Goal: Transaction & Acquisition: Obtain resource

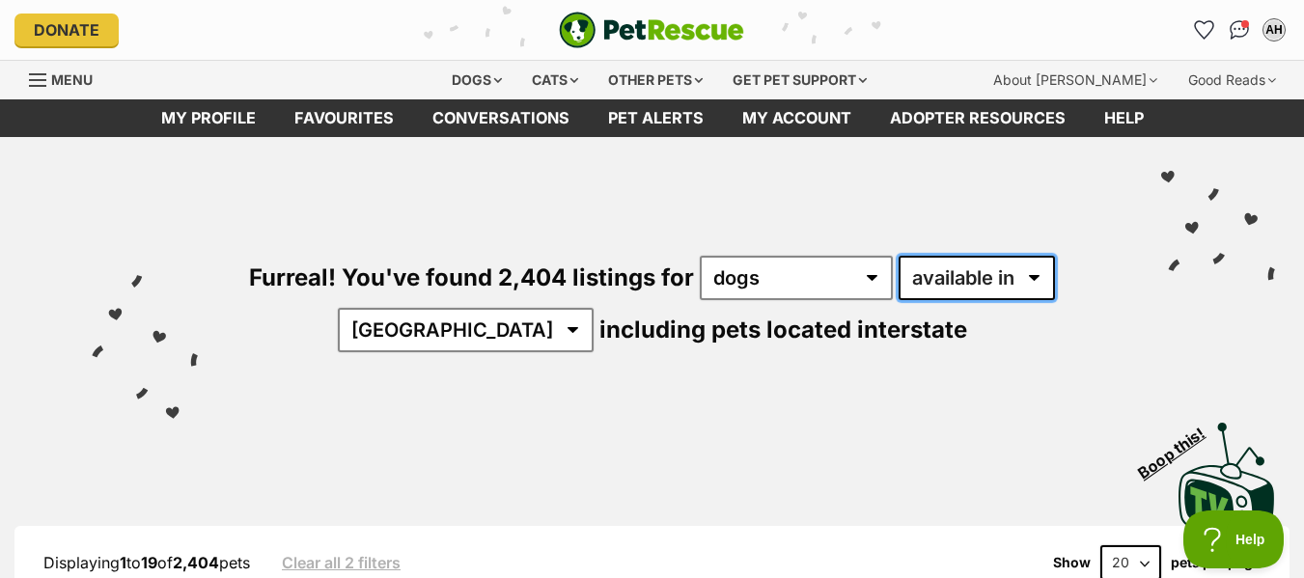
click at [1042, 289] on select "available in located in" at bounding box center [977, 278] width 156 height 44
select select "disabled"
click at [899, 256] on select "available in located in" at bounding box center [977, 278] width 156 height 44
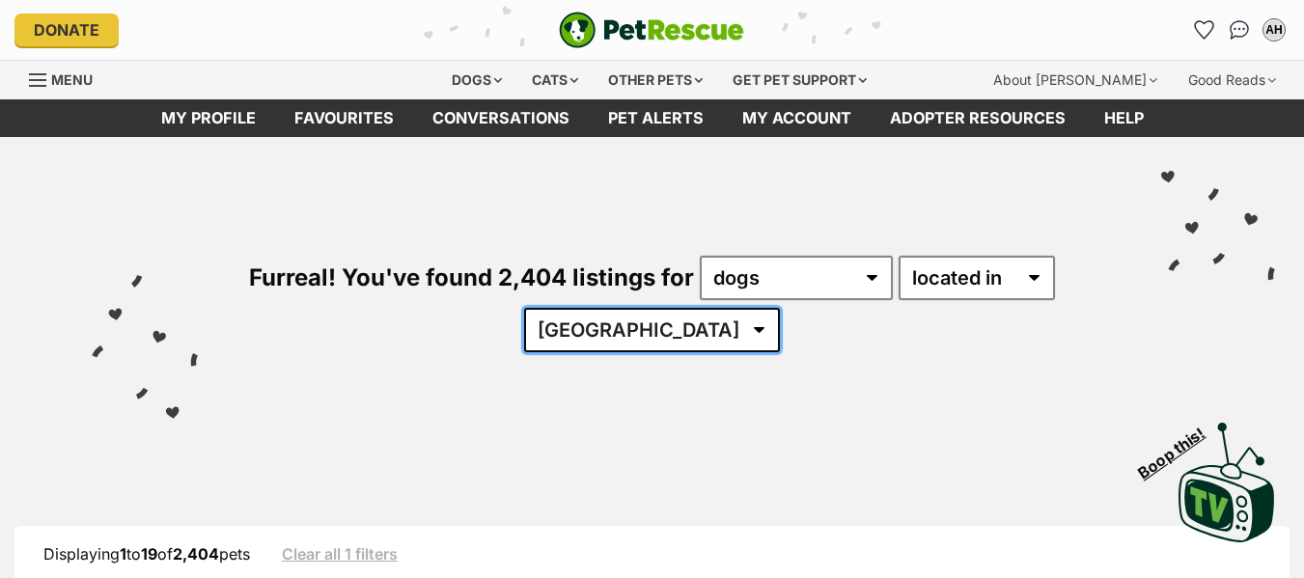
click at [691, 337] on select "Australia ACT NSW QLD SA TAS VIC WA" at bounding box center [652, 330] width 256 height 44
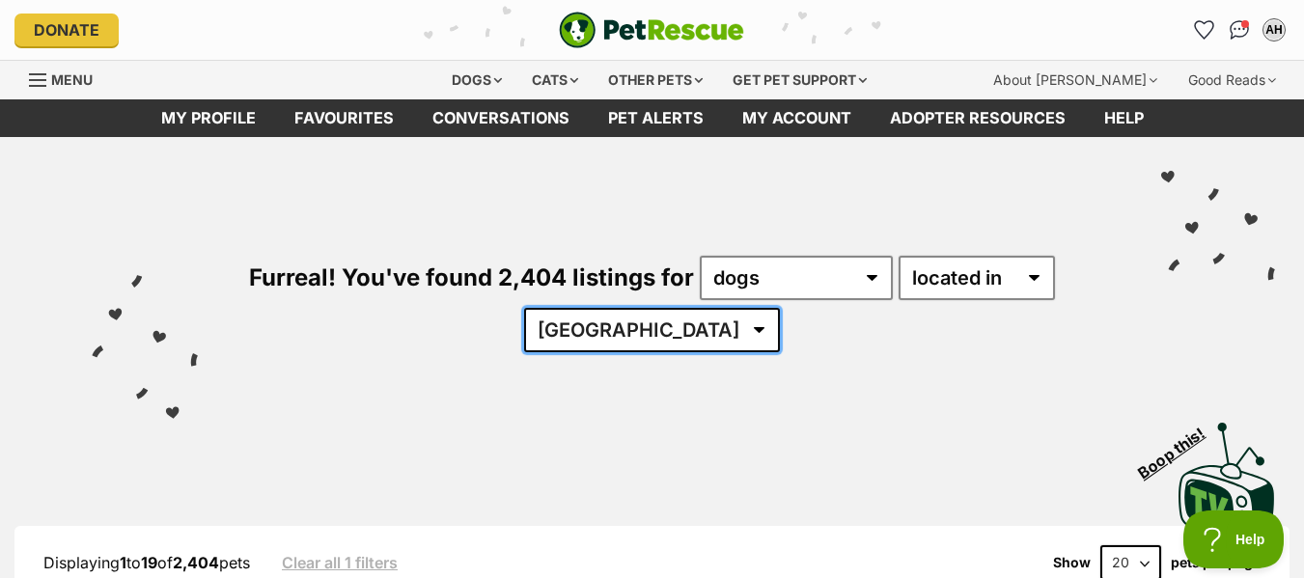
select select "VIC"
click at [583, 308] on select "Australia ACT NSW QLD SA TAS VIC WA" at bounding box center [652, 330] width 256 height 44
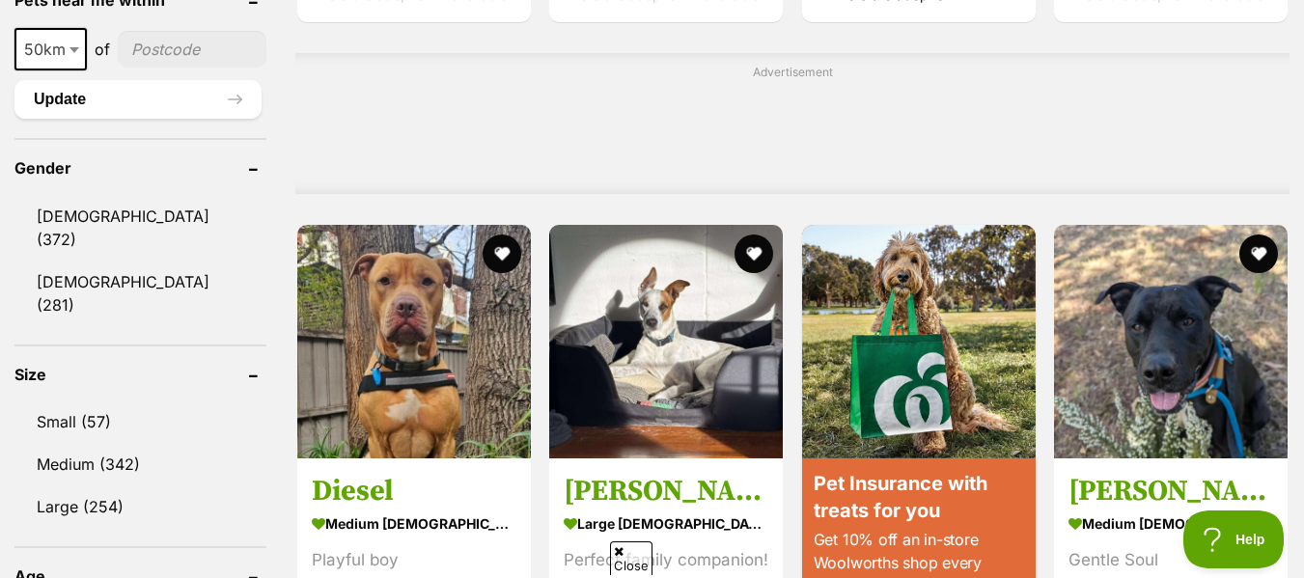
scroll to position [1477, 0]
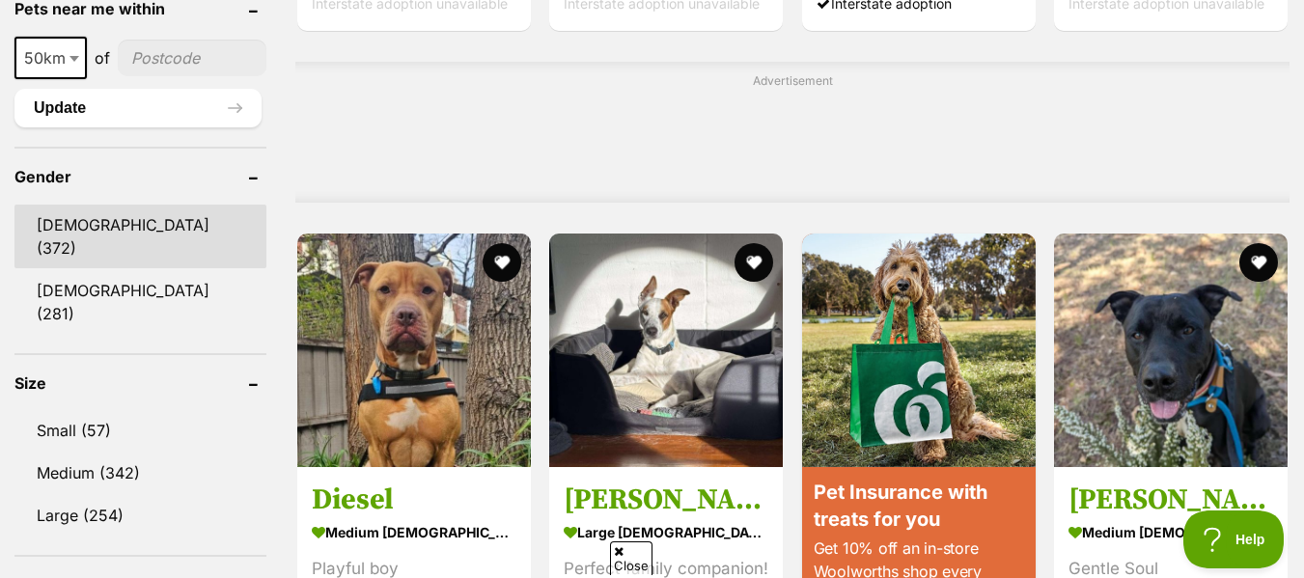
click at [60, 222] on link "[DEMOGRAPHIC_DATA] (372)" at bounding box center [140, 237] width 252 height 64
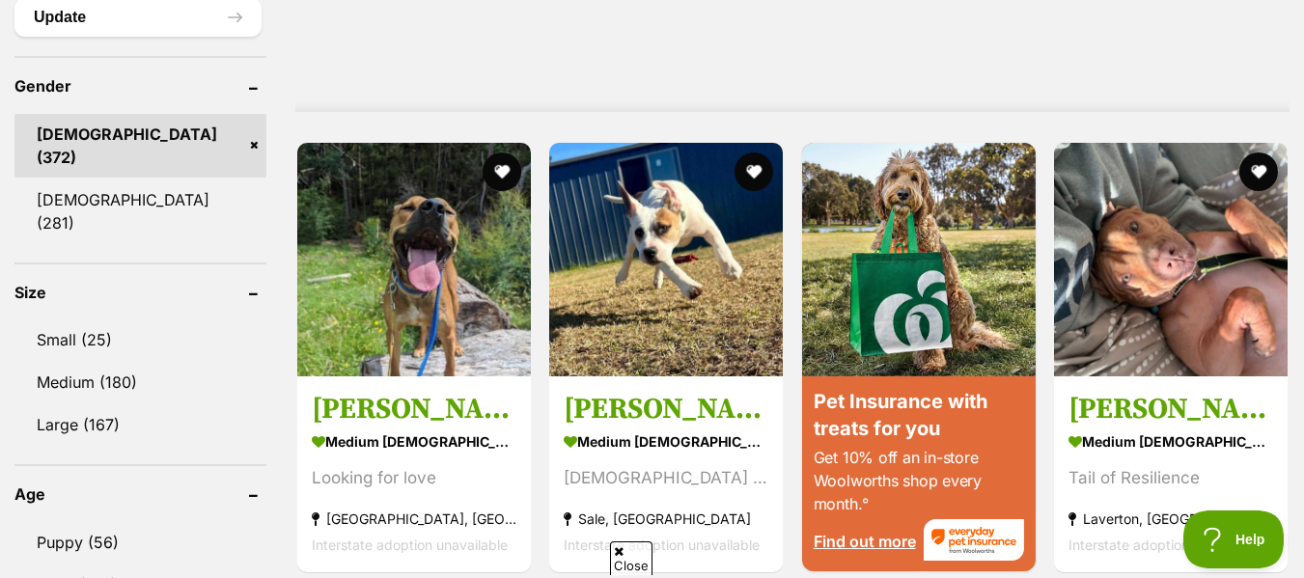
scroll to position [1584, 0]
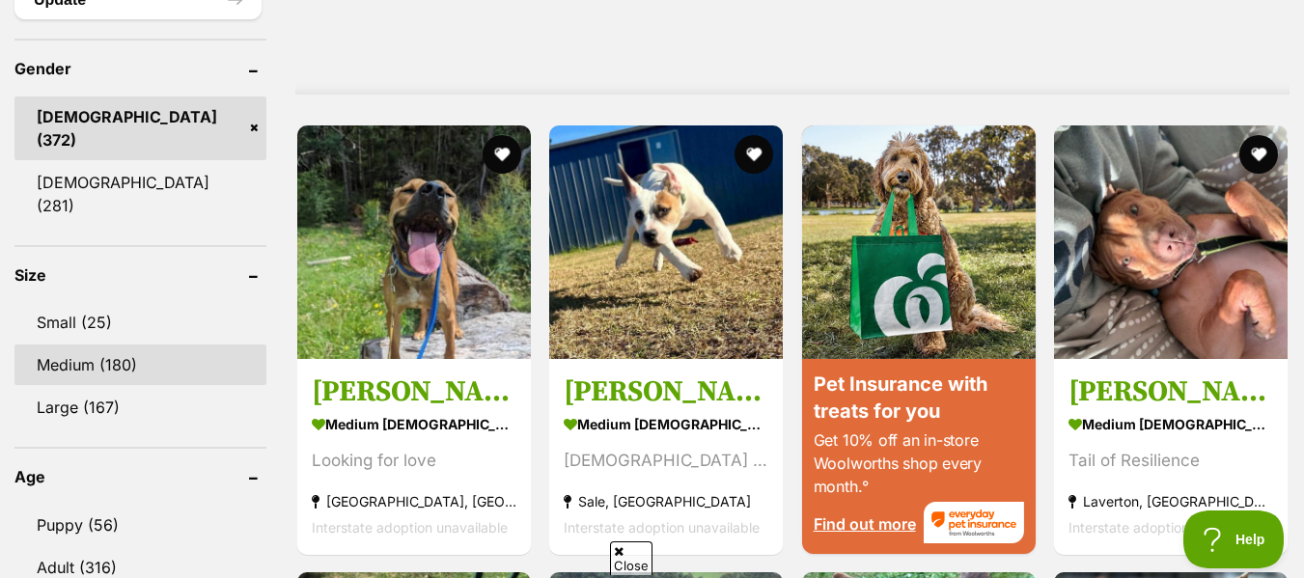
click at [97, 345] on link "Medium (180)" at bounding box center [140, 365] width 252 height 41
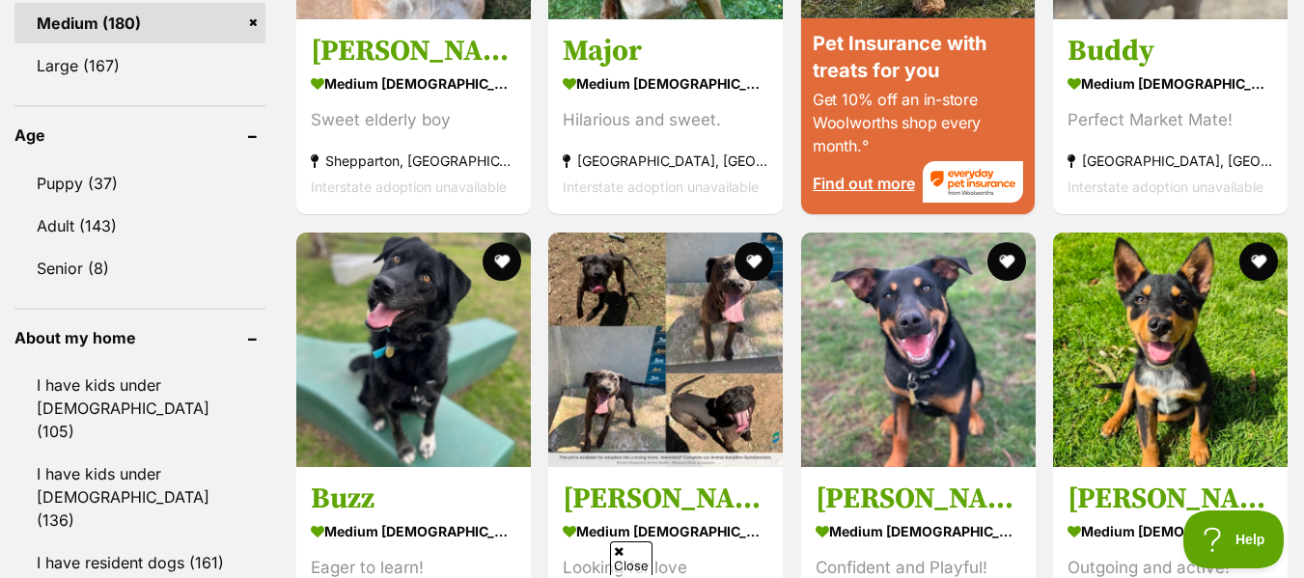
scroll to position [1934, 0]
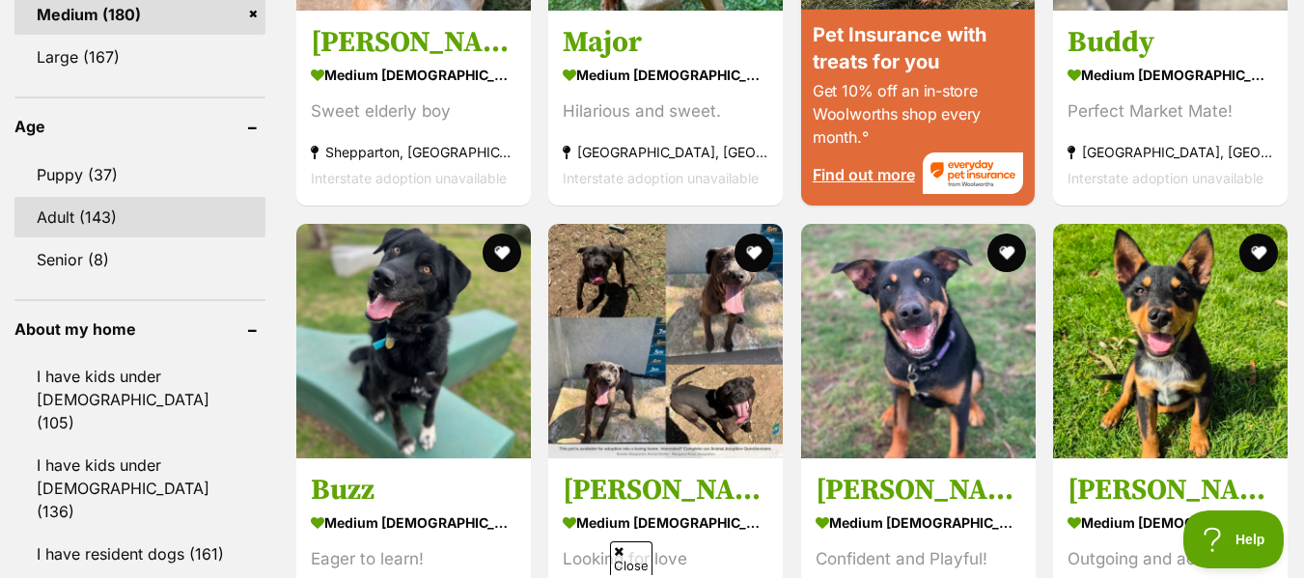
click at [128, 197] on link "Adult (143)" at bounding box center [139, 217] width 251 height 41
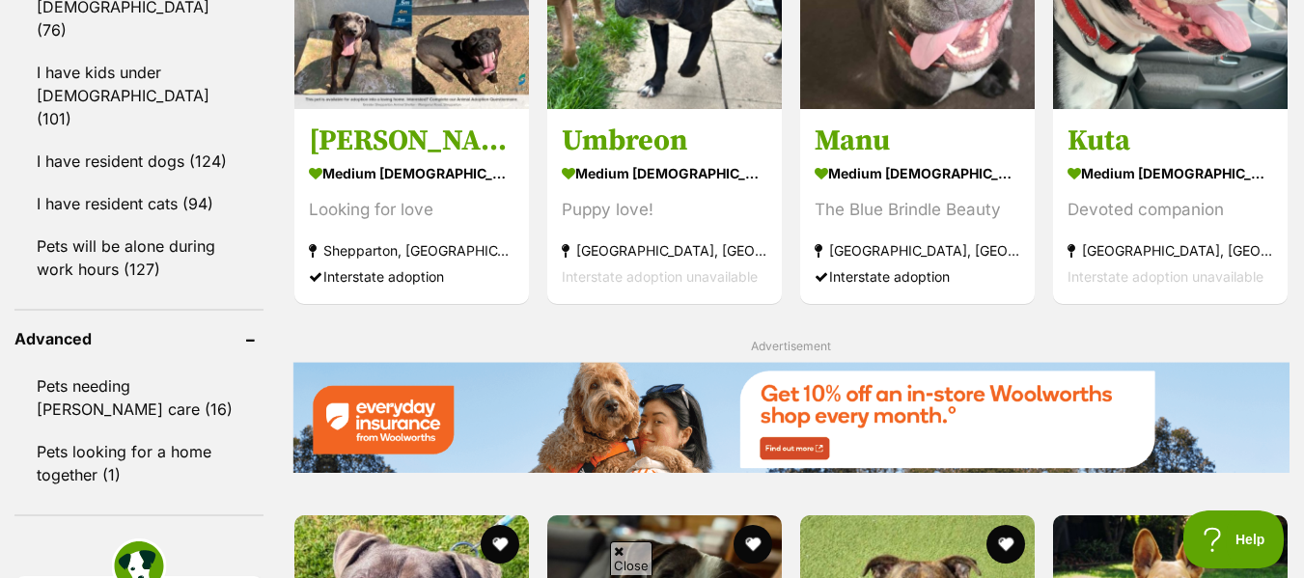
scroll to position [2140, 0]
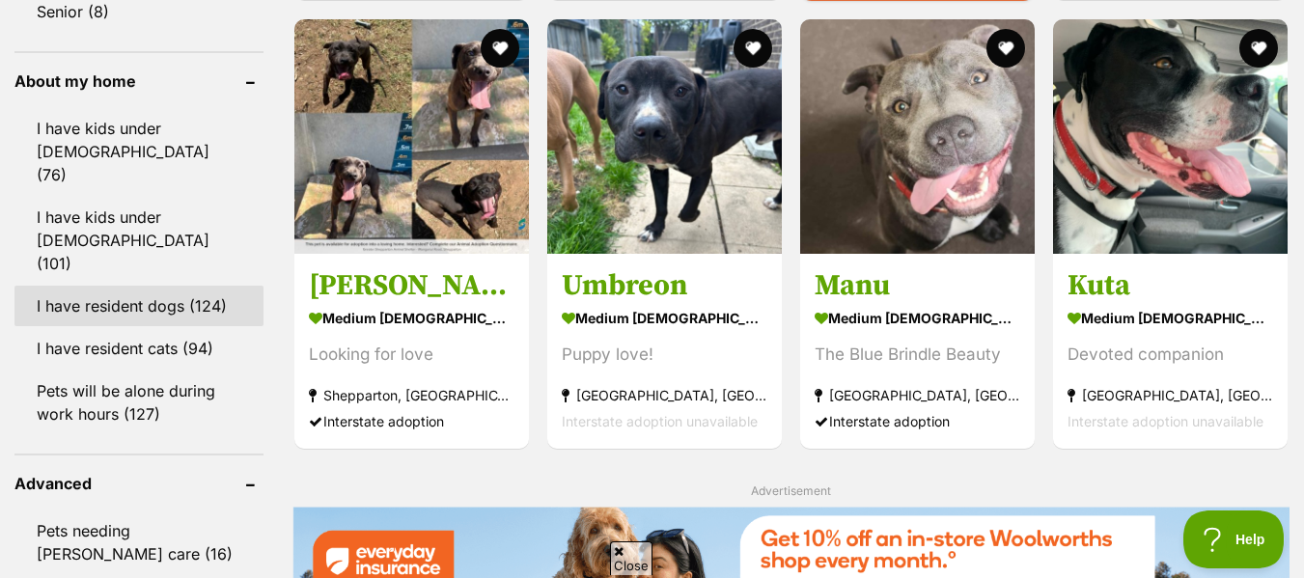
click at [101, 286] on link "I have resident dogs (124)" at bounding box center [138, 306] width 249 height 41
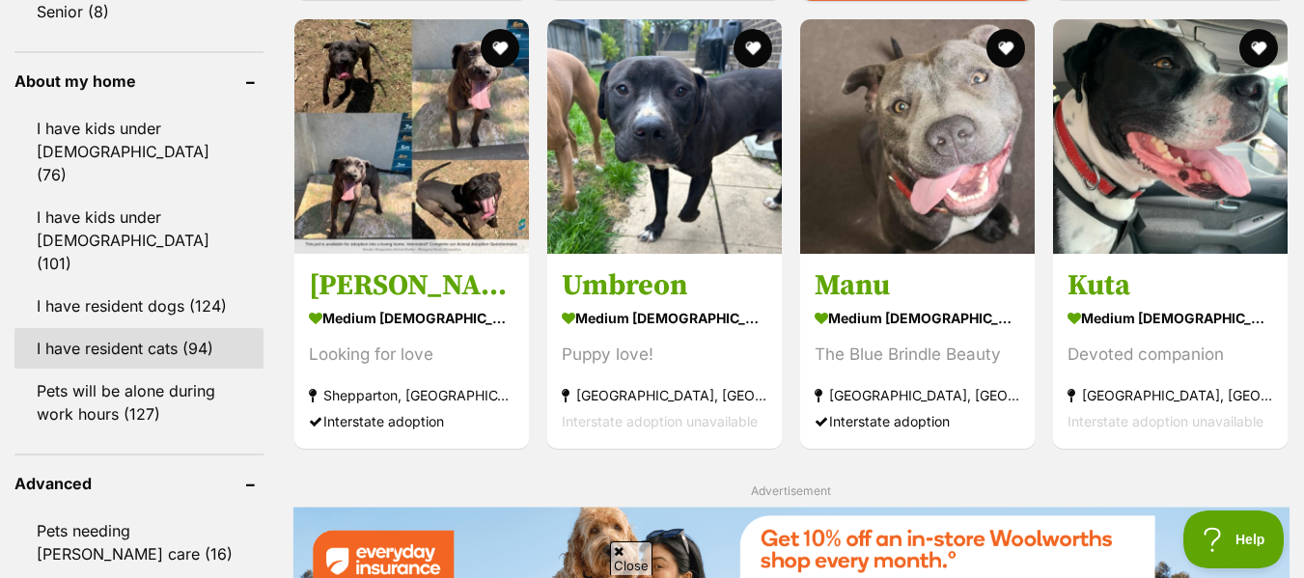
click at [121, 328] on link "I have resident cats (94)" at bounding box center [138, 348] width 249 height 41
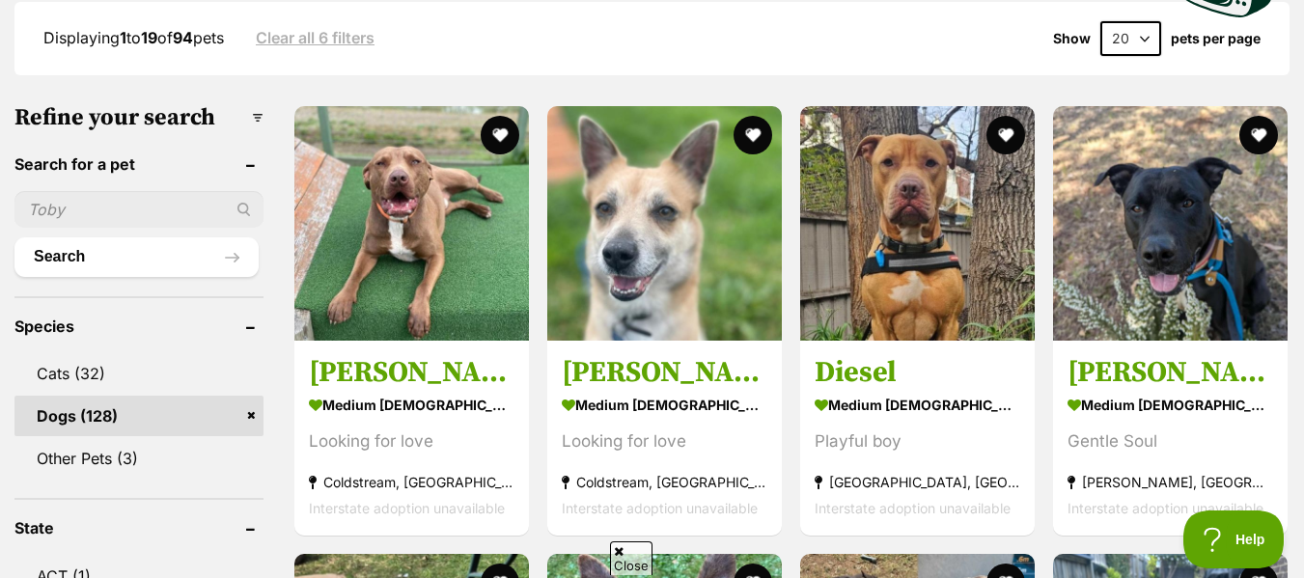
scroll to position [562, 0]
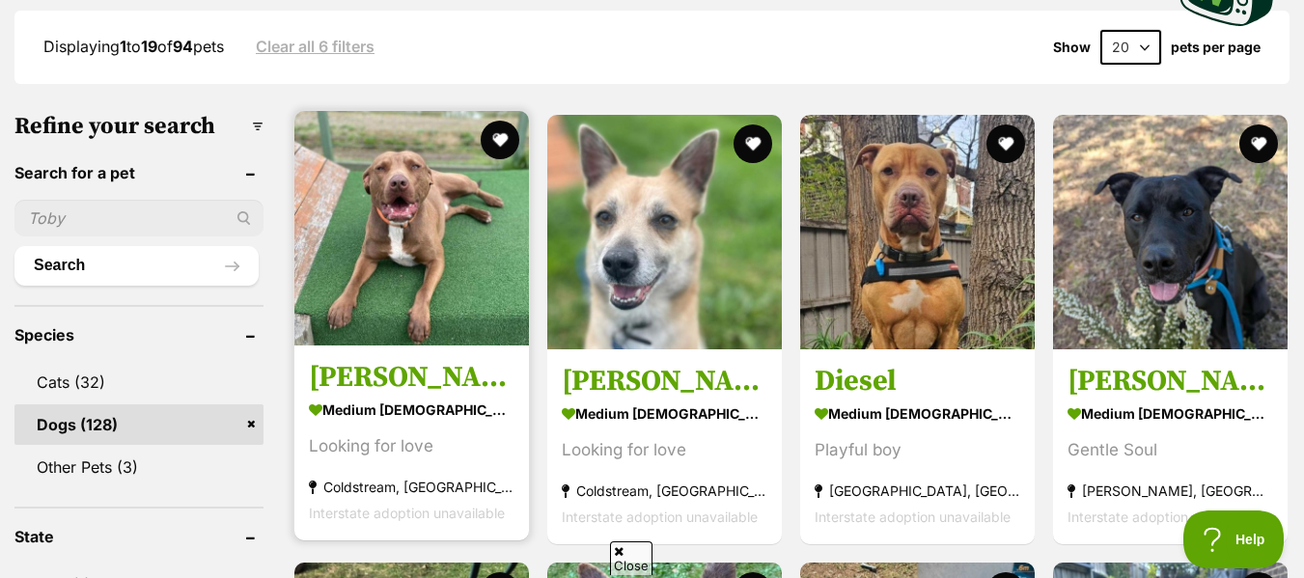
click at [446, 256] on img at bounding box center [411, 228] width 235 height 235
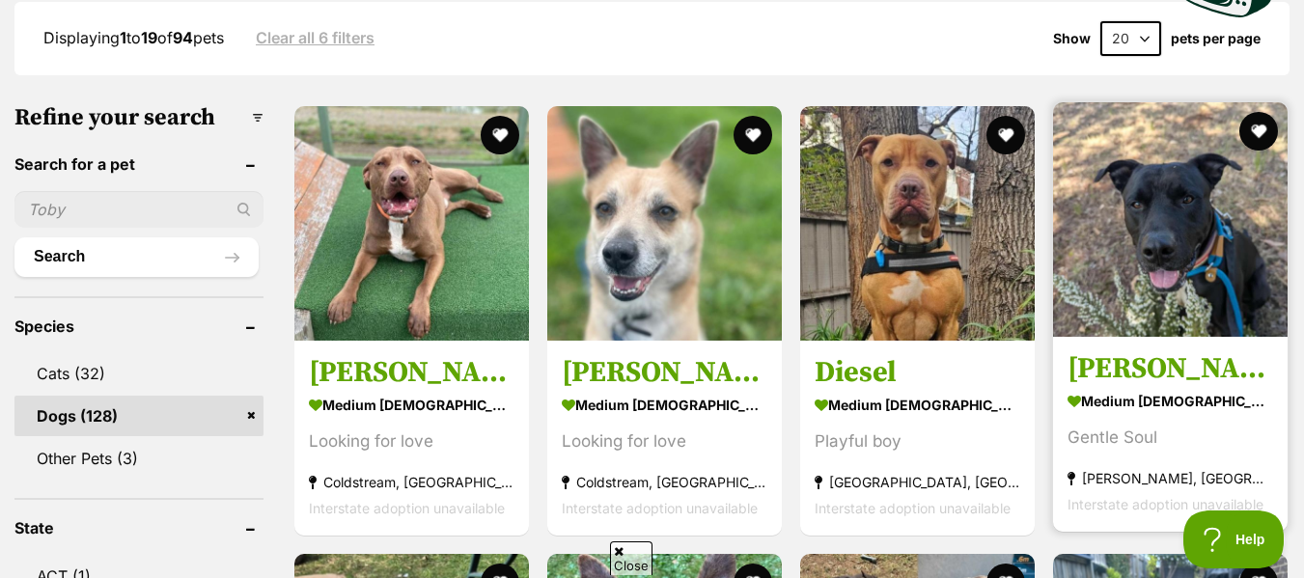
click at [1199, 211] on img at bounding box center [1170, 219] width 235 height 235
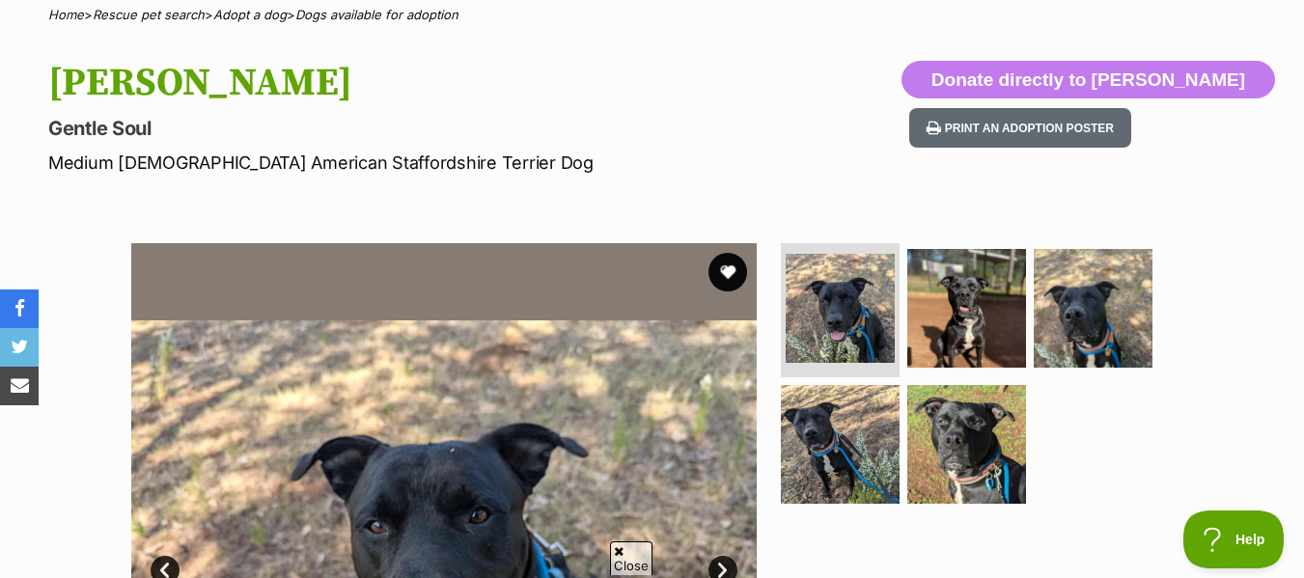
scroll to position [139, 0]
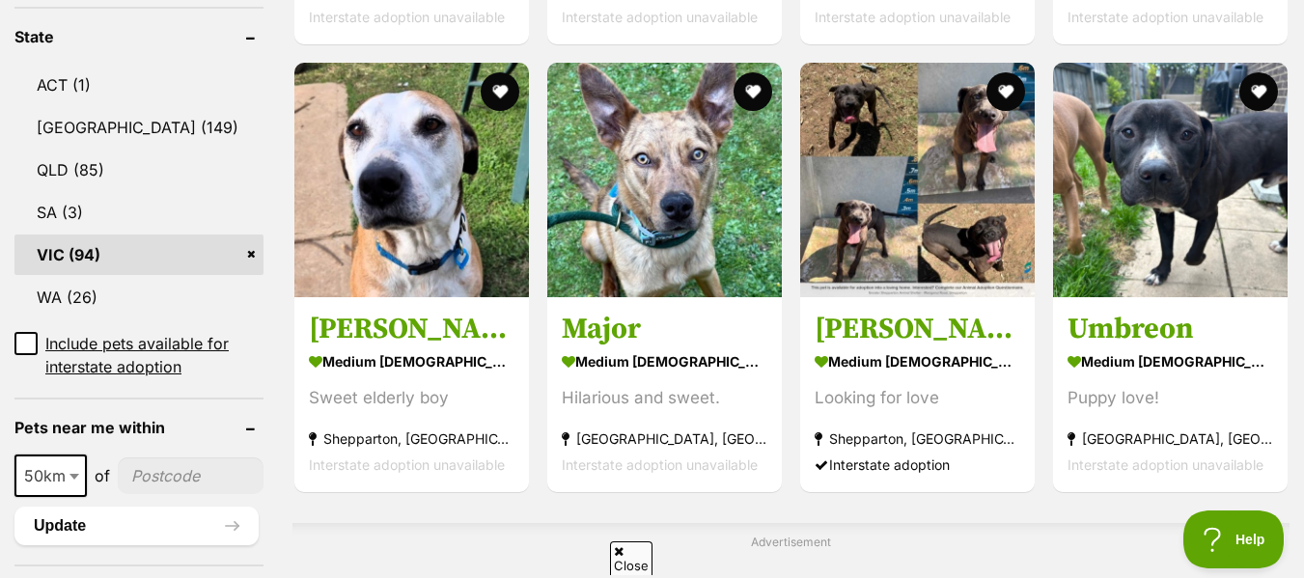
scroll to position [1078, 0]
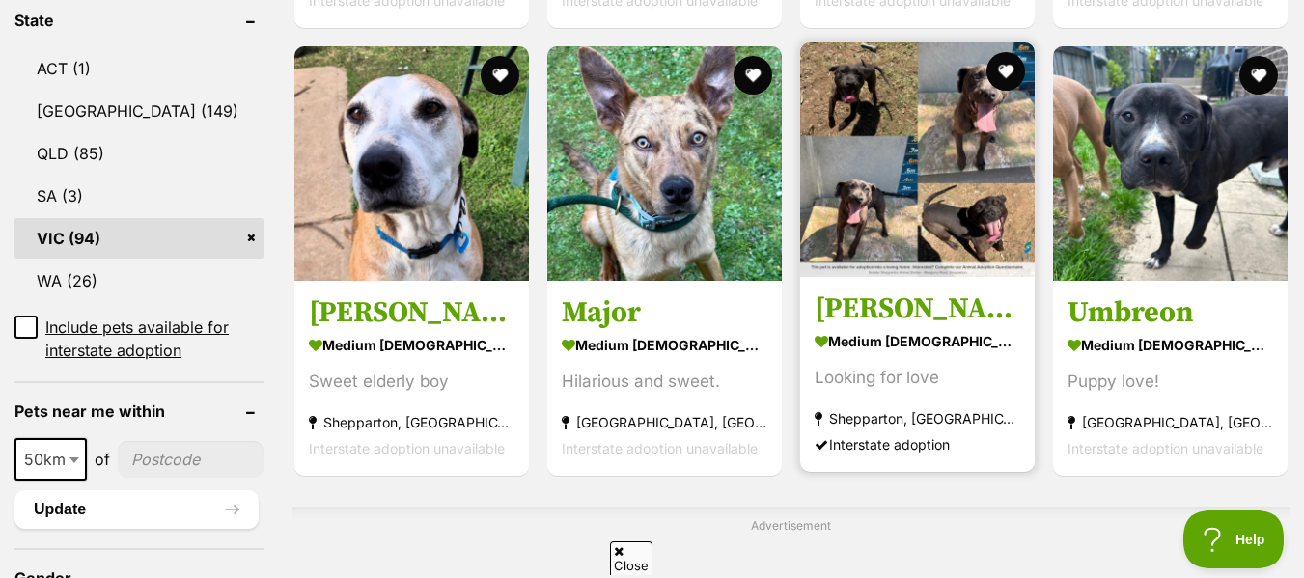
click at [883, 327] on strong "medium male Dog" at bounding box center [918, 341] width 206 height 28
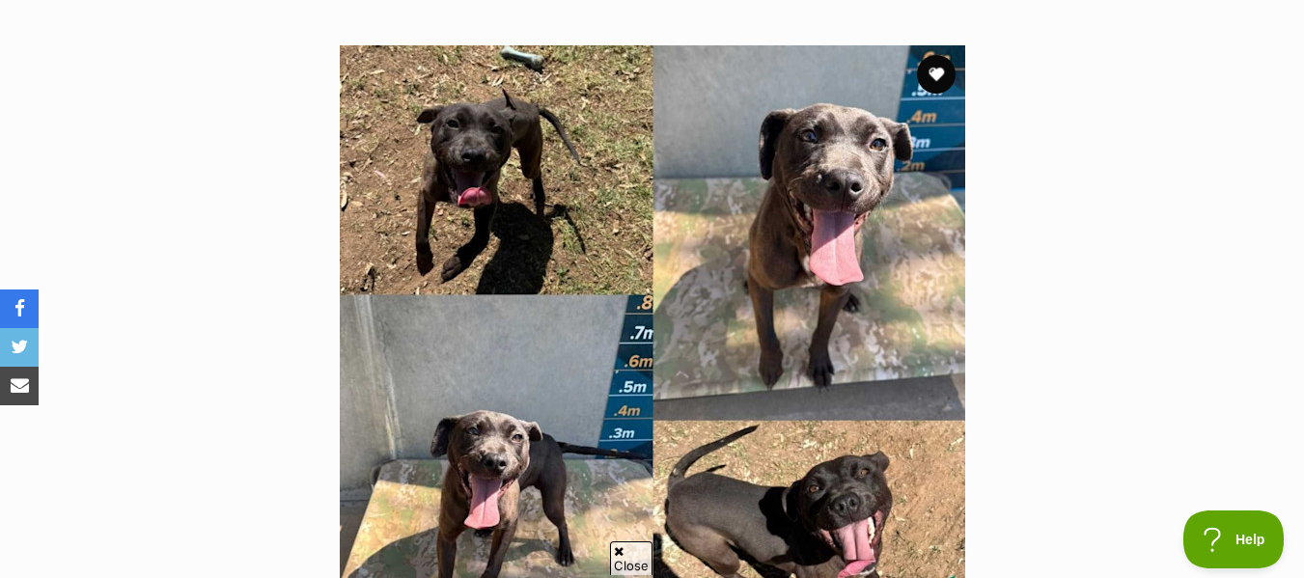
scroll to position [363, 0]
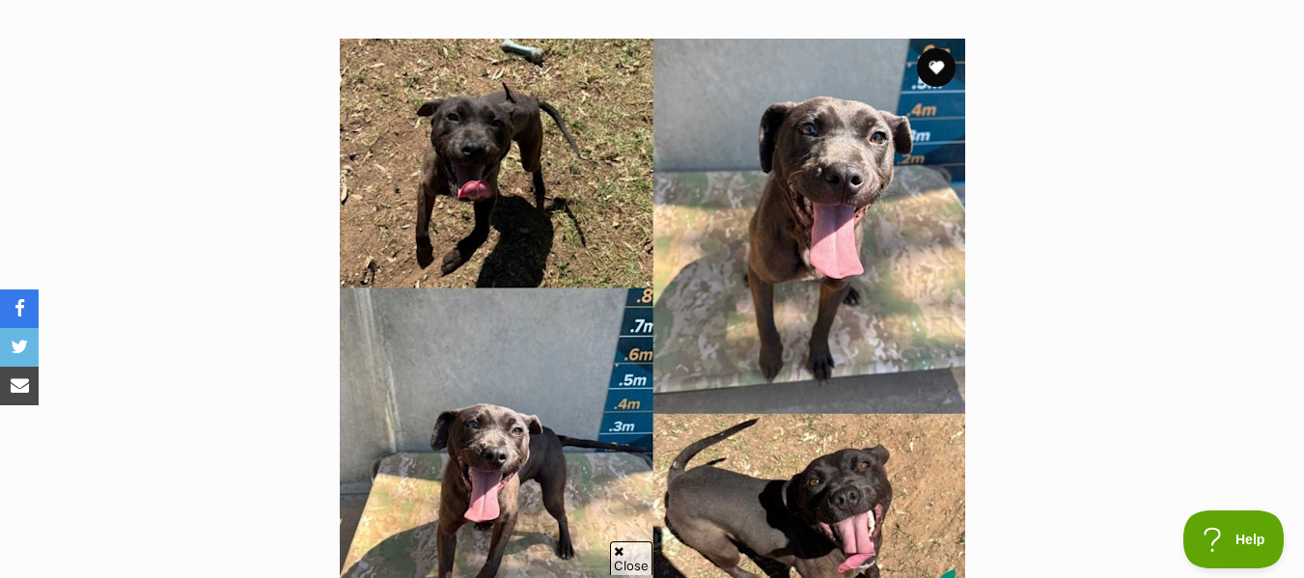
click at [602, 143] on img at bounding box center [652, 351] width 625 height 625
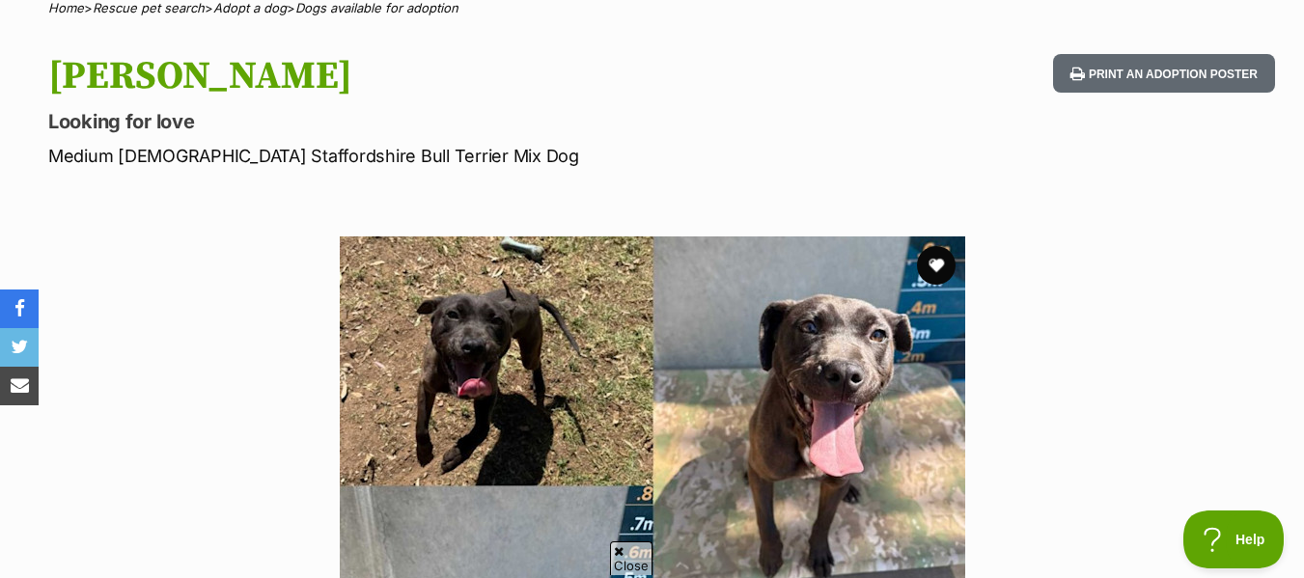
scroll to position [158, 0]
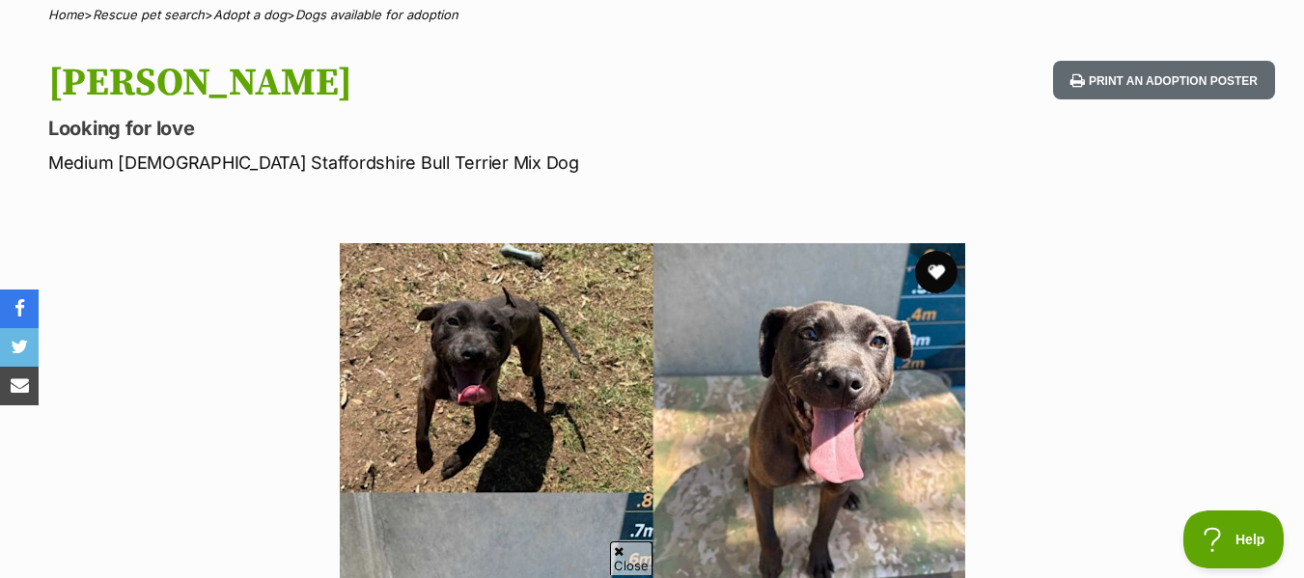
click at [936, 271] on button "favourite" at bounding box center [936, 272] width 42 height 42
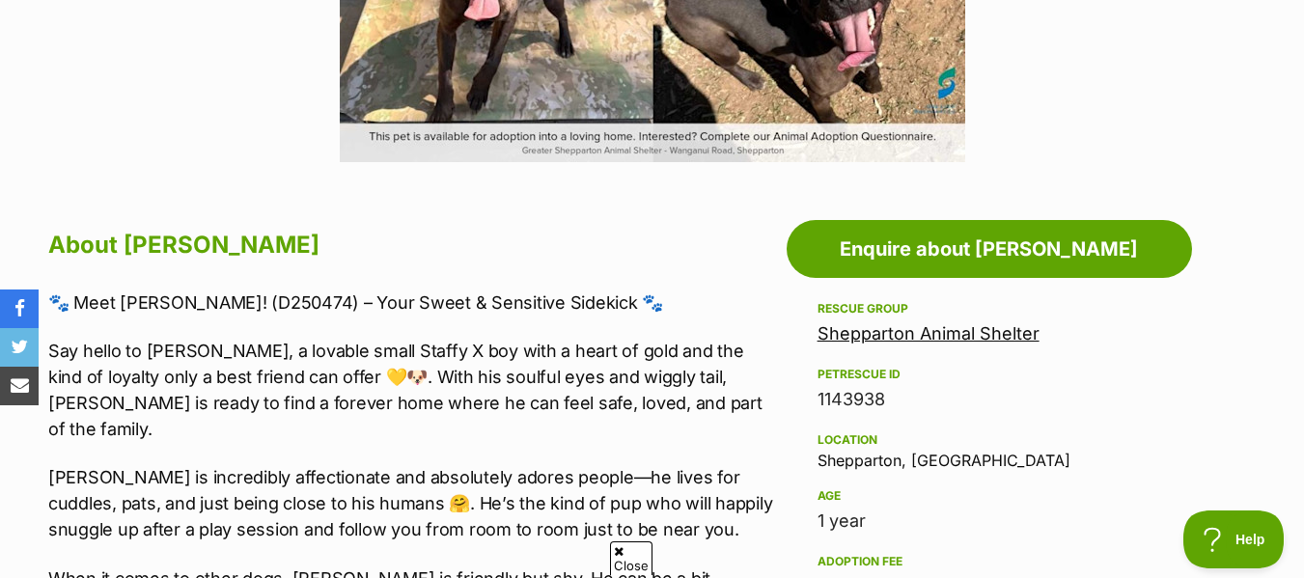
scroll to position [937, 0]
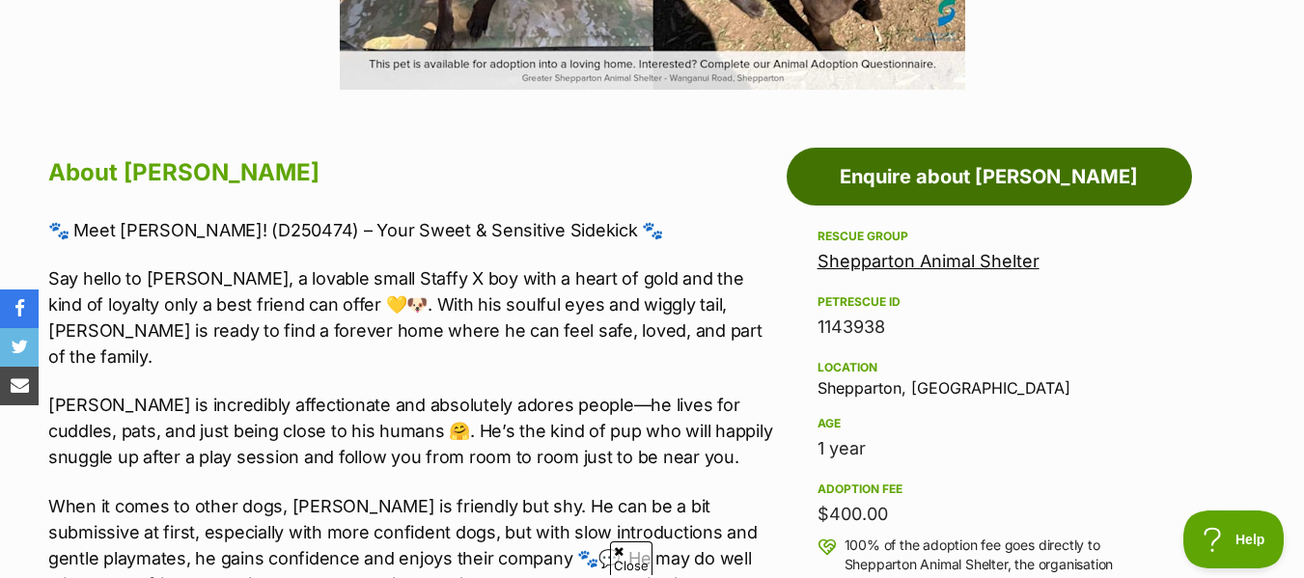
click at [998, 171] on link "Enquire about [PERSON_NAME]" at bounding box center [989, 177] width 405 height 58
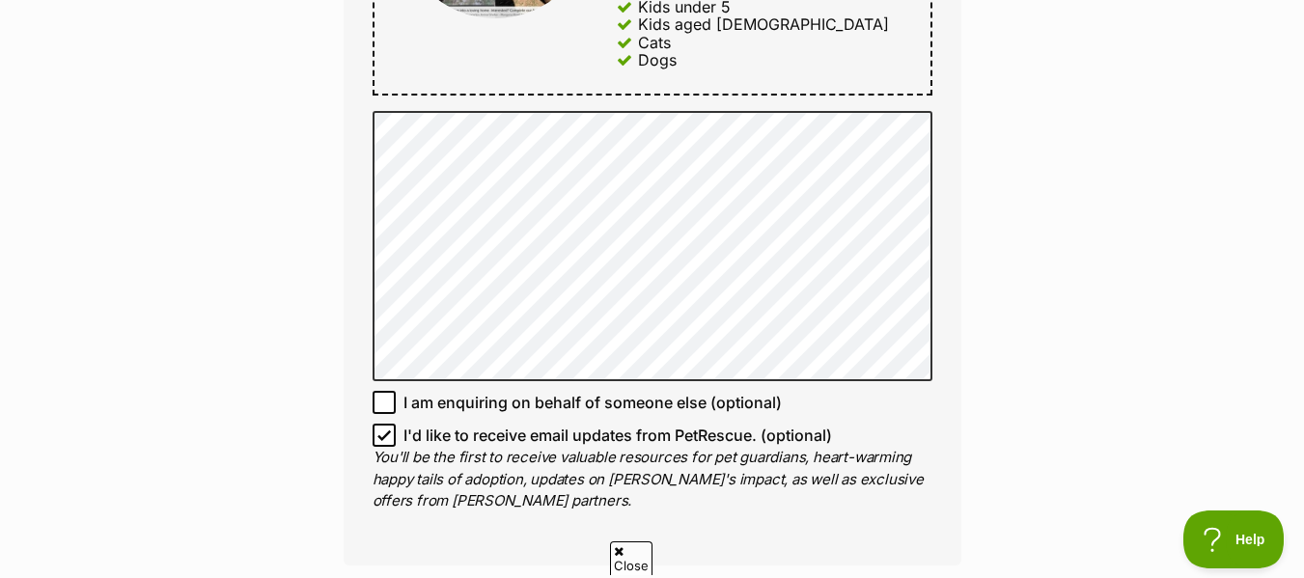
scroll to position [1245, 0]
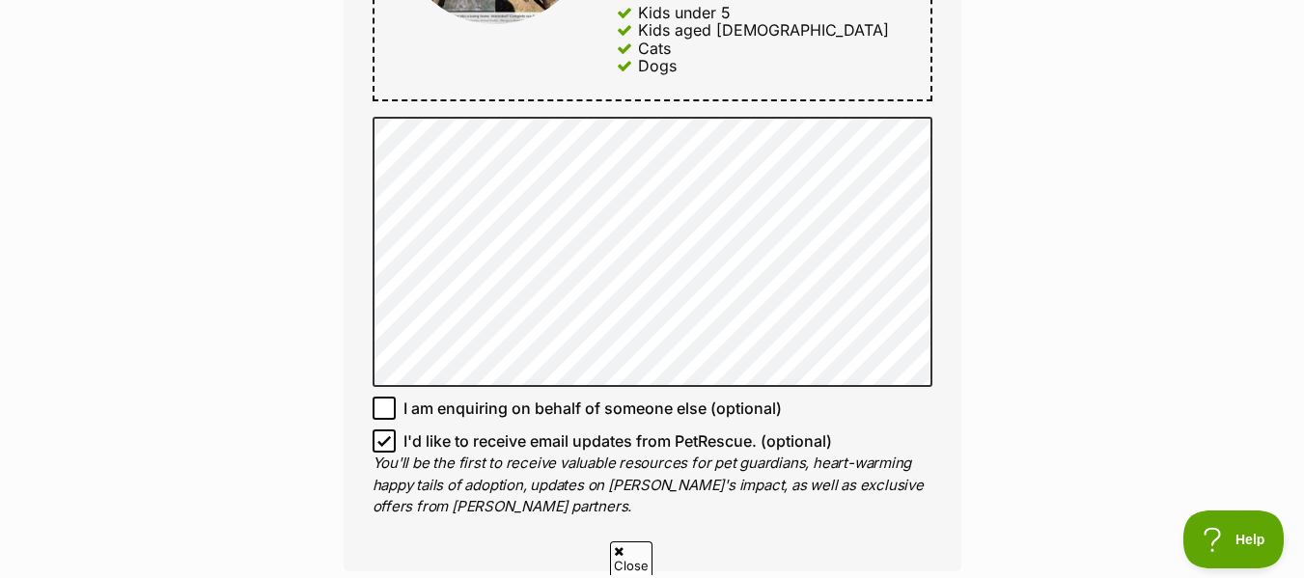
drag, startPoint x: 1310, startPoint y: 60, endPoint x: 1317, endPoint y: 271, distance: 211.5
click at [1303, 271] on html "Skip to main content Log in to favourite this pet Log in Or sign up Search PetR…" at bounding box center [652, 415] width 1304 height 3321
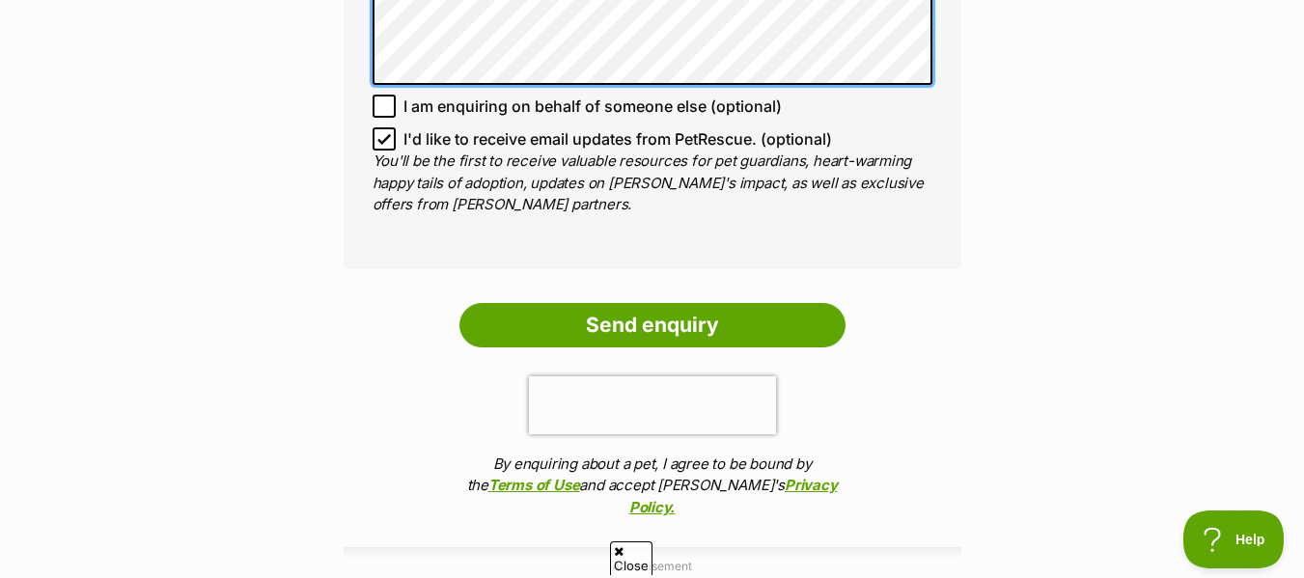
scroll to position [1564, 0]
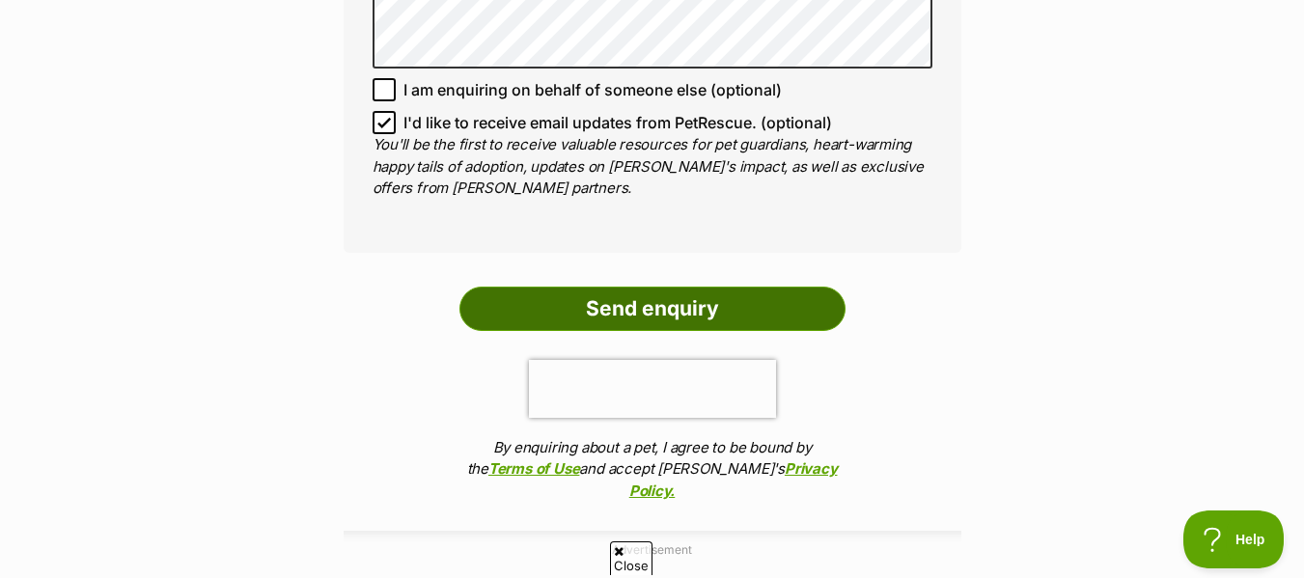
click at [643, 287] on input "Send enquiry" at bounding box center [652, 309] width 386 height 44
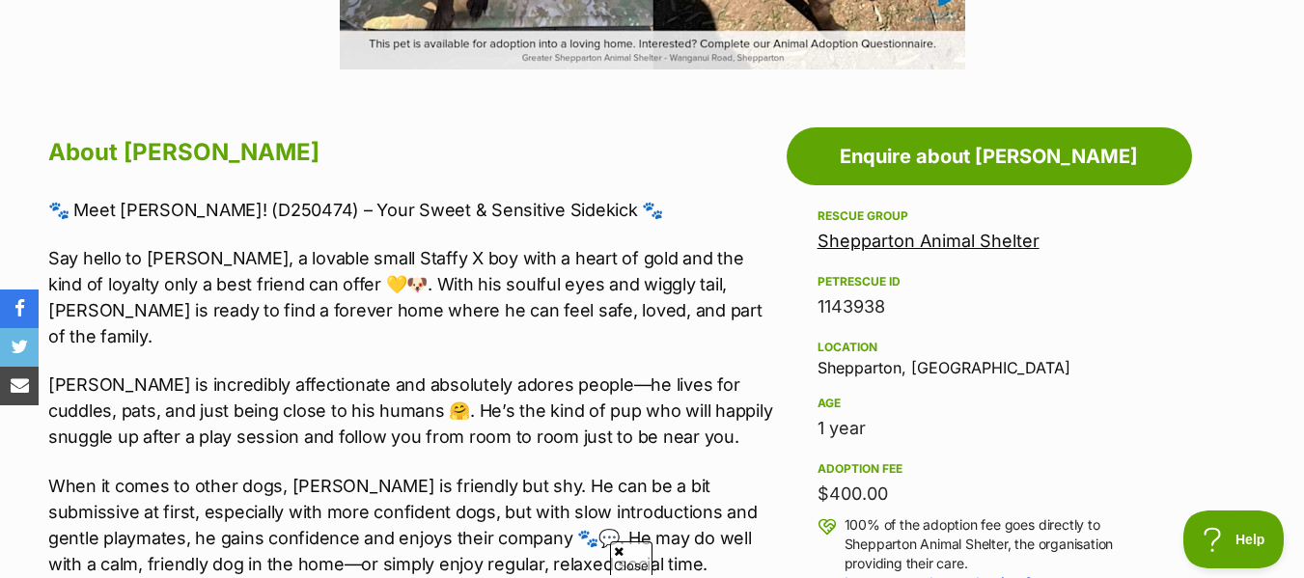
scroll to position [997, 0]
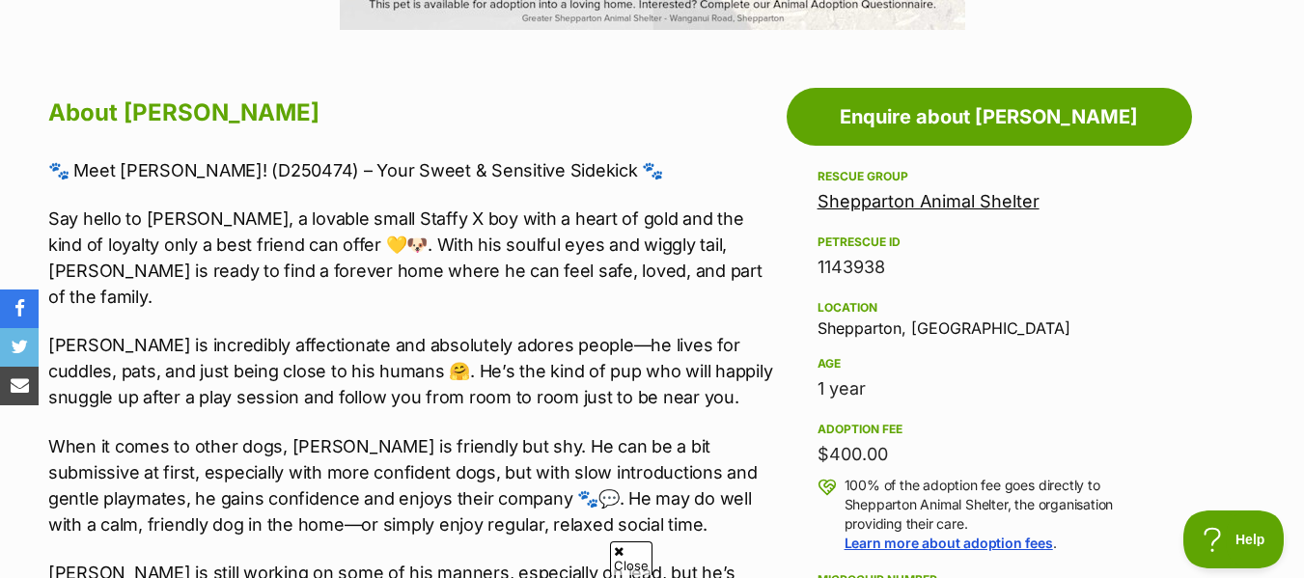
click at [938, 198] on link "Shepparton Animal Shelter" at bounding box center [928, 201] width 222 height 20
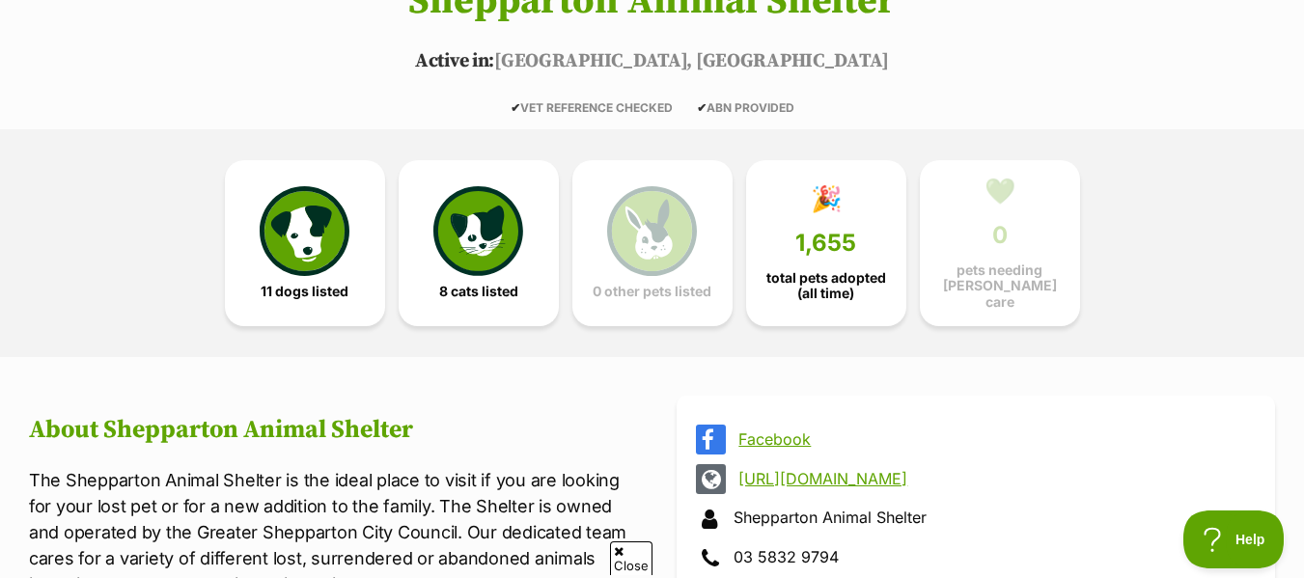
scroll to position [394, 0]
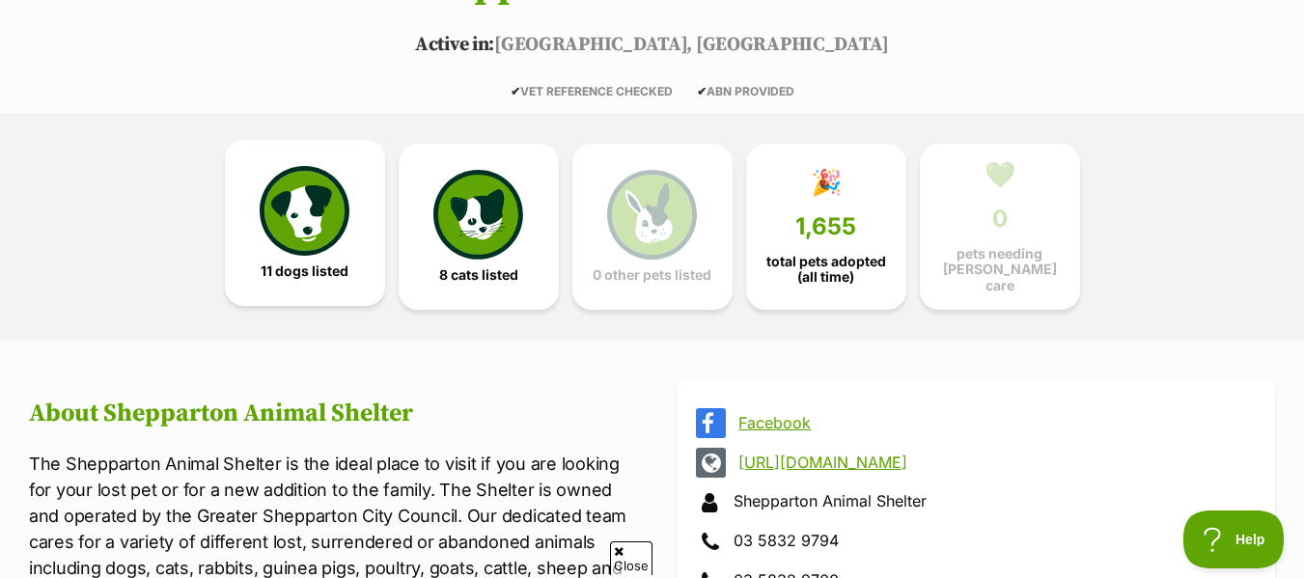
click at [309, 250] on img at bounding box center [304, 210] width 89 height 89
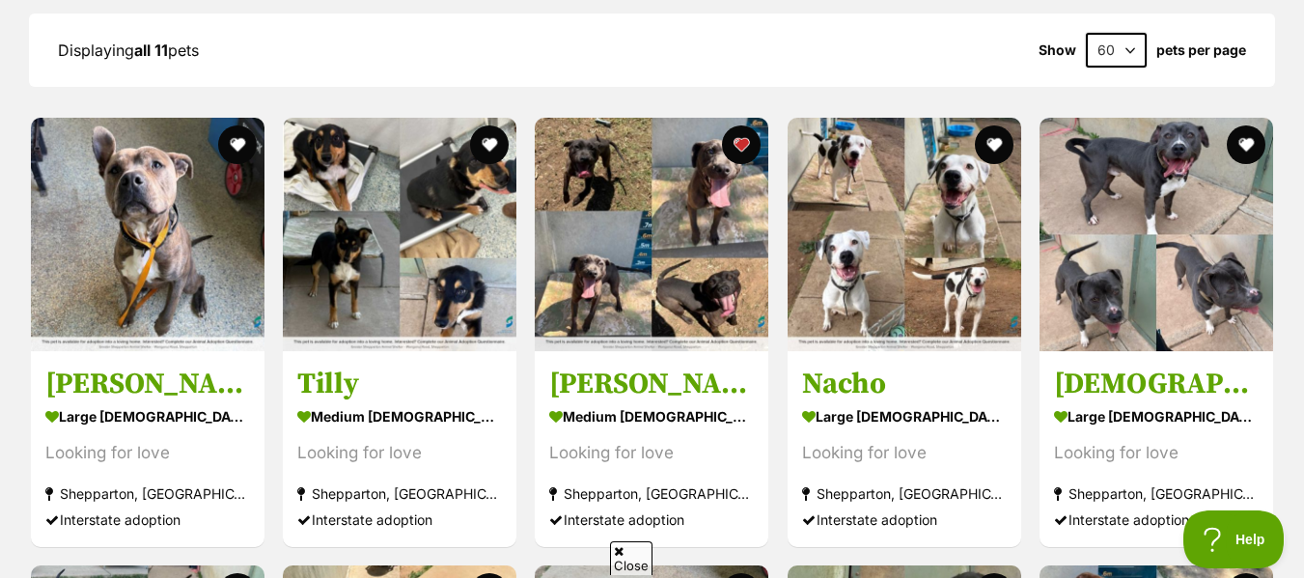
scroll to position [1935, 0]
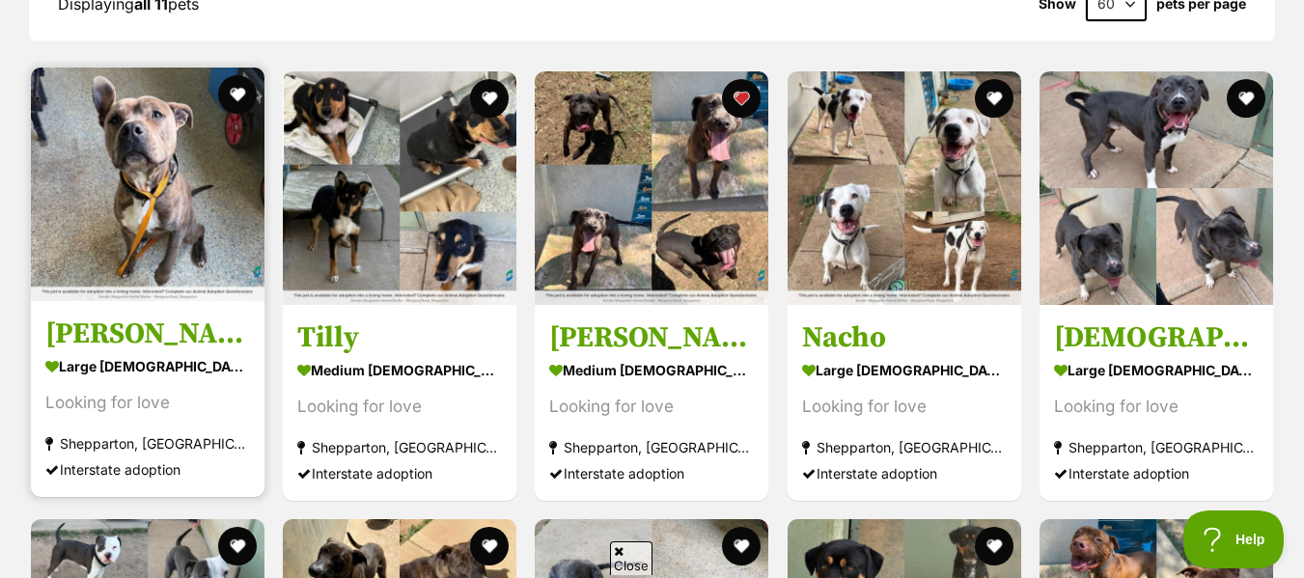
click at [138, 357] on section "large male Dog Looking for love Shepparton, VIC Interstate adoption" at bounding box center [147, 417] width 205 height 130
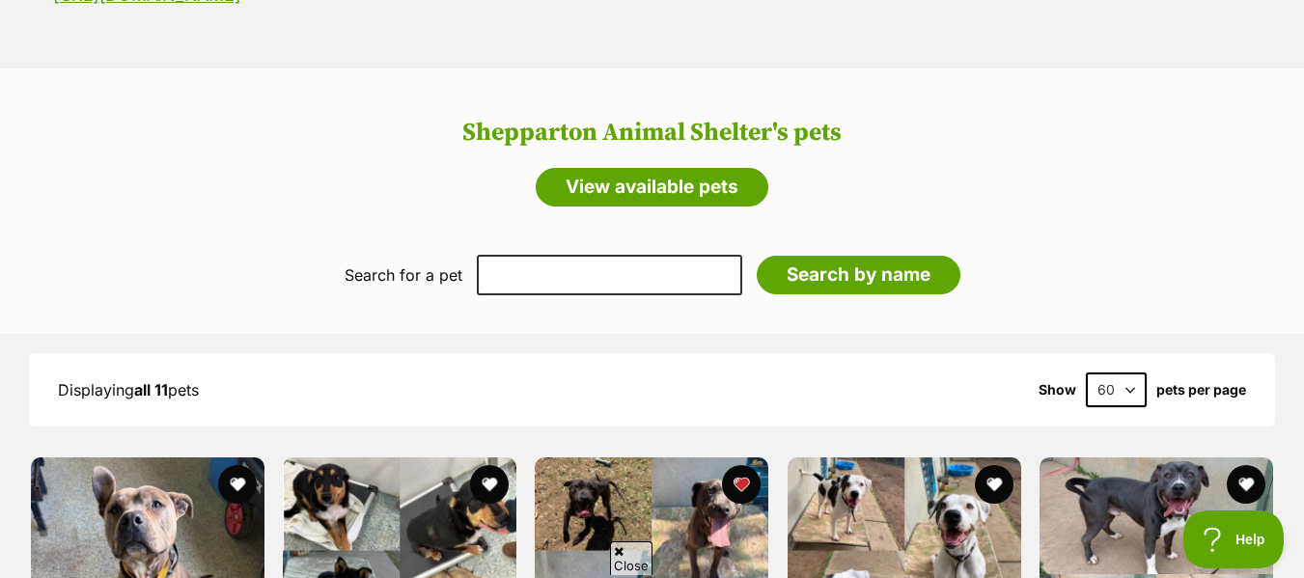
scroll to position [1510, 0]
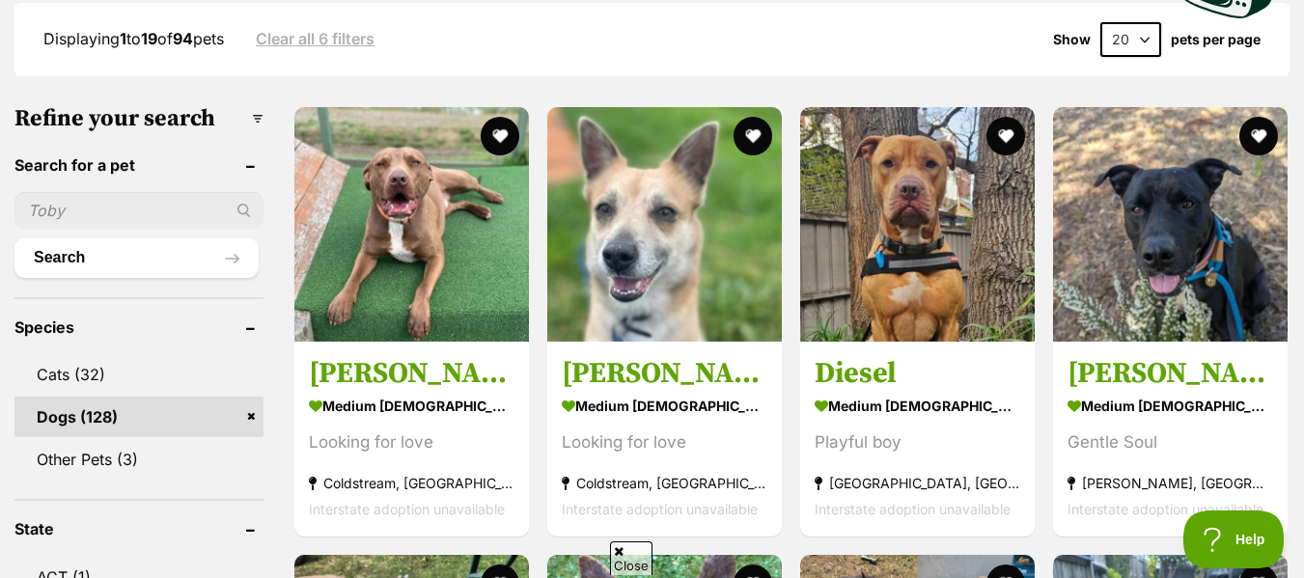
scroll to position [637, 0]
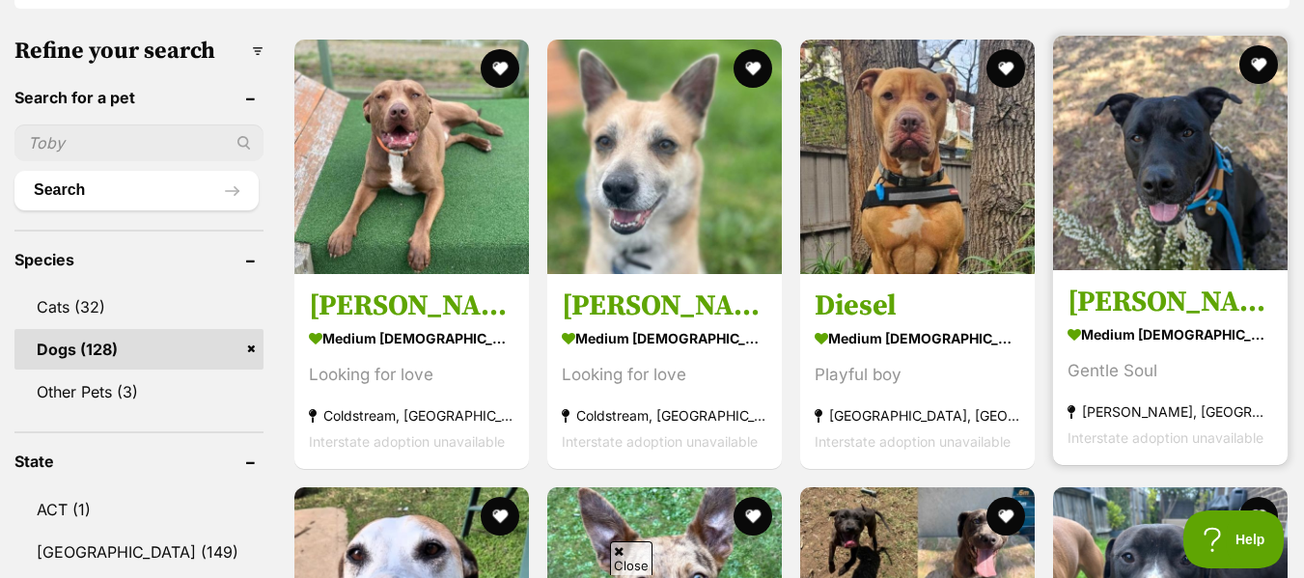
click at [1185, 159] on img at bounding box center [1170, 153] width 235 height 235
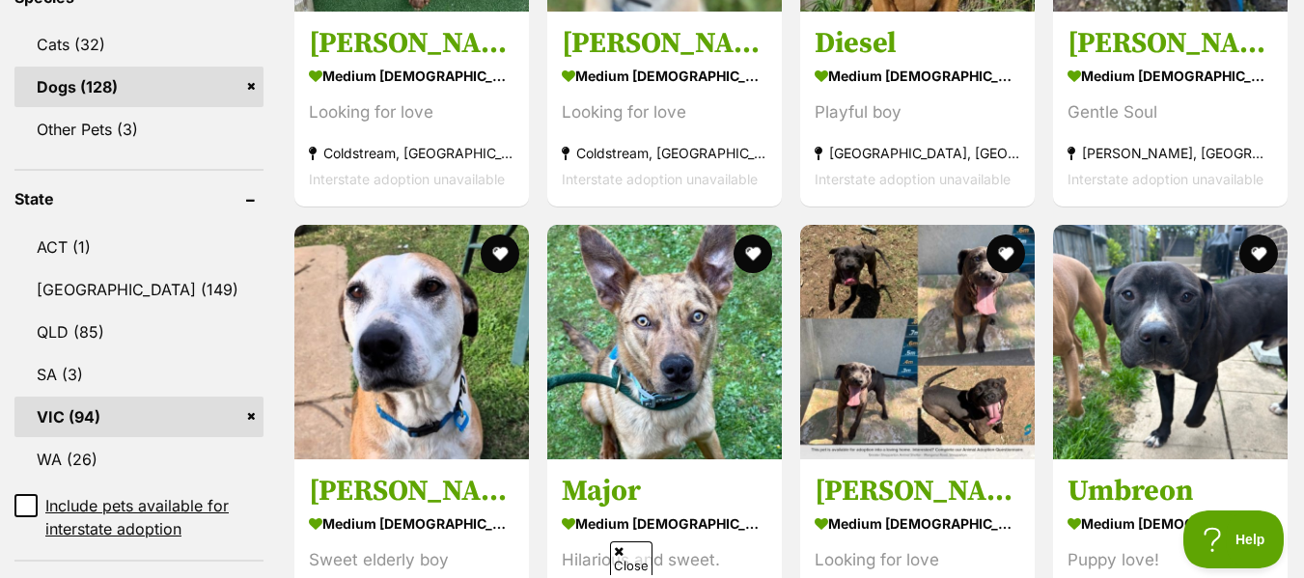
scroll to position [908, 0]
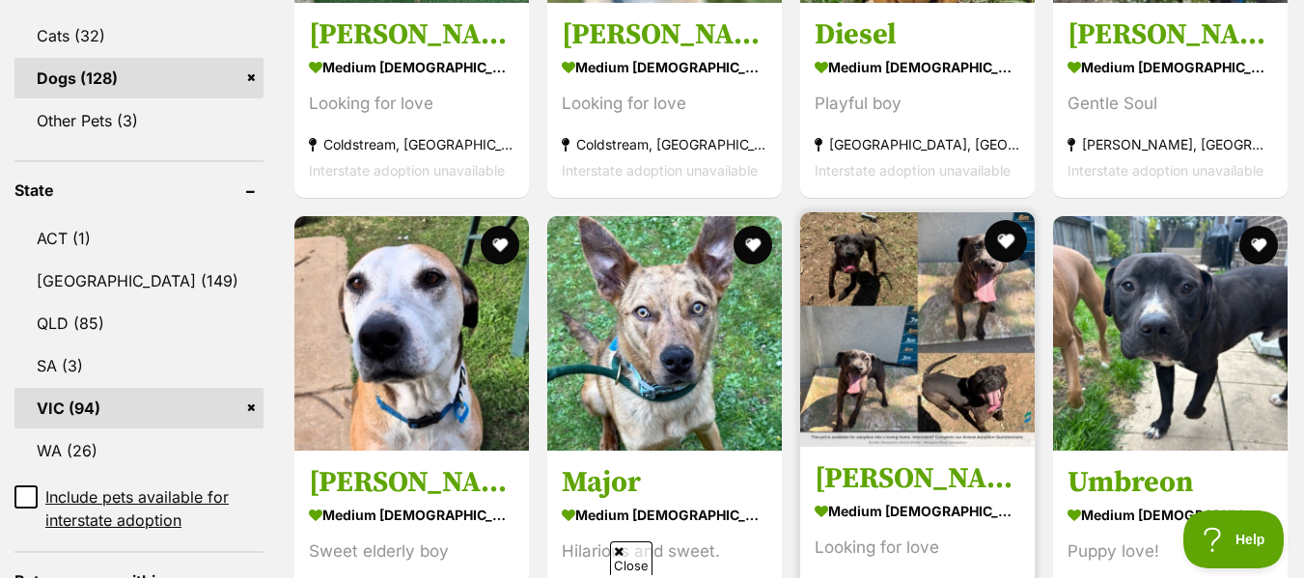
click at [999, 220] on button "favourite" at bounding box center [1005, 241] width 42 height 42
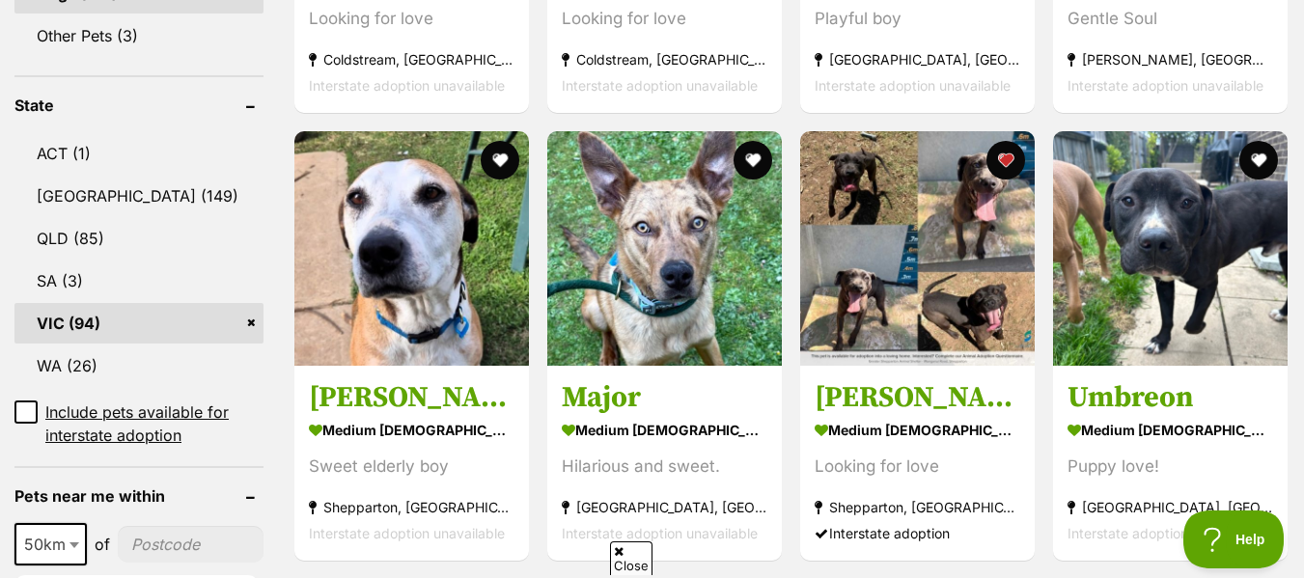
scroll to position [1036, 0]
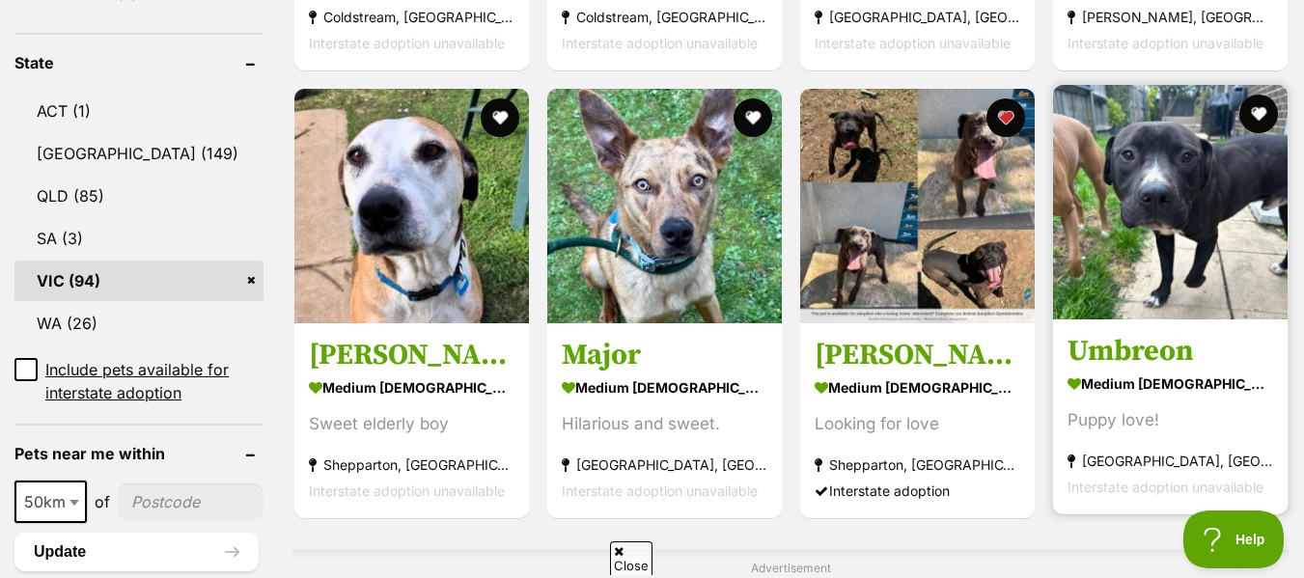
click at [1155, 333] on h3 "Umbreon" at bounding box center [1170, 351] width 206 height 37
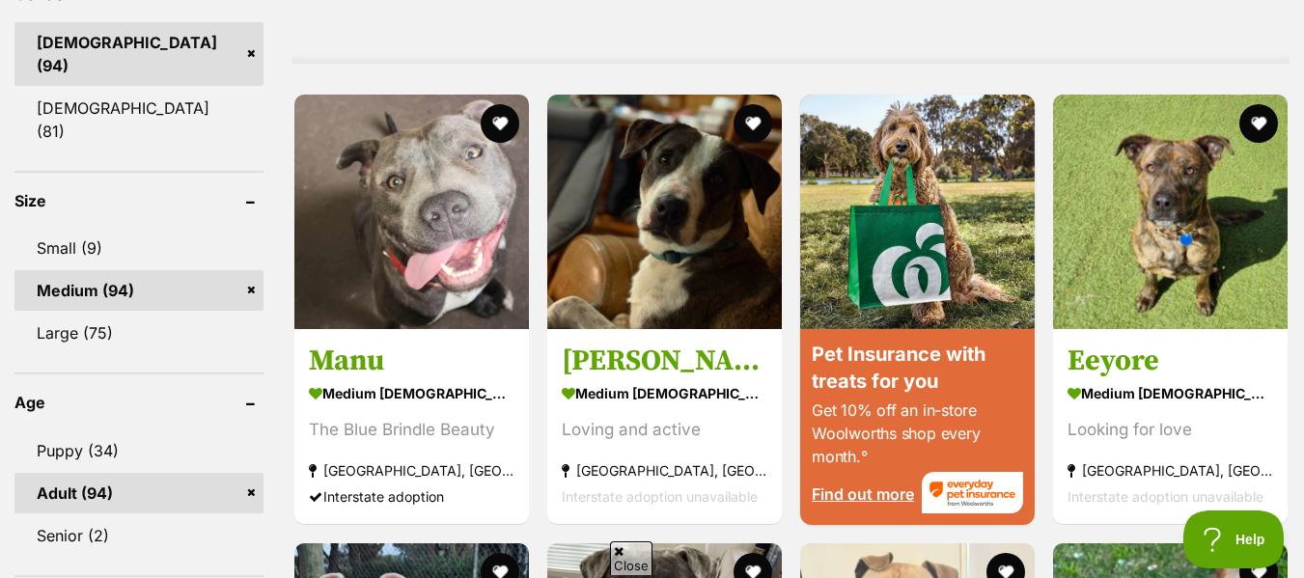
scroll to position [1653, 0]
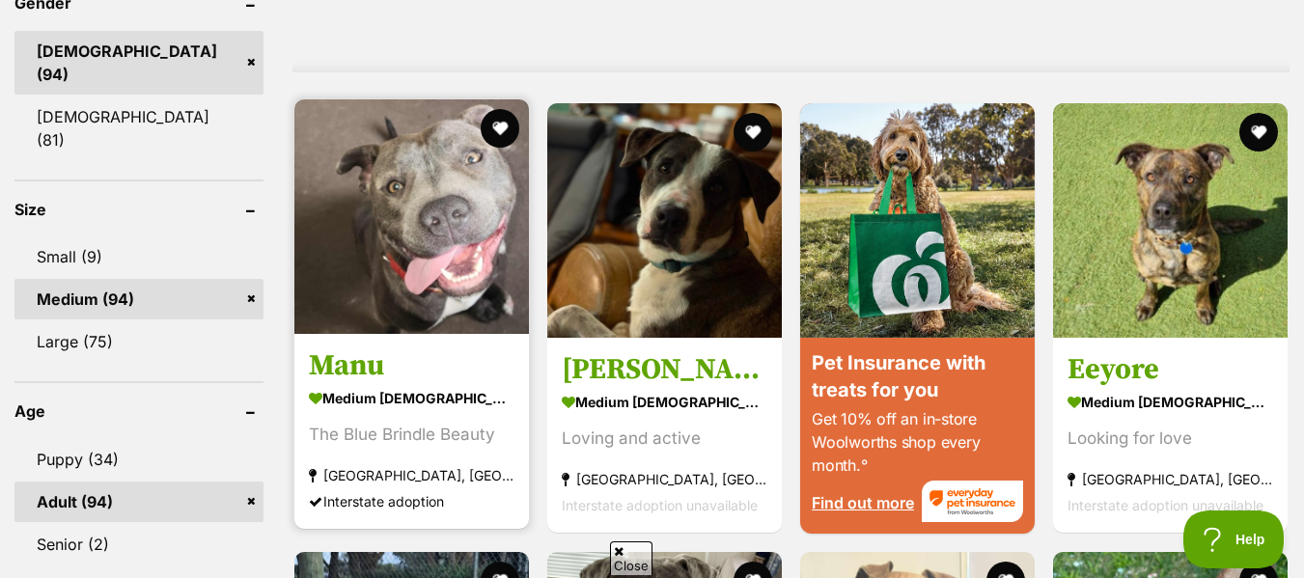
click at [393, 385] on strong "medium male Dog" at bounding box center [412, 399] width 206 height 28
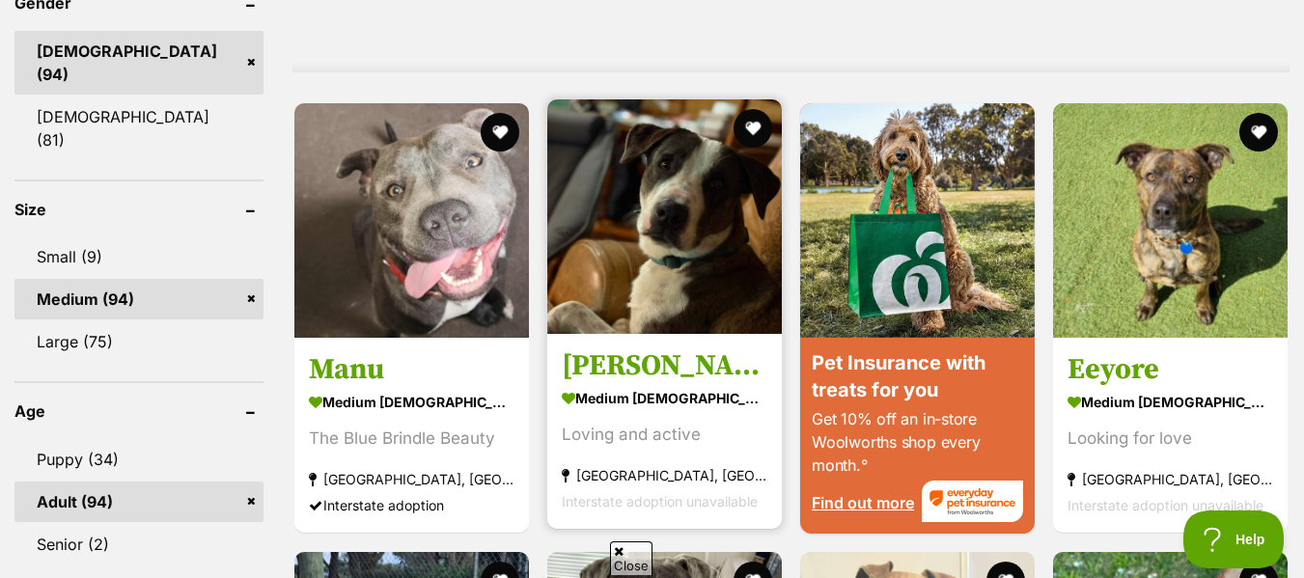
click at [701, 241] on img at bounding box center [664, 216] width 235 height 235
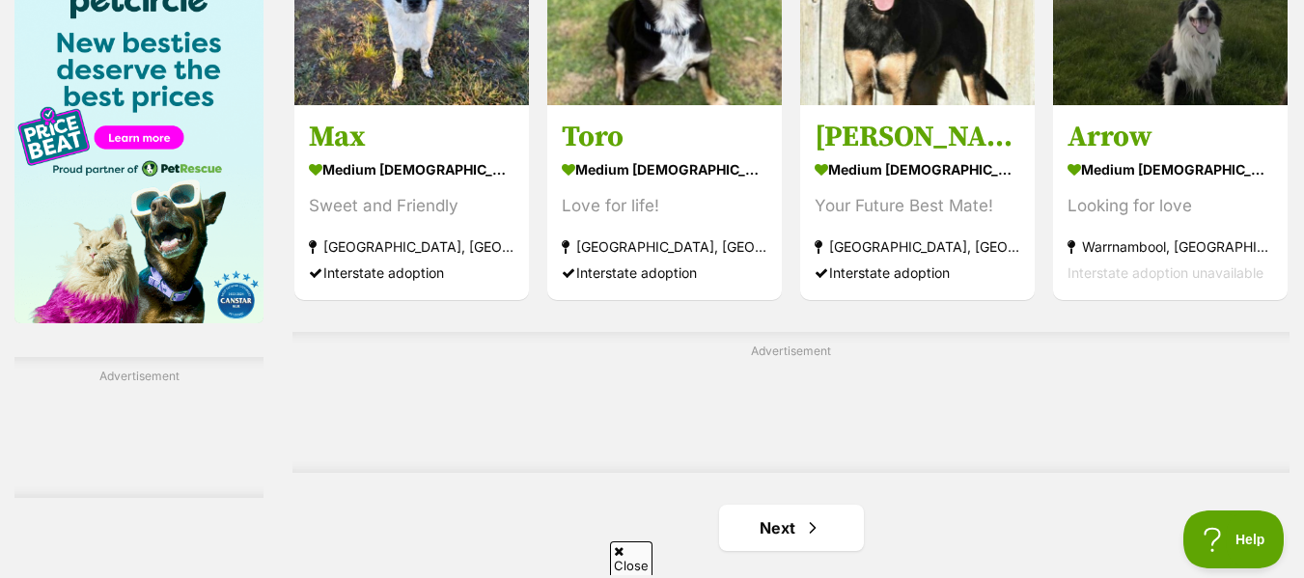
scroll to position [2967, 0]
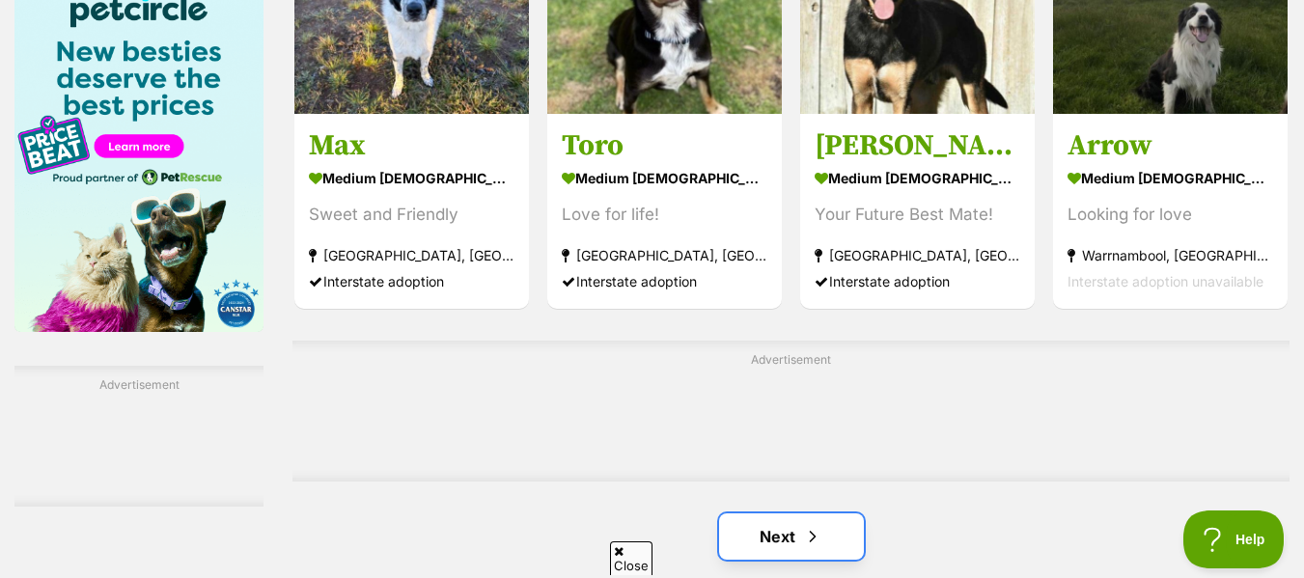
click at [763, 513] on link "Next" at bounding box center [791, 536] width 145 height 46
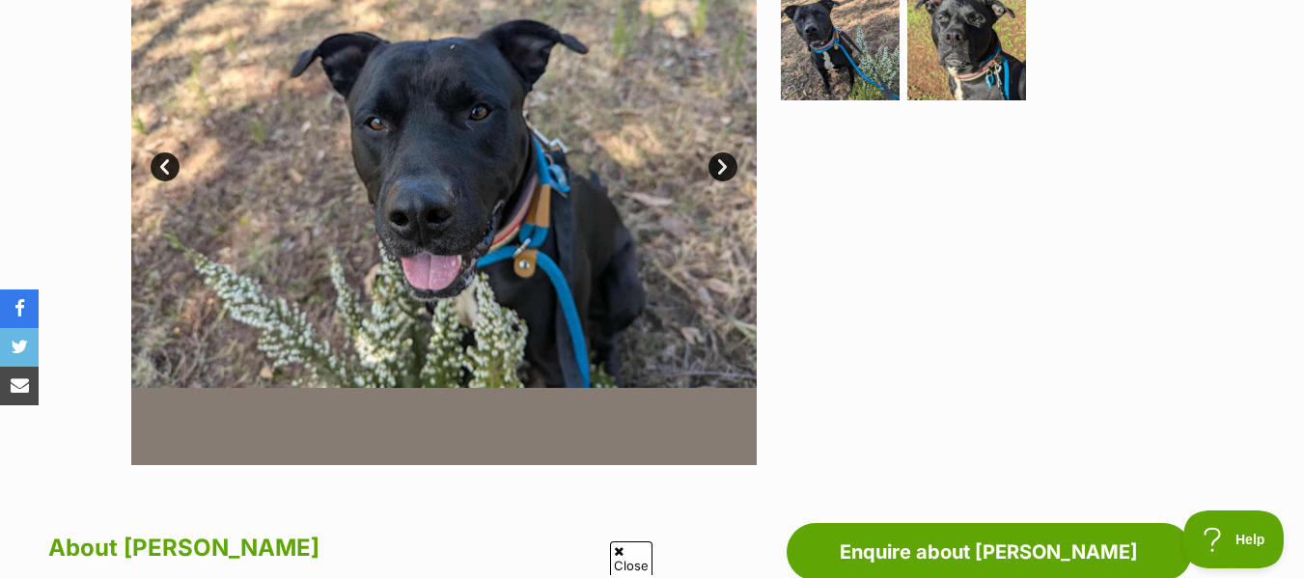
scroll to position [574, 0]
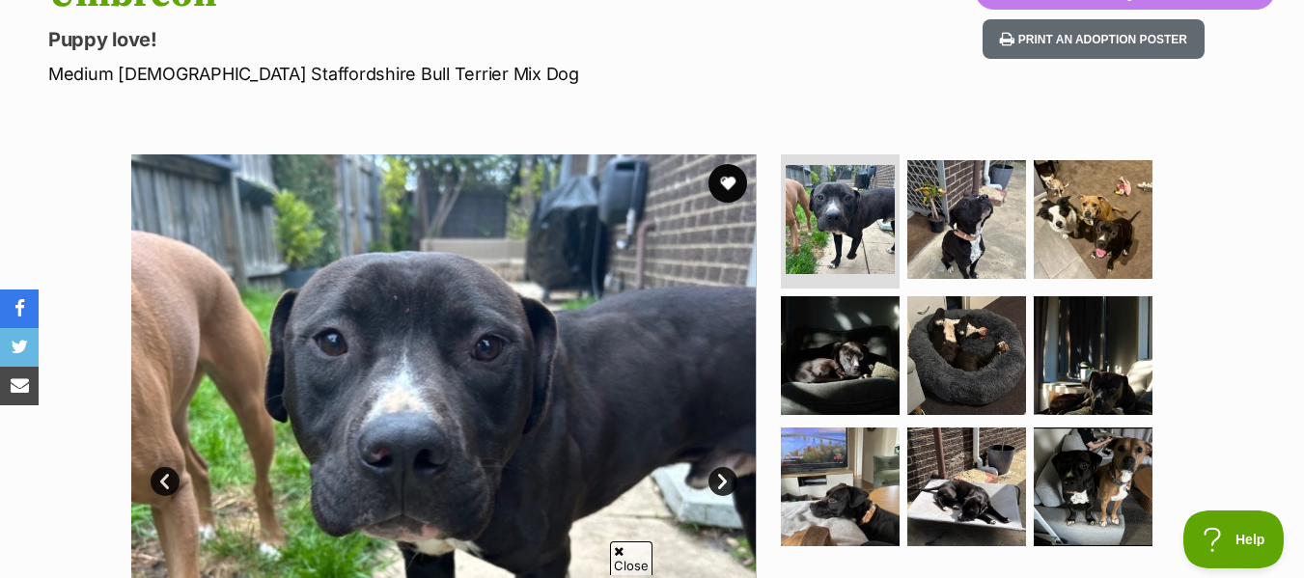
scroll to position [263, 0]
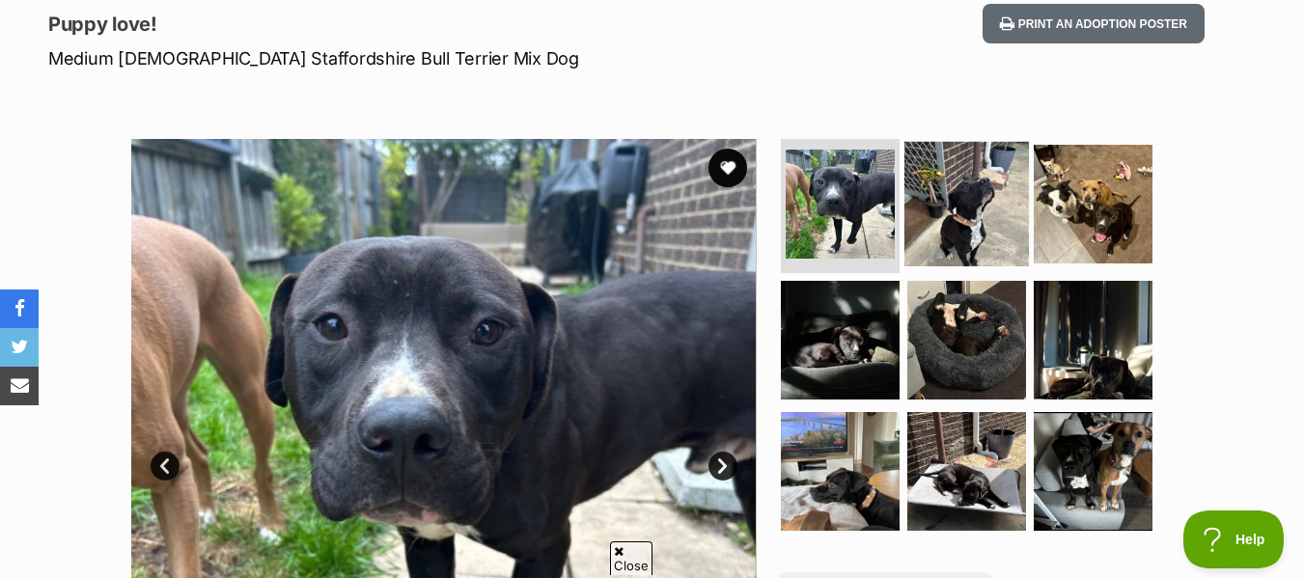
click at [997, 198] on img at bounding box center [966, 203] width 125 height 125
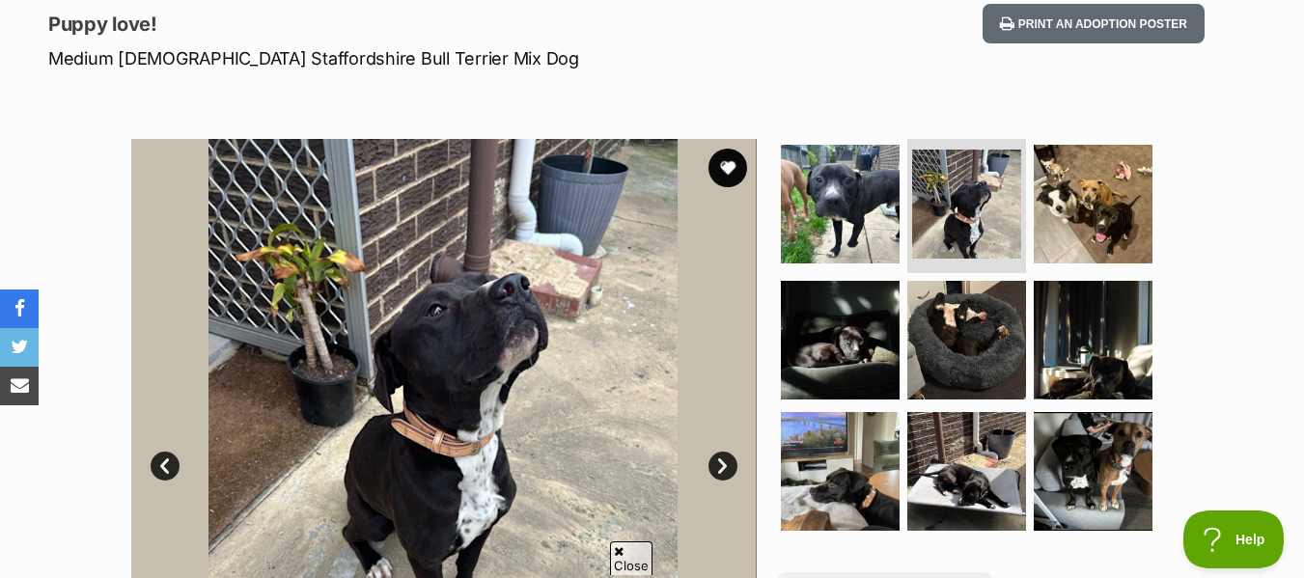
click at [721, 465] on link "Next" at bounding box center [722, 466] width 29 height 29
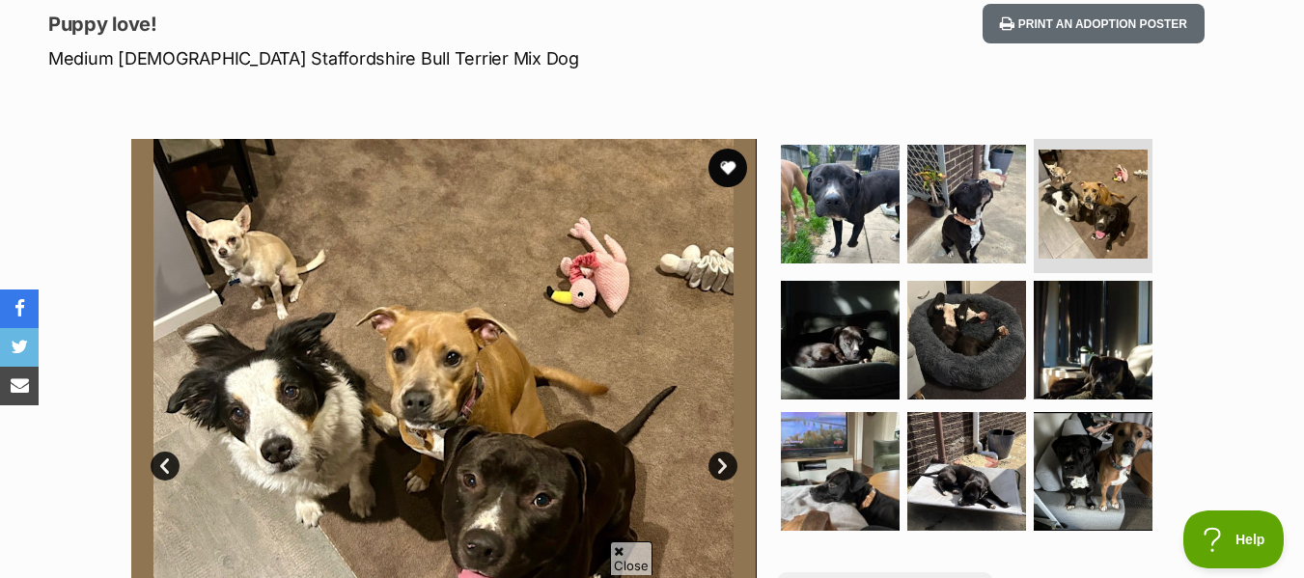
click at [721, 465] on link "Next" at bounding box center [722, 466] width 29 height 29
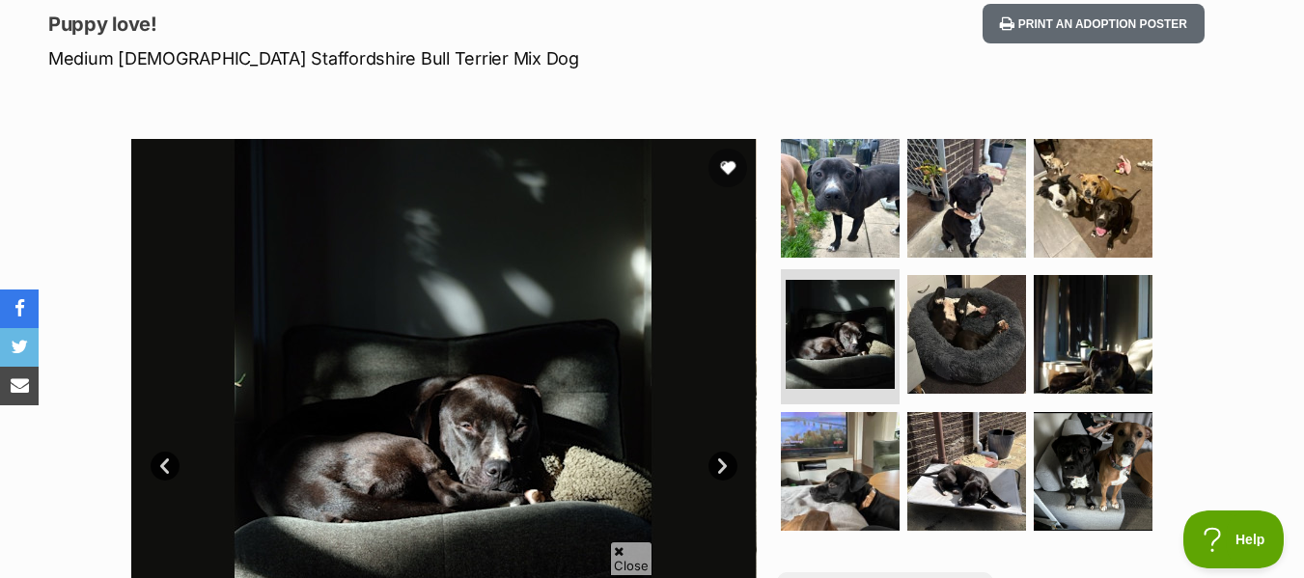
click at [721, 465] on link "Next" at bounding box center [722, 466] width 29 height 29
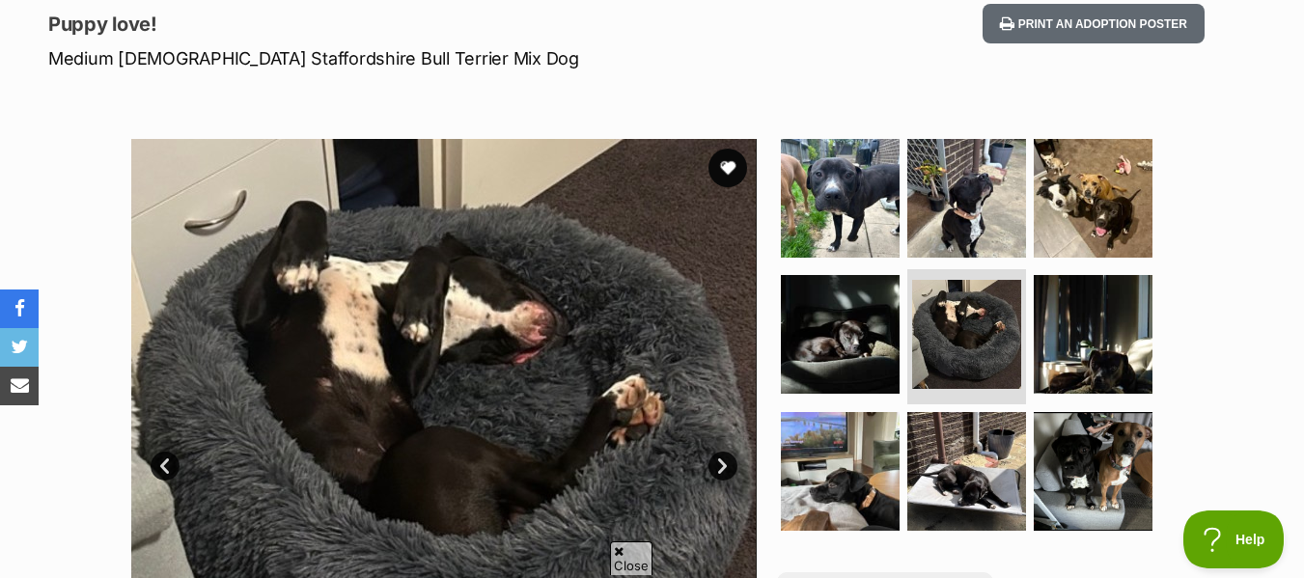
click at [721, 465] on link "Next" at bounding box center [722, 466] width 29 height 29
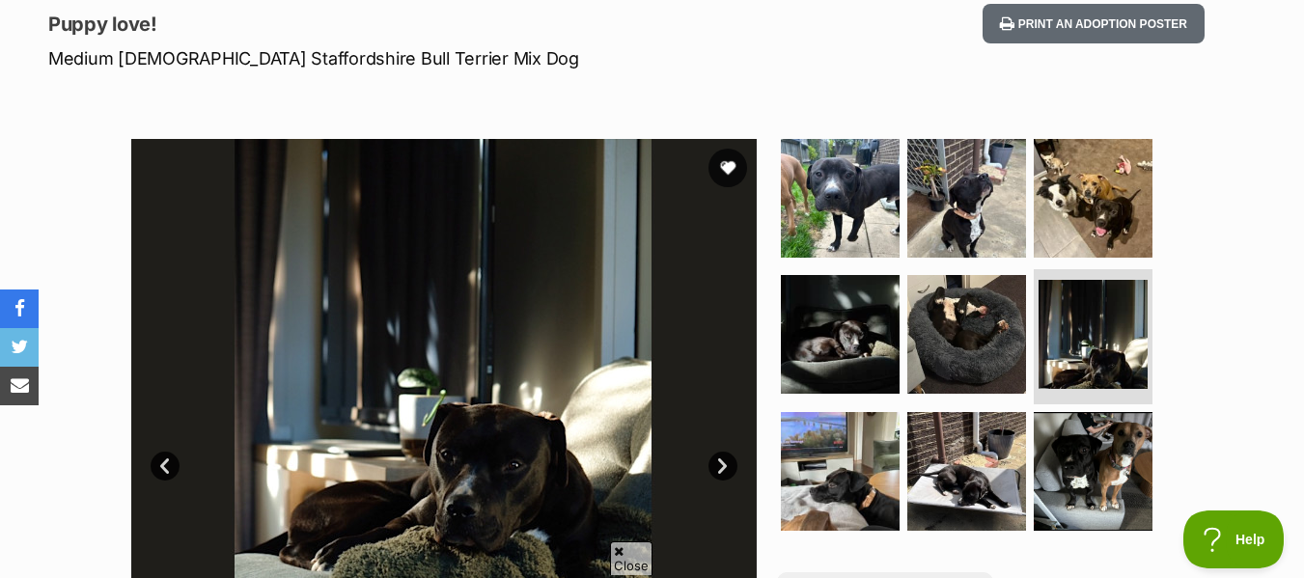
click at [721, 465] on link "Next" at bounding box center [722, 466] width 29 height 29
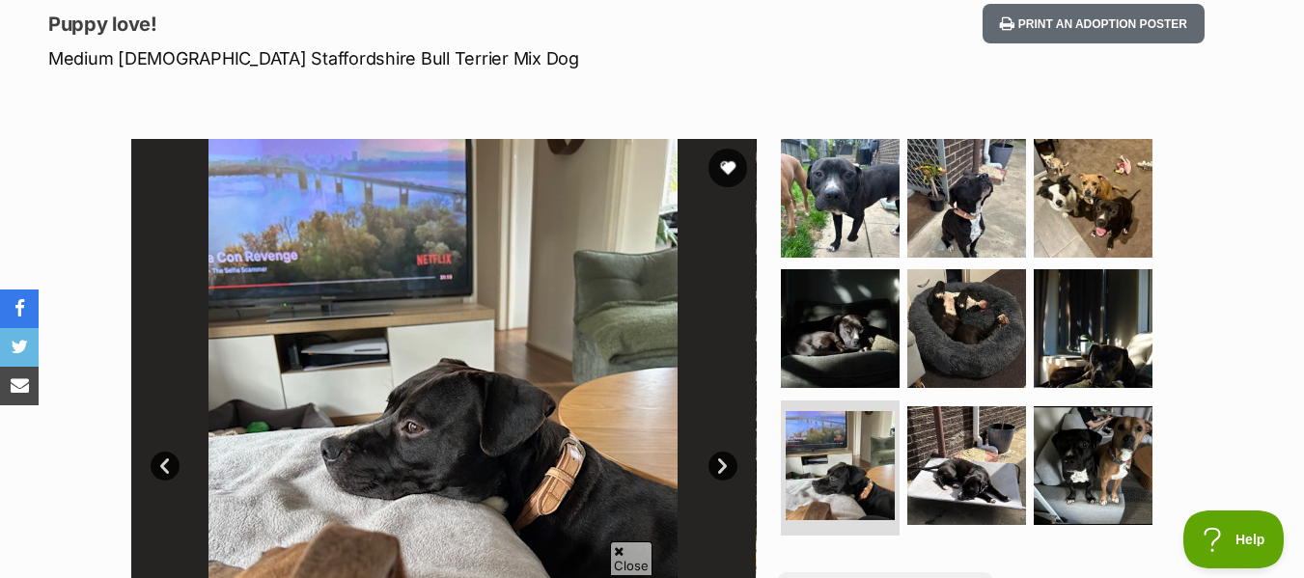
click at [721, 465] on link "Next" at bounding box center [722, 466] width 29 height 29
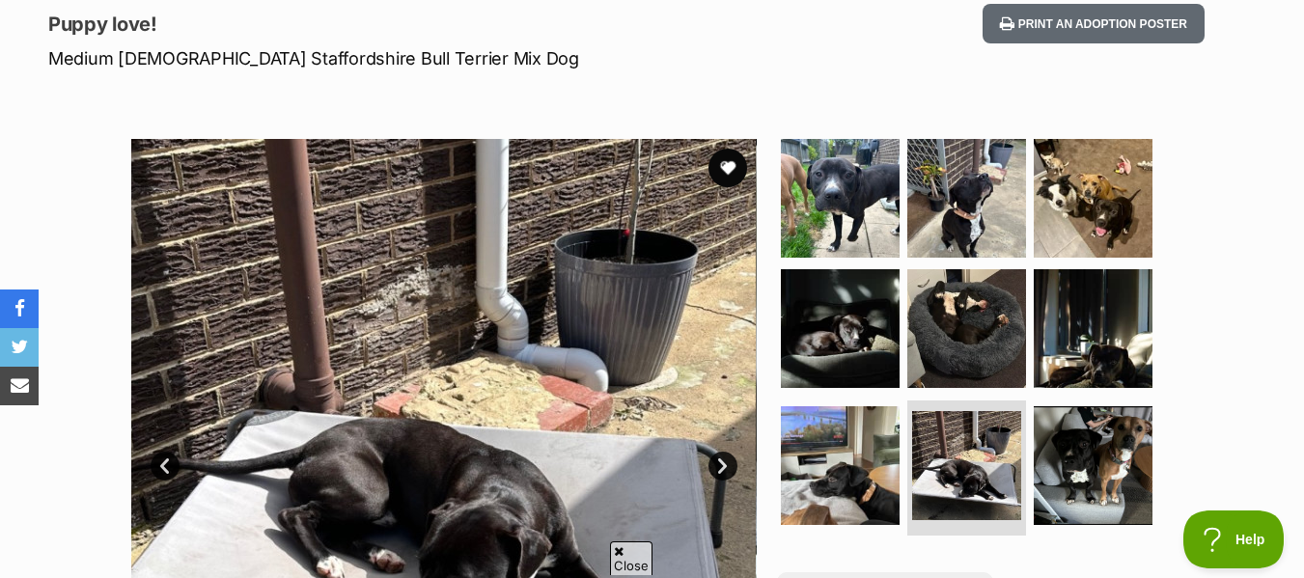
click at [721, 465] on link "Next" at bounding box center [722, 466] width 29 height 29
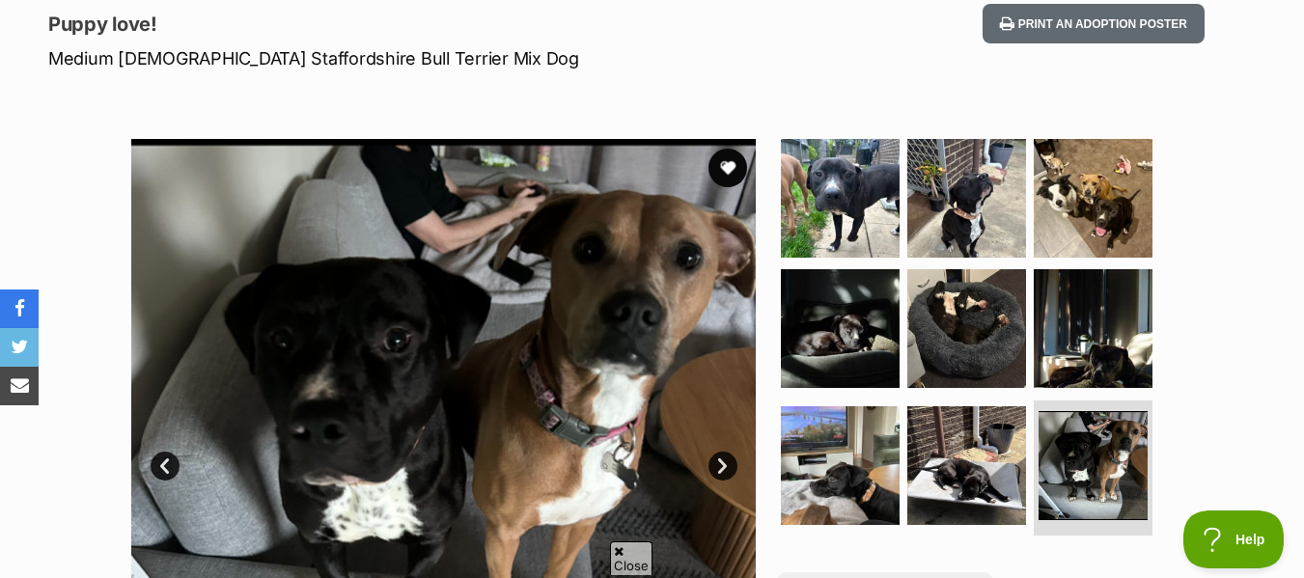
click at [721, 465] on link "Next" at bounding box center [722, 466] width 29 height 29
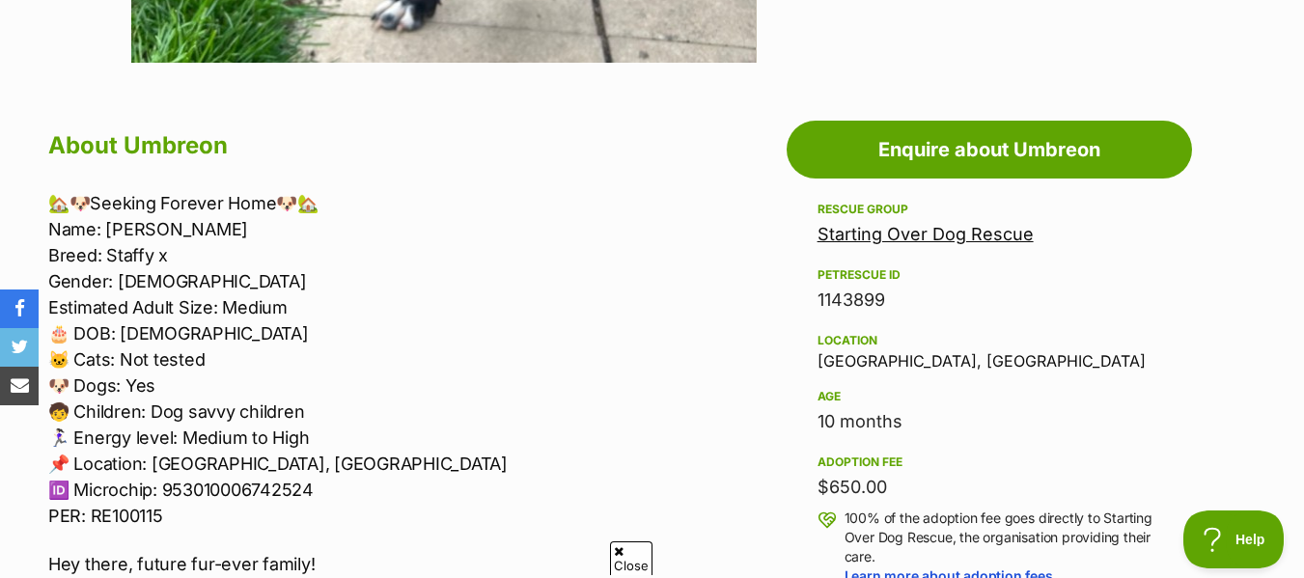
scroll to position [956, 0]
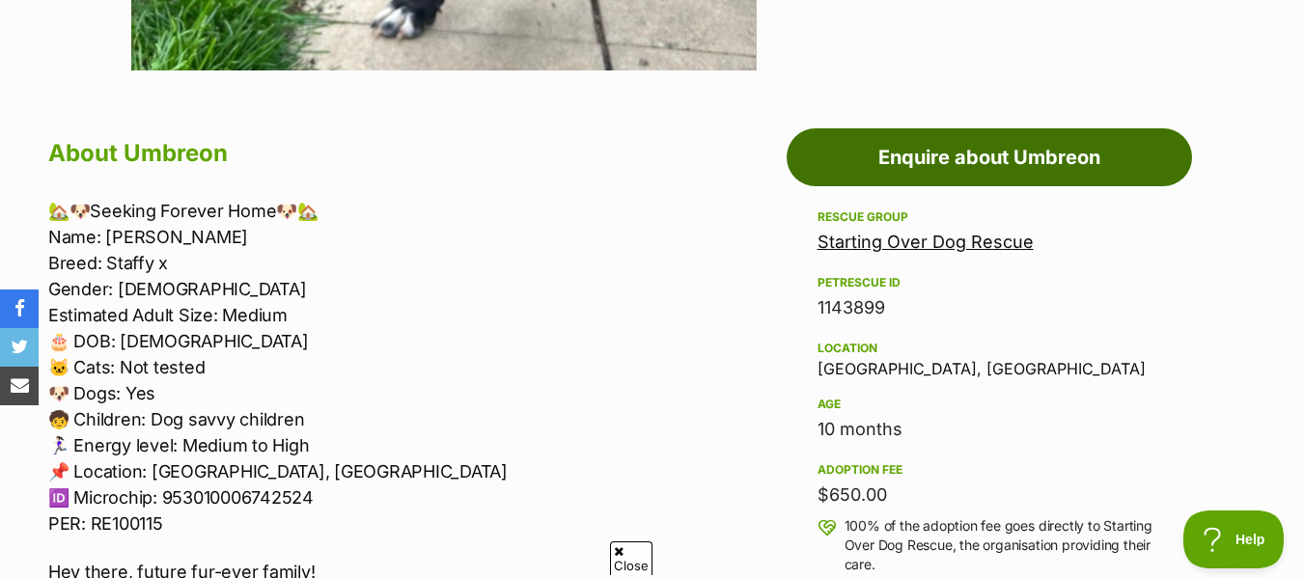
click at [1084, 137] on link "Enquire about Umbreon" at bounding box center [989, 157] width 405 height 58
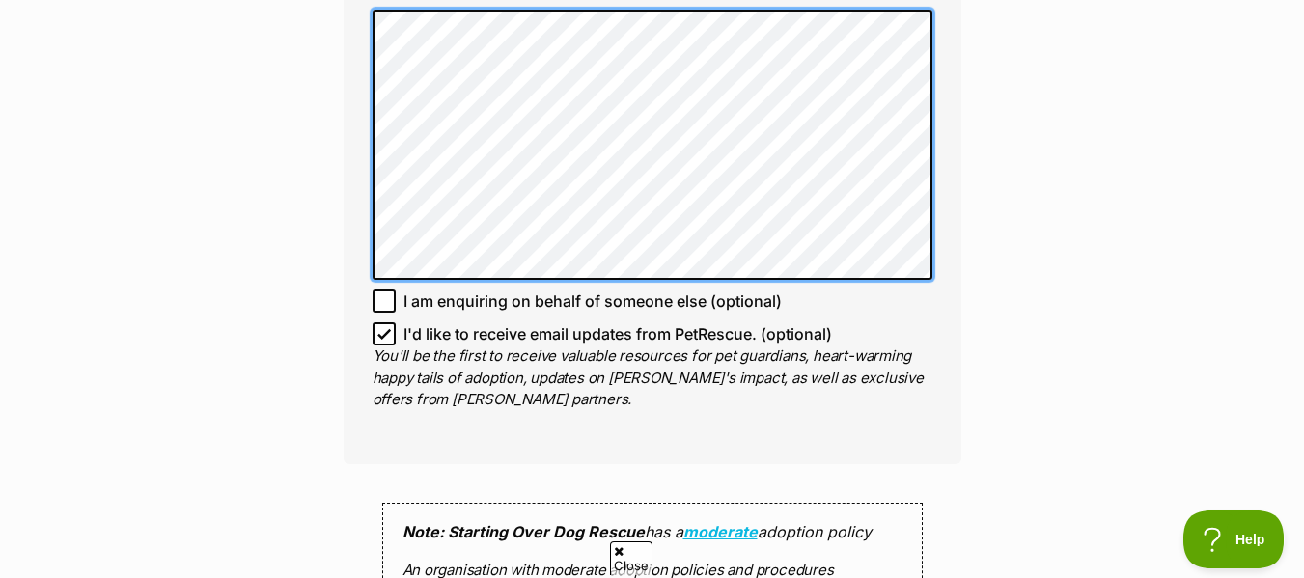
scroll to position [1337, 0]
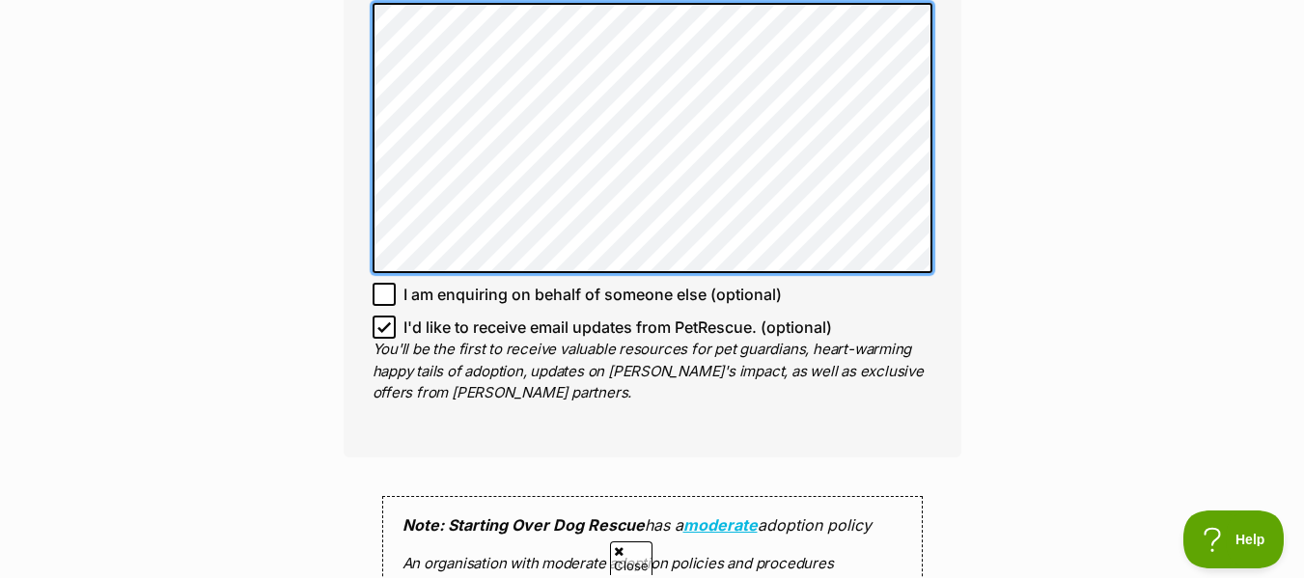
click at [312, 28] on div "Enquire about Umbreon Full name Alex Hume Email We require this to be able to s…" at bounding box center [652, 9] width 1304 height 2341
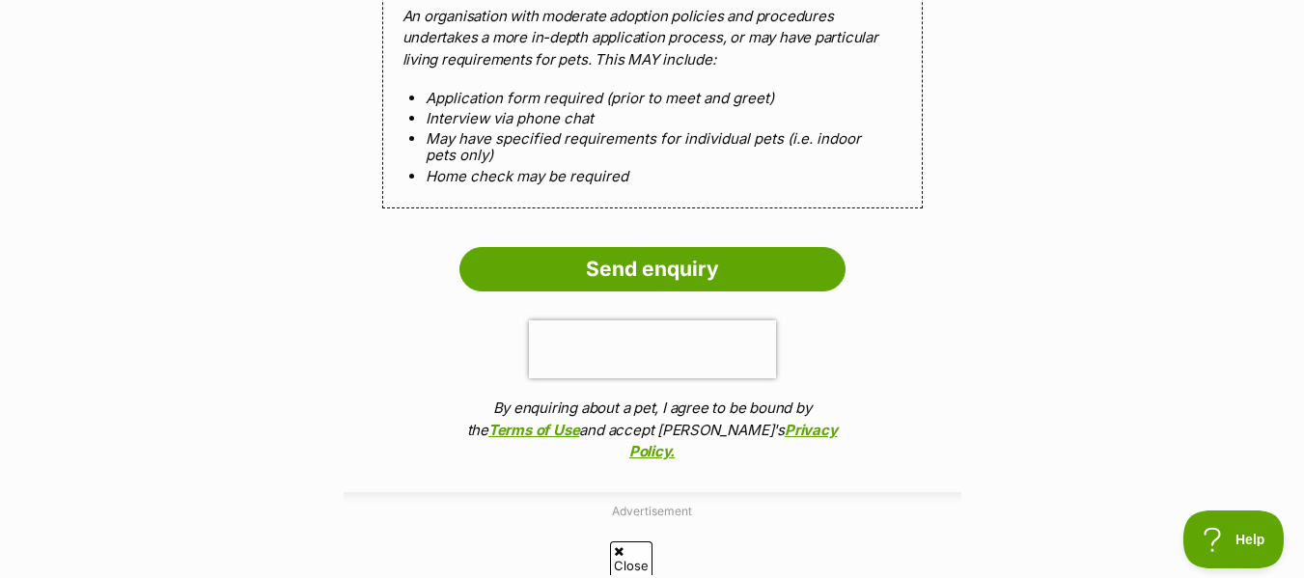
scroll to position [1877, 0]
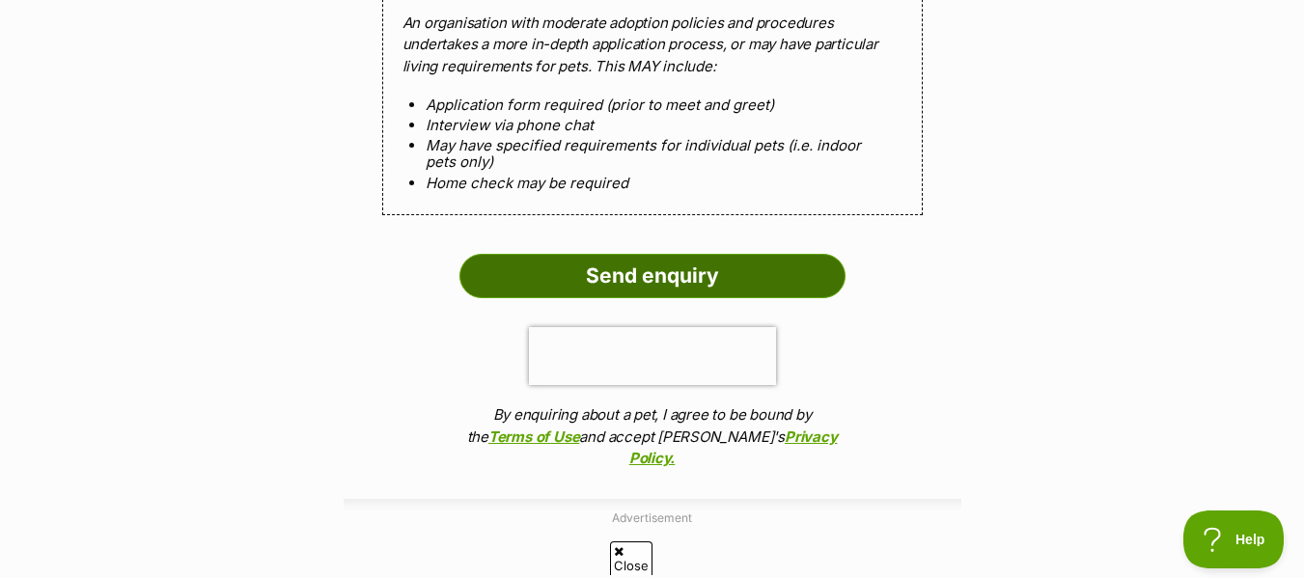
click at [725, 277] on input "Send enquiry" at bounding box center [652, 276] width 386 height 44
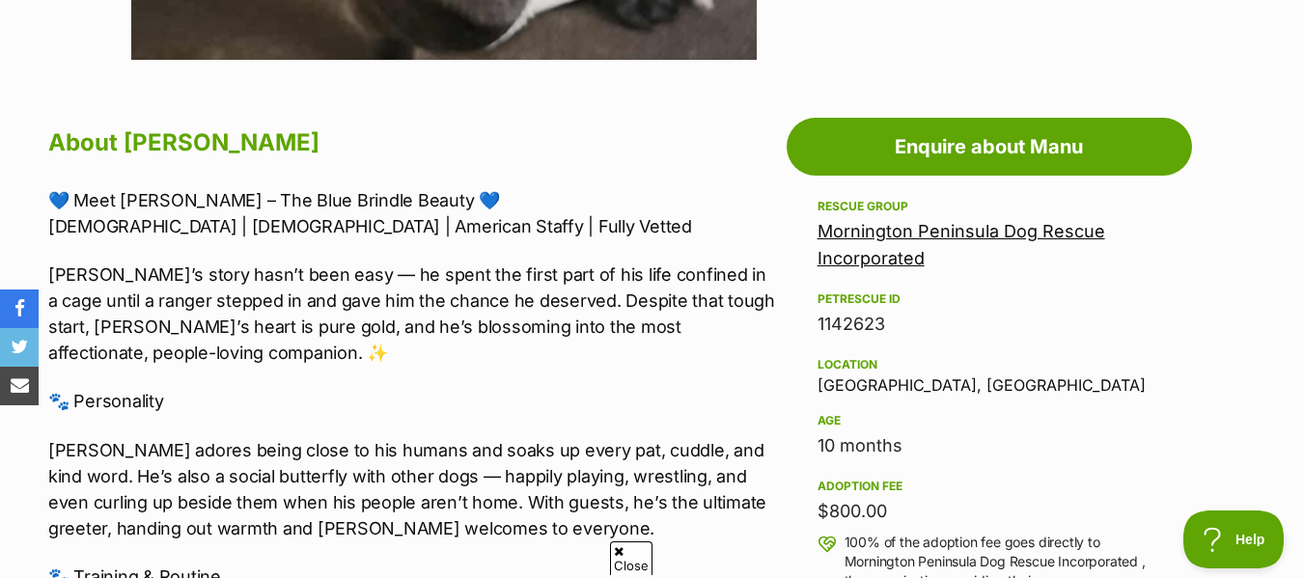
scroll to position [679, 0]
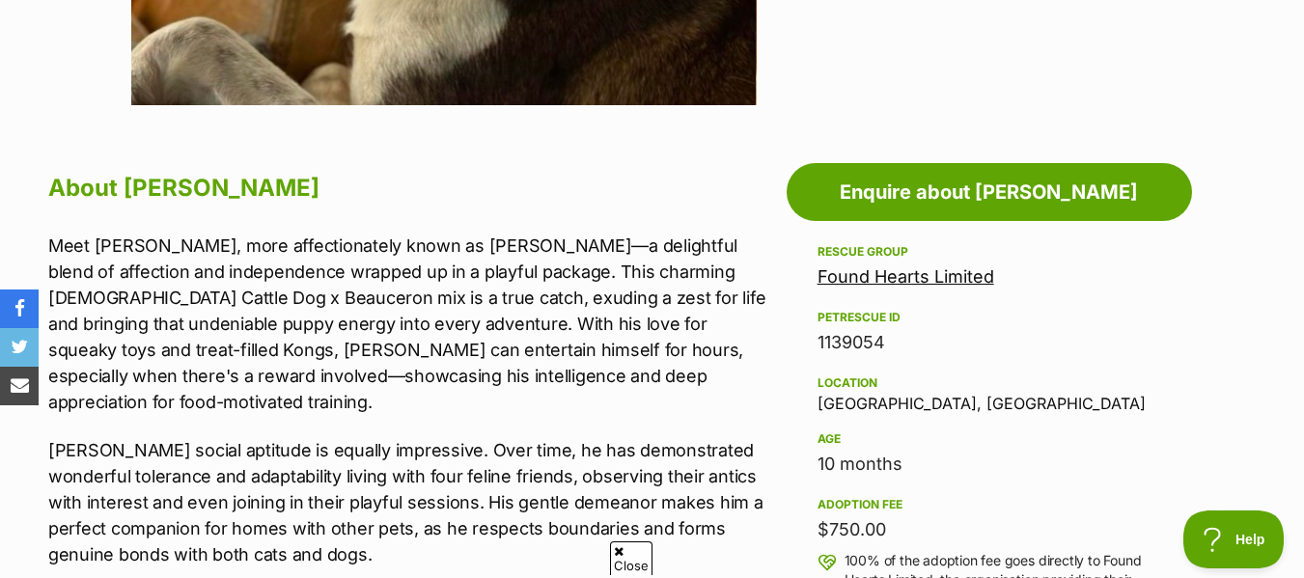
scroll to position [962, 0]
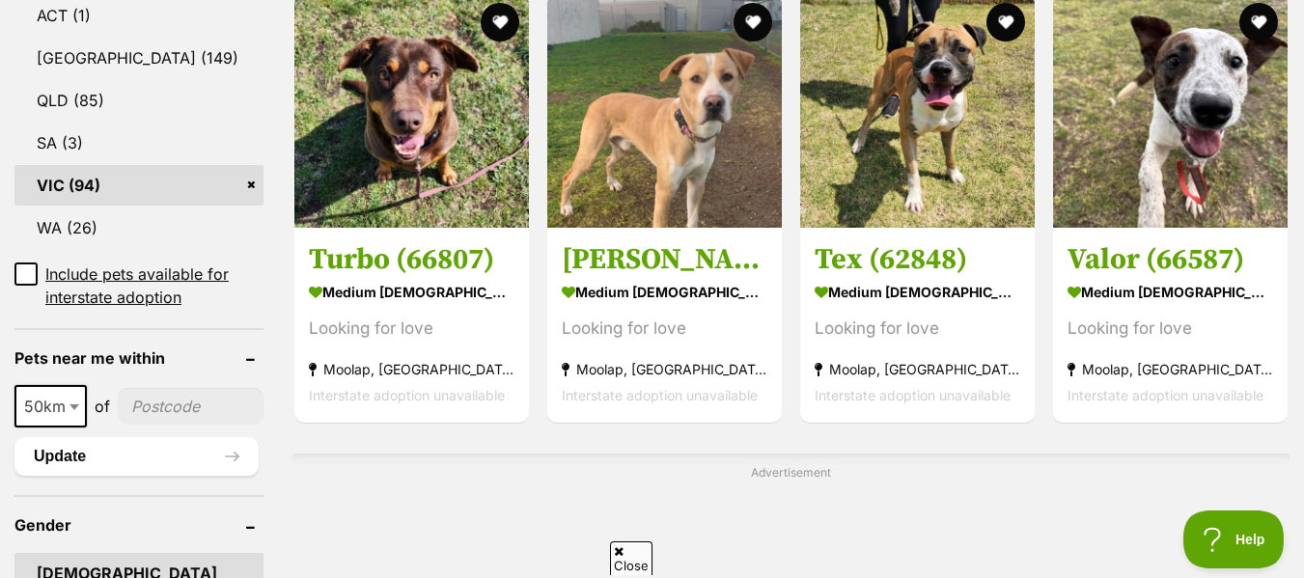
scroll to position [1140, 0]
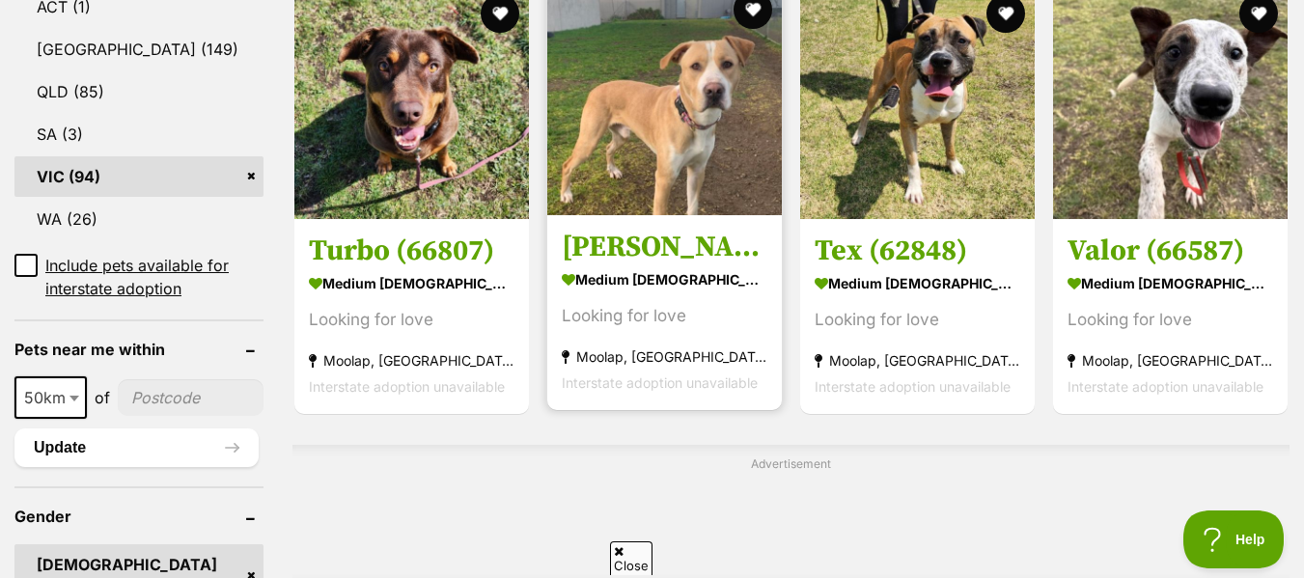
click at [618, 265] on strong "medium male Dog" at bounding box center [665, 279] width 206 height 28
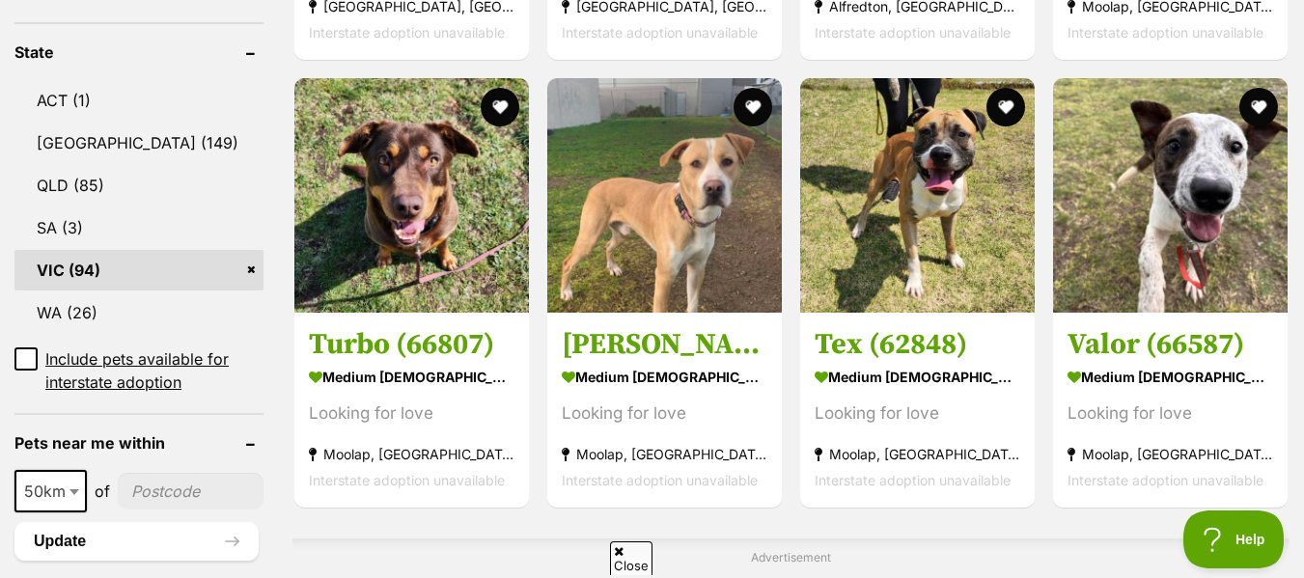
scroll to position [1055, 0]
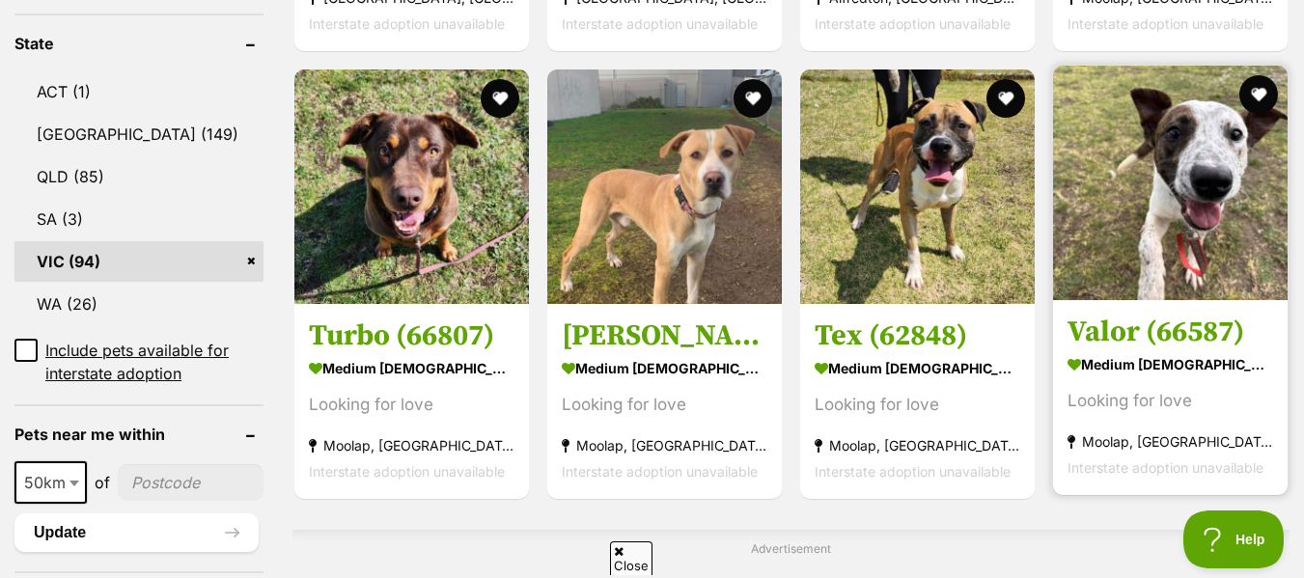
click at [1195, 241] on img at bounding box center [1170, 183] width 235 height 235
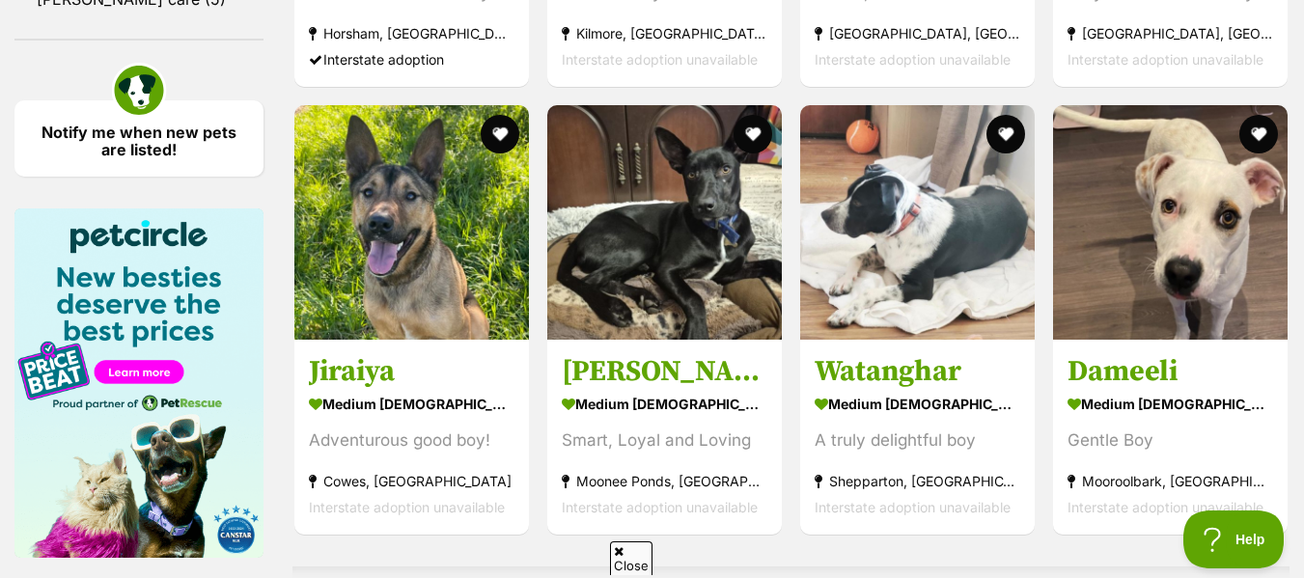
scroll to position [2707, 0]
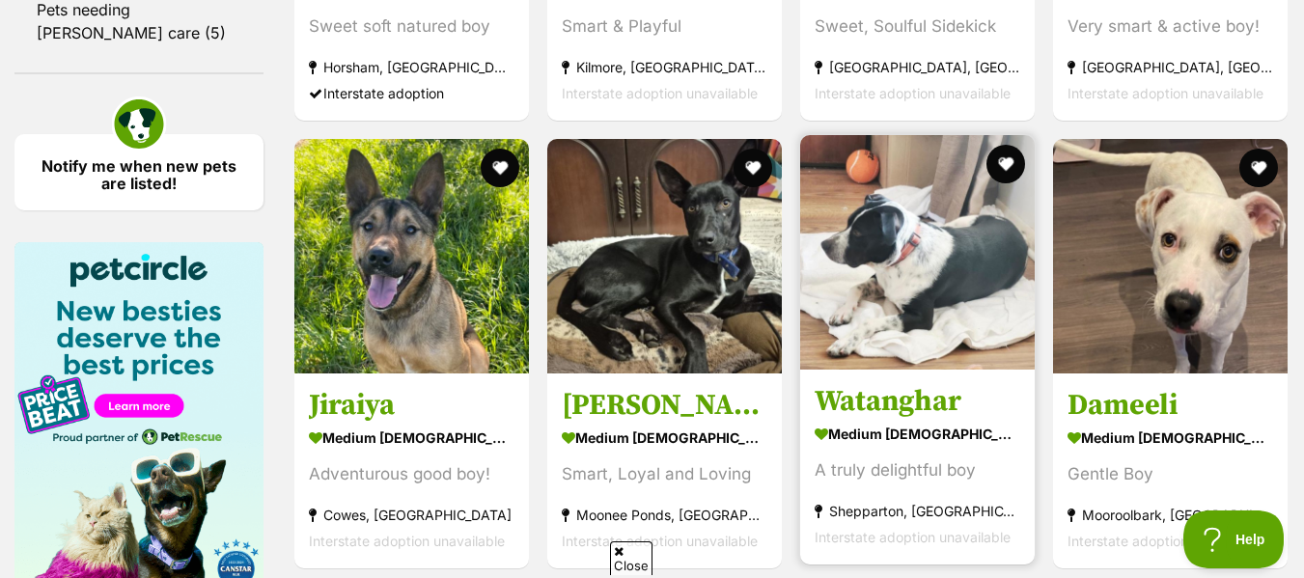
click at [938, 421] on strong "medium male Dog" at bounding box center [918, 435] width 206 height 28
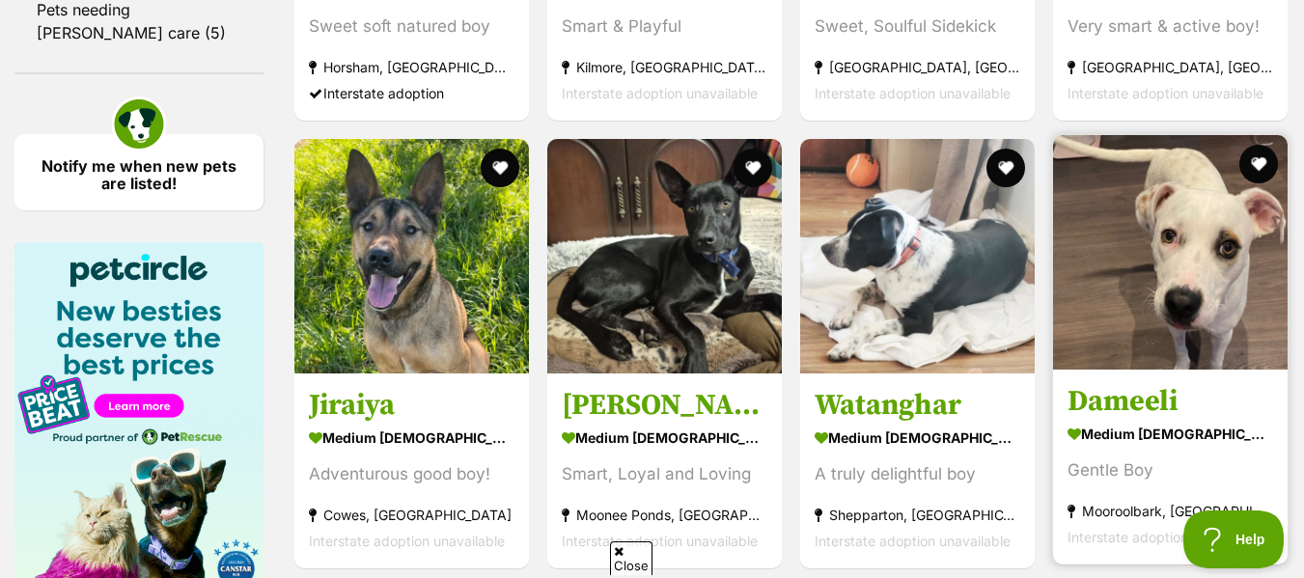
click at [1133, 319] on img at bounding box center [1170, 252] width 235 height 235
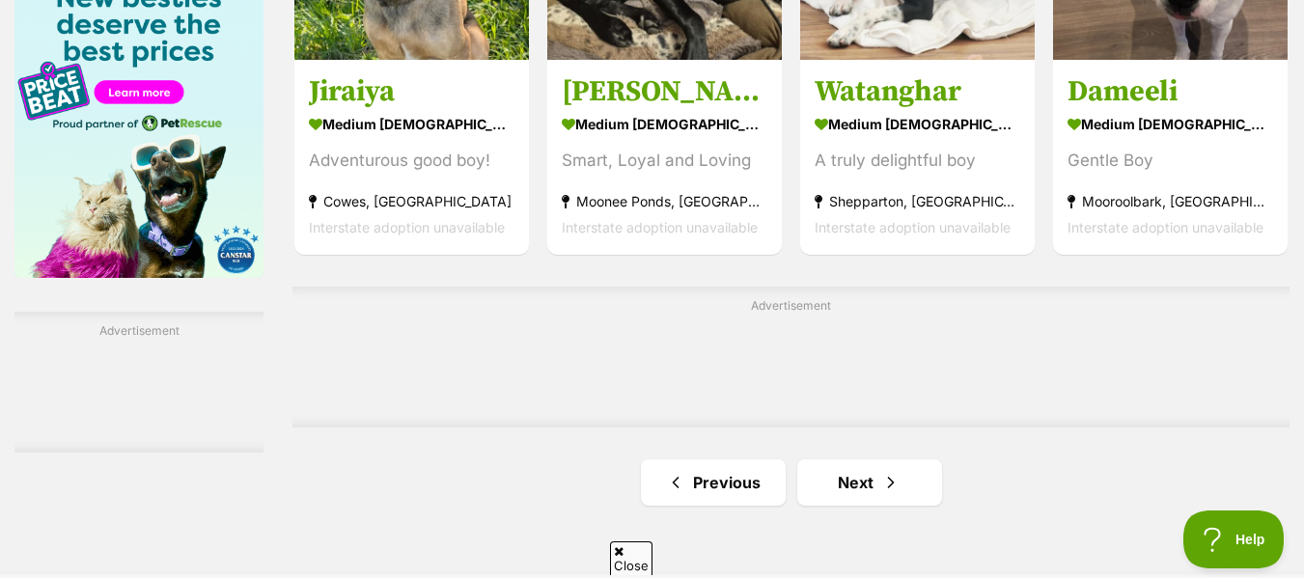
scroll to position [3038, 0]
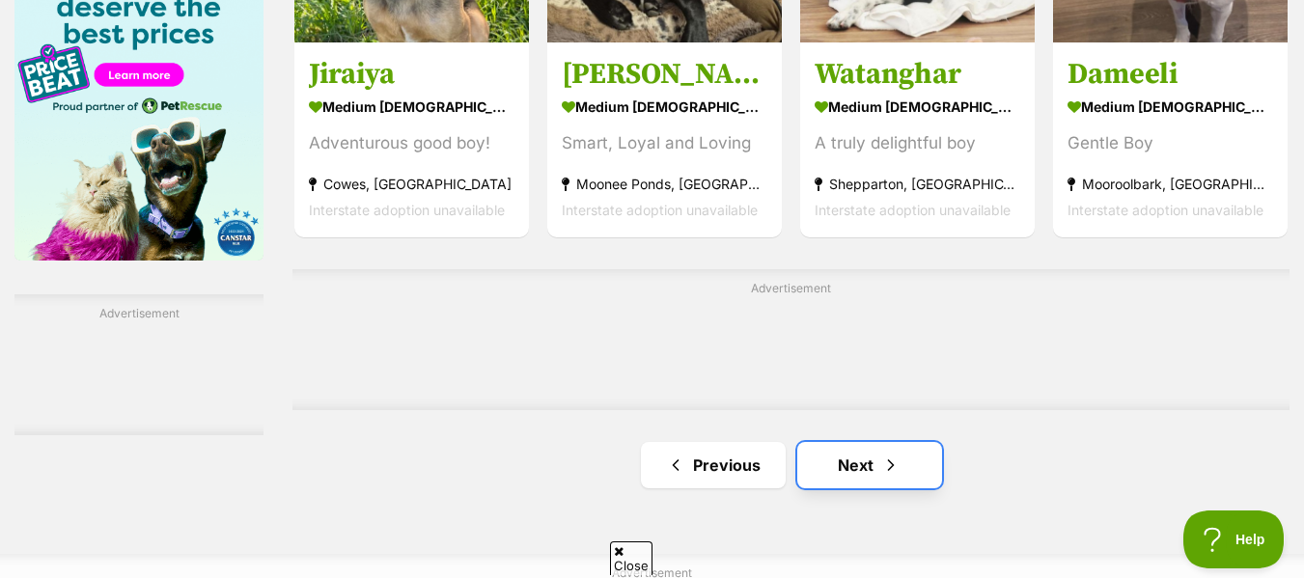
click at [898, 454] on span "Next page" at bounding box center [890, 465] width 19 height 23
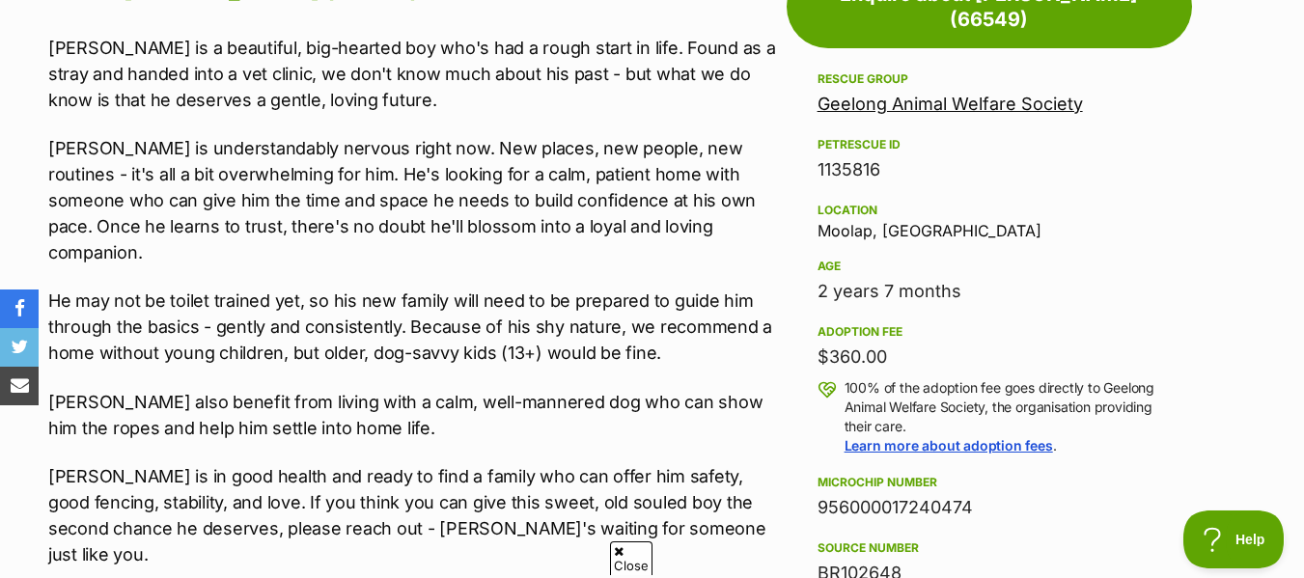
scroll to position [996, 0]
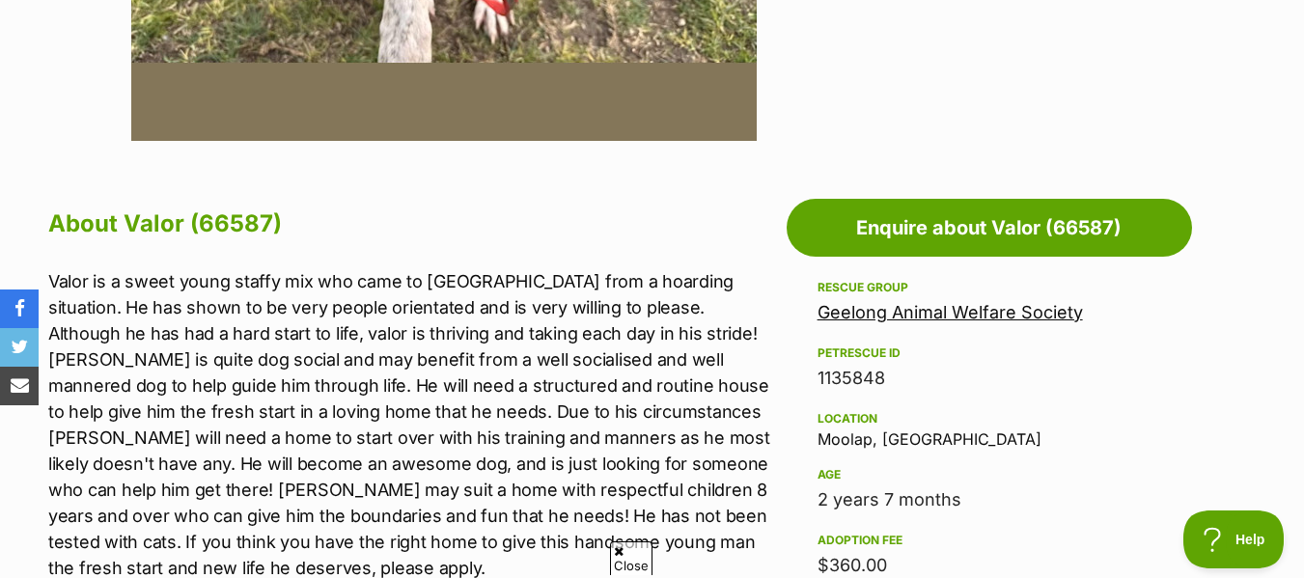
scroll to position [866, 0]
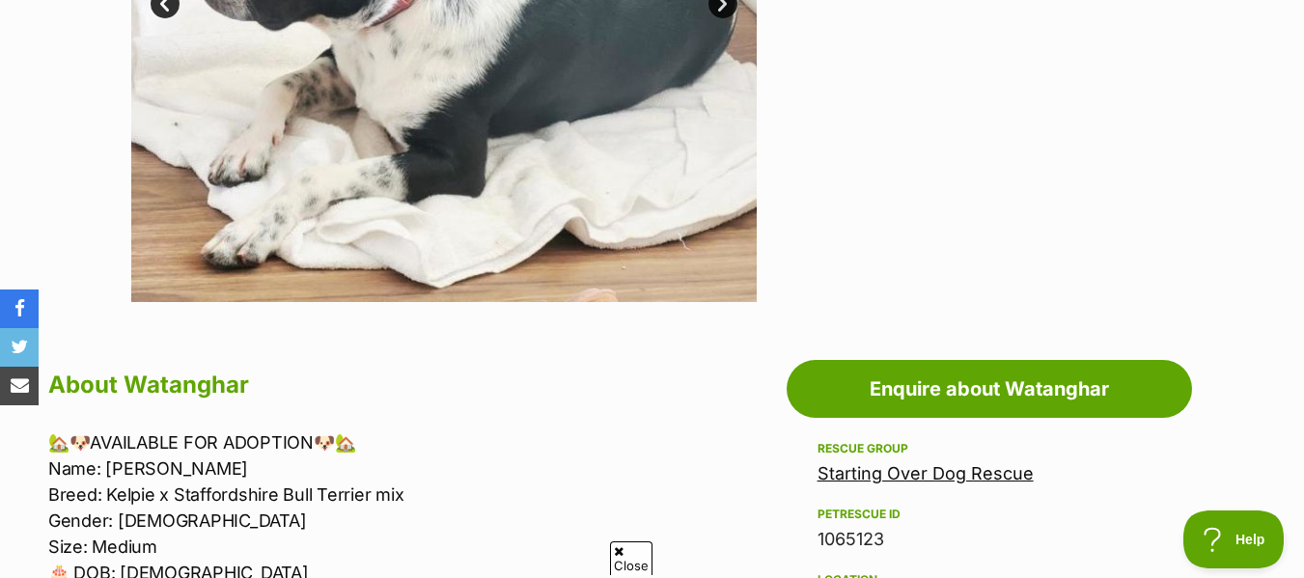
scroll to position [694, 0]
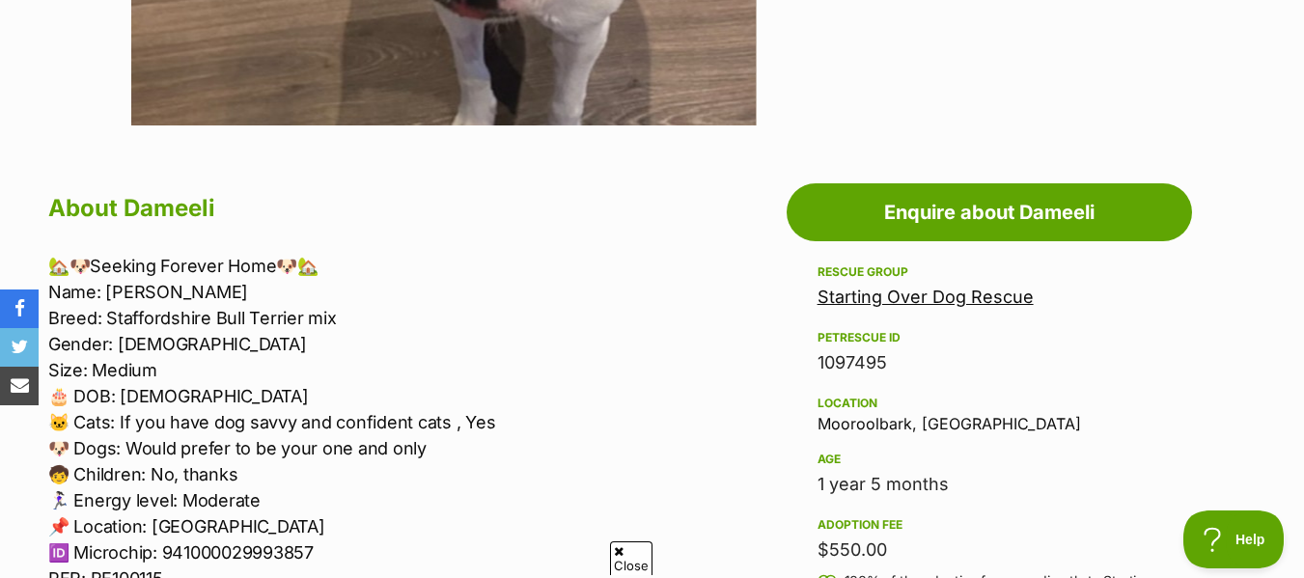
scroll to position [8, 0]
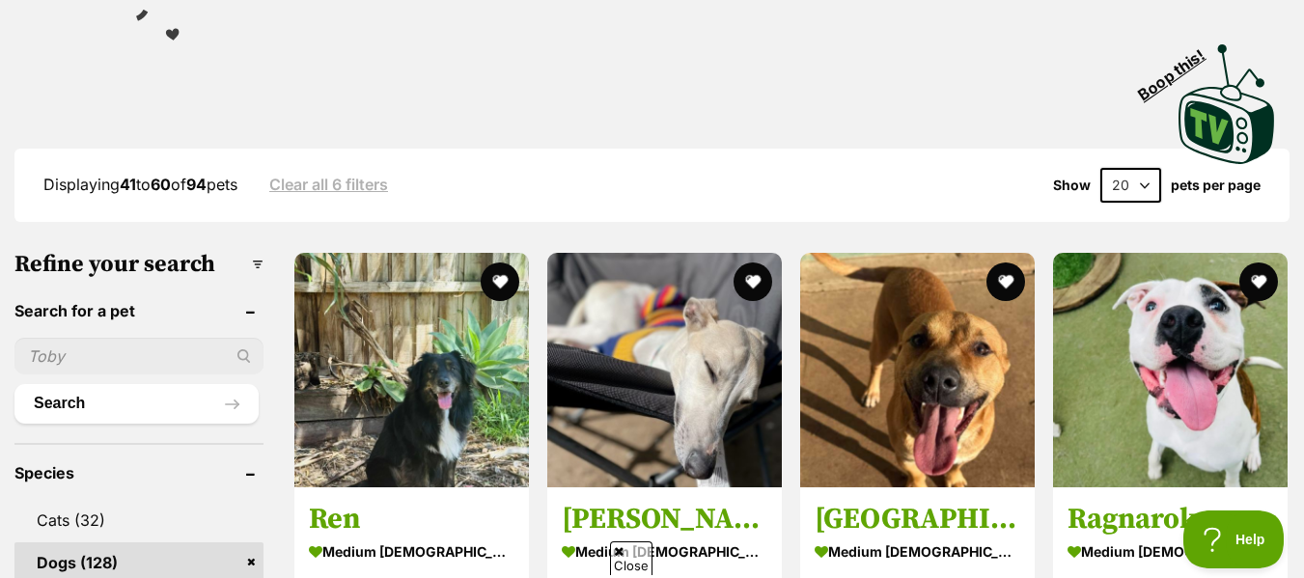
scroll to position [509, 0]
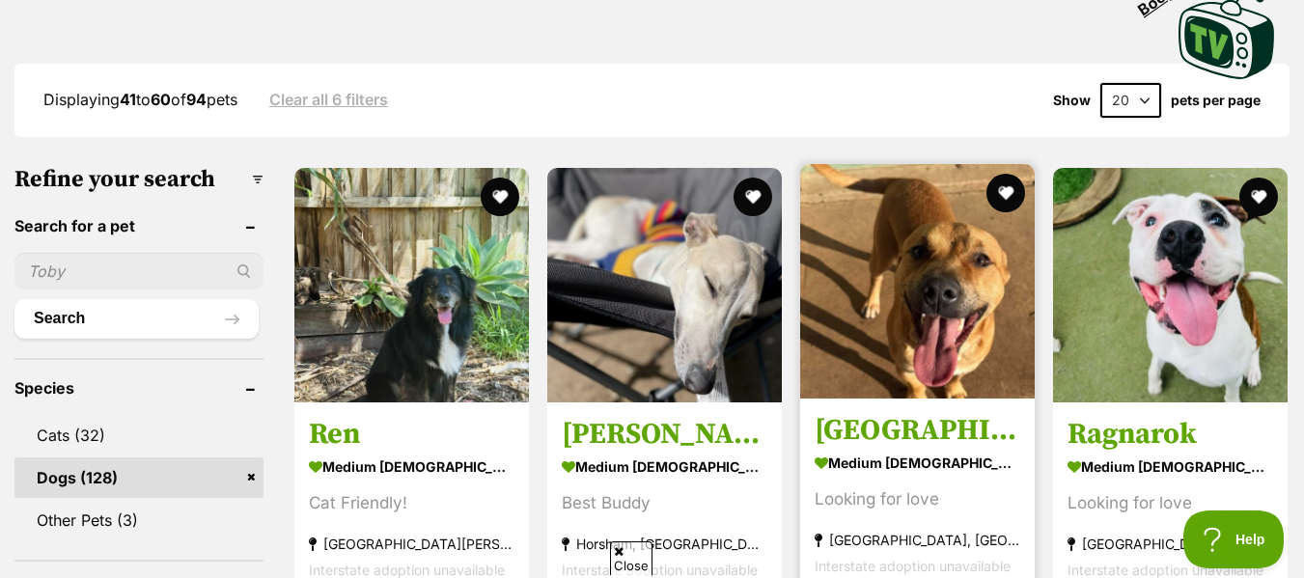
click at [987, 264] on img at bounding box center [917, 281] width 235 height 235
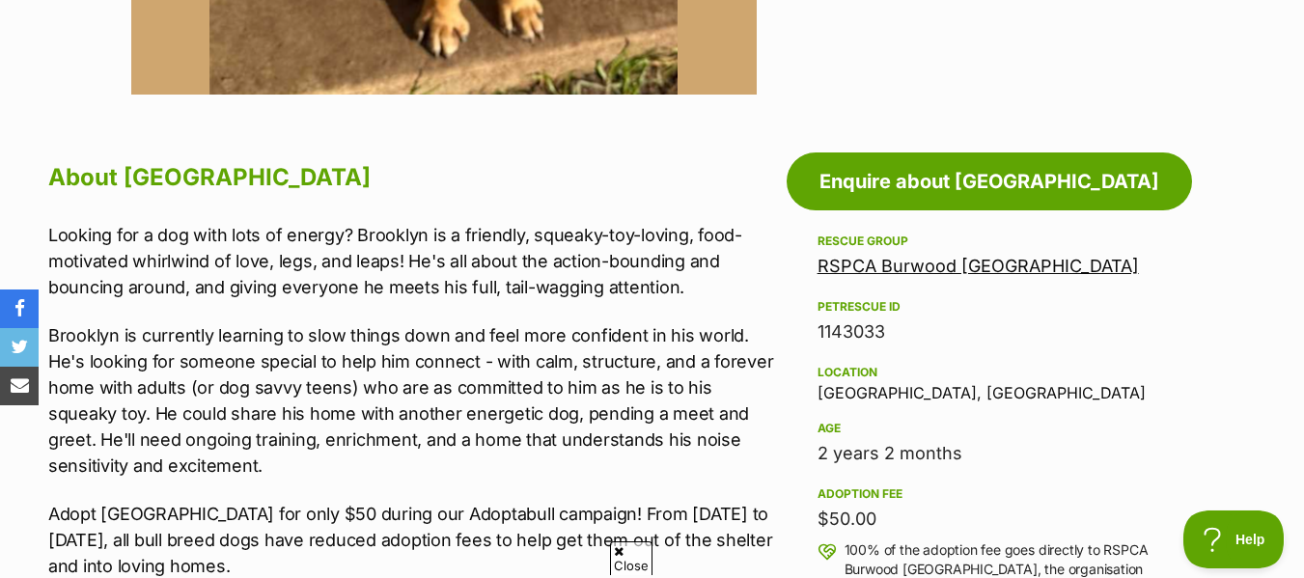
scroll to position [939, 0]
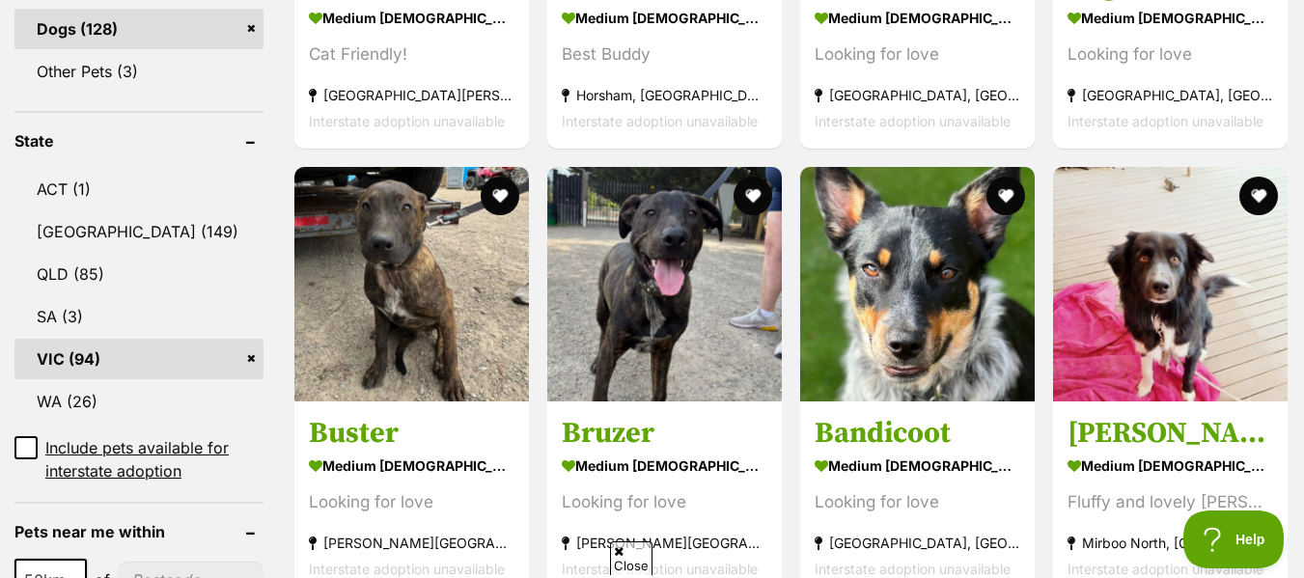
scroll to position [950, 0]
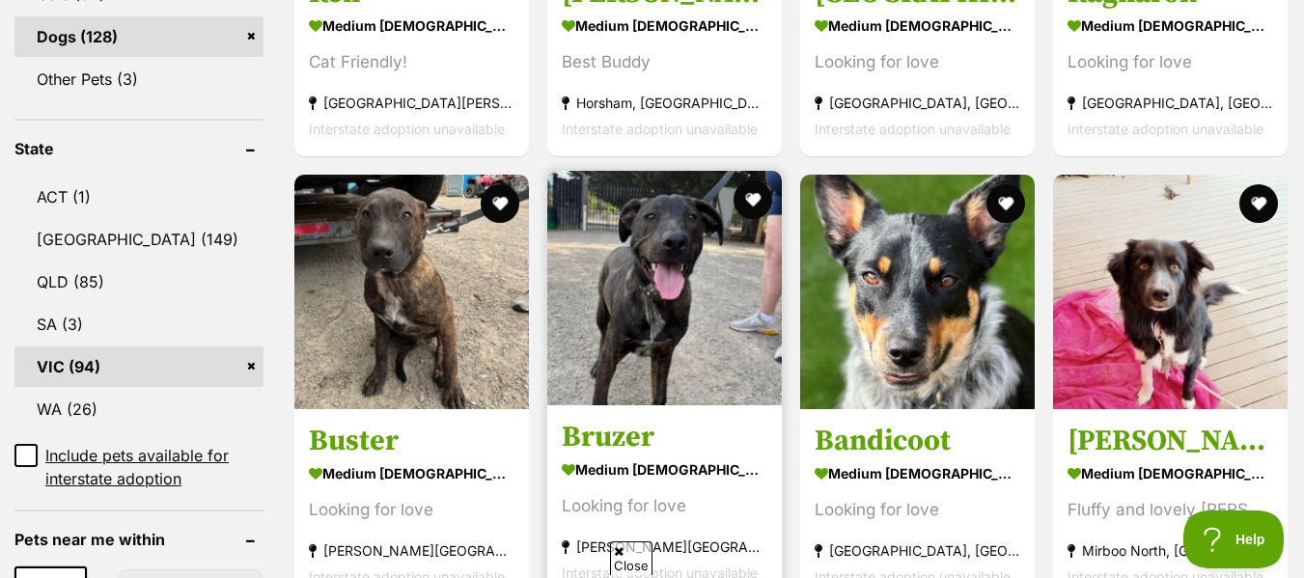
click at [628, 226] on img at bounding box center [664, 288] width 235 height 235
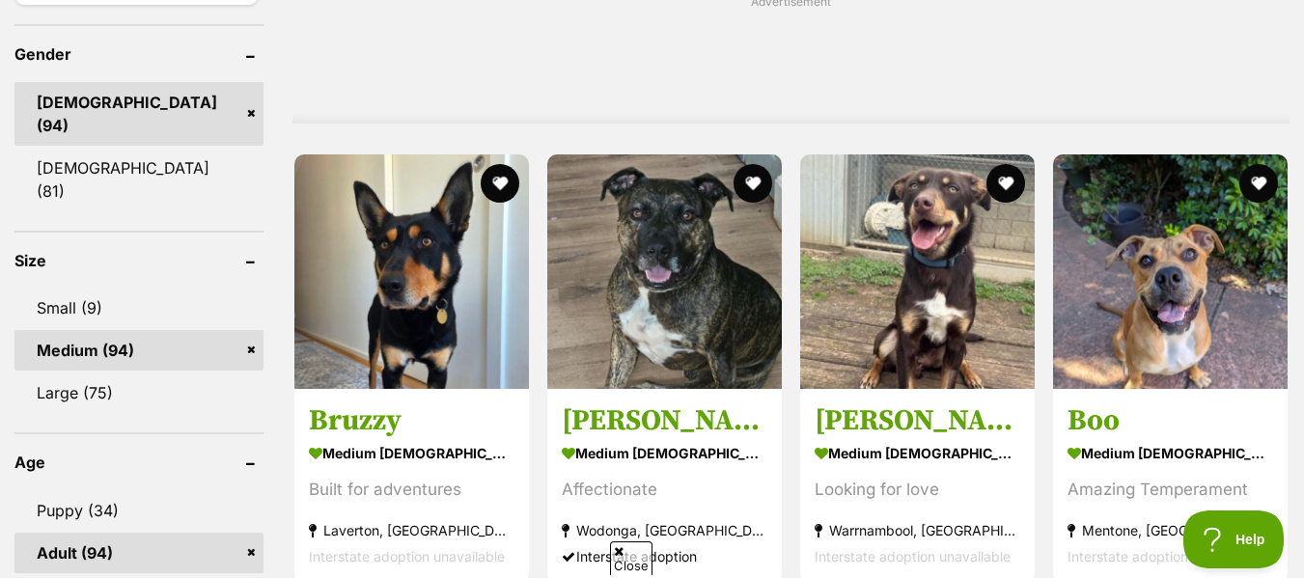
scroll to position [1644, 0]
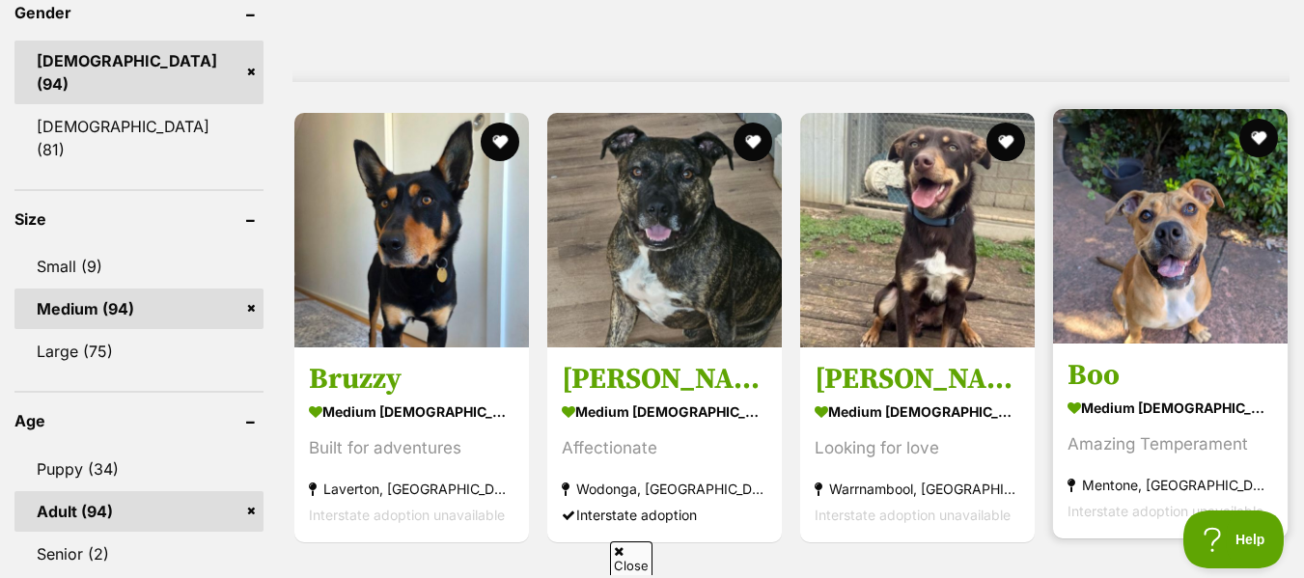
click at [1183, 344] on link "Boo medium male Dog Amazing Temperament Mentone, VIC Interstate adoption unavai…" at bounding box center [1170, 442] width 235 height 196
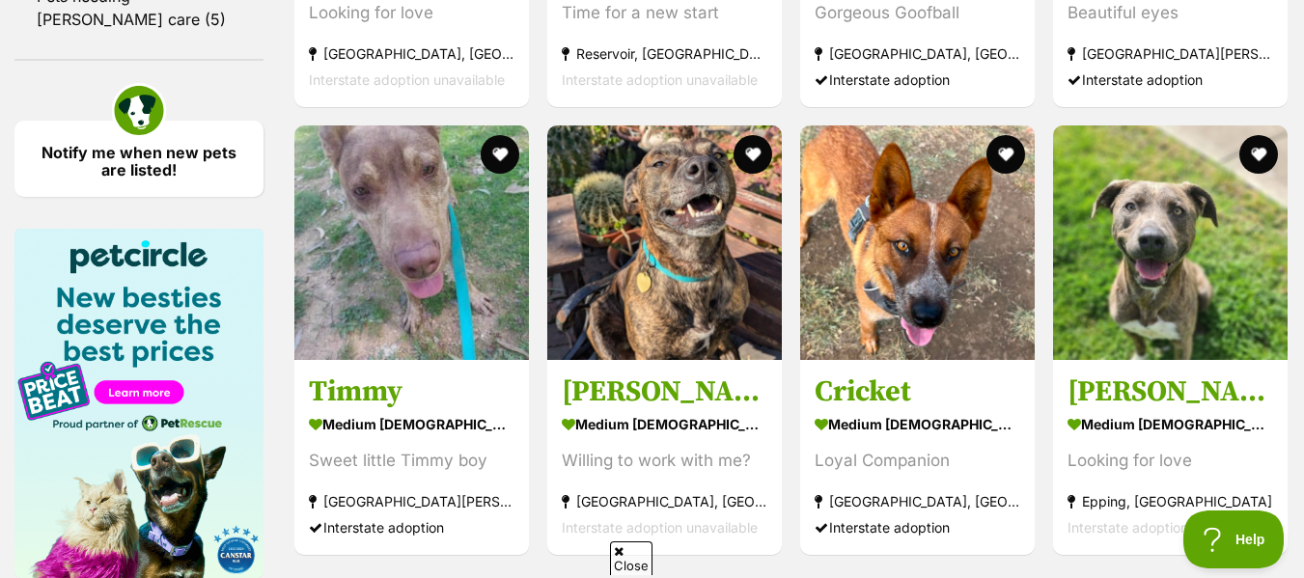
scroll to position [2728, 0]
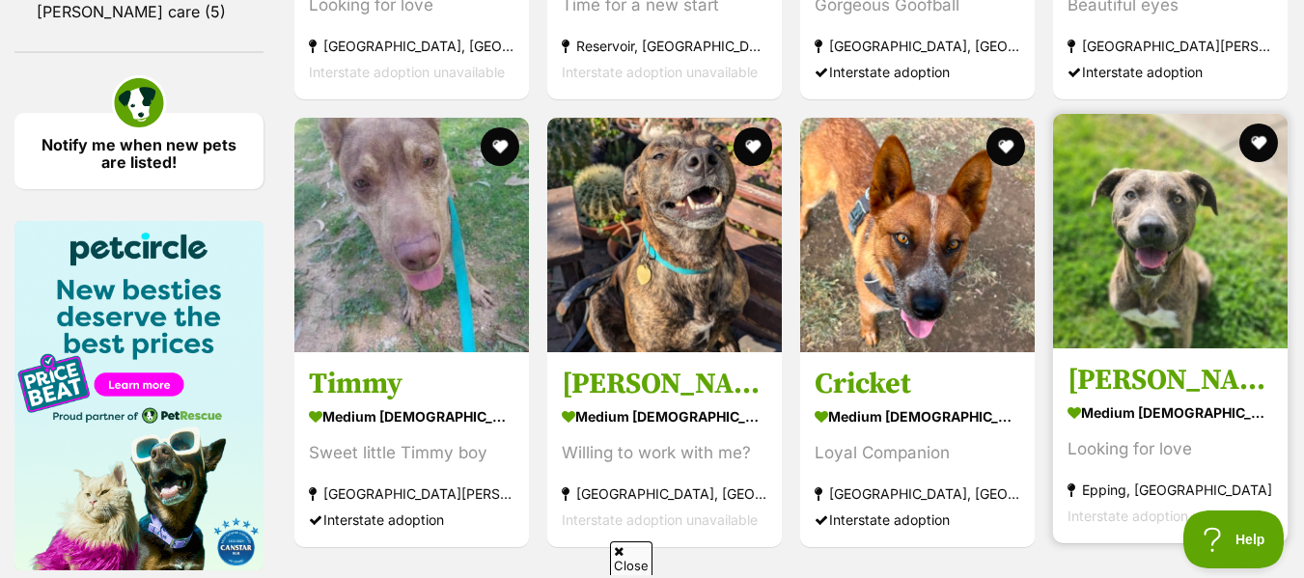
click at [1193, 355] on link "Alvin medium male Dog Looking for love Epping, VIC Interstate adoption unavaila…" at bounding box center [1170, 446] width 235 height 196
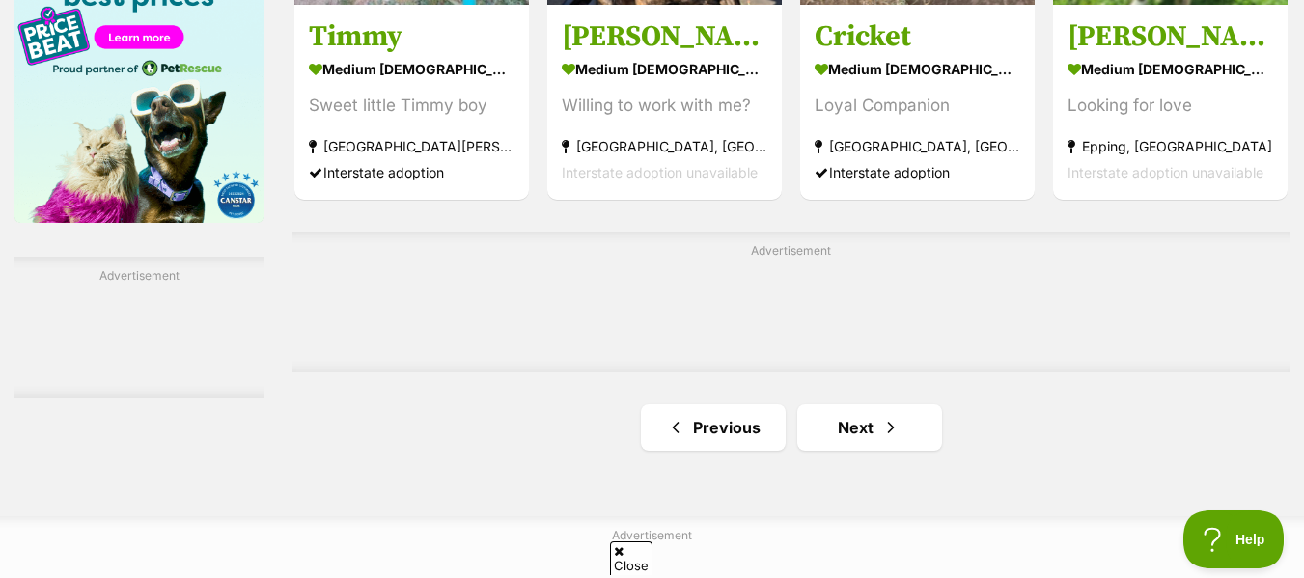
scroll to position [3085, 0]
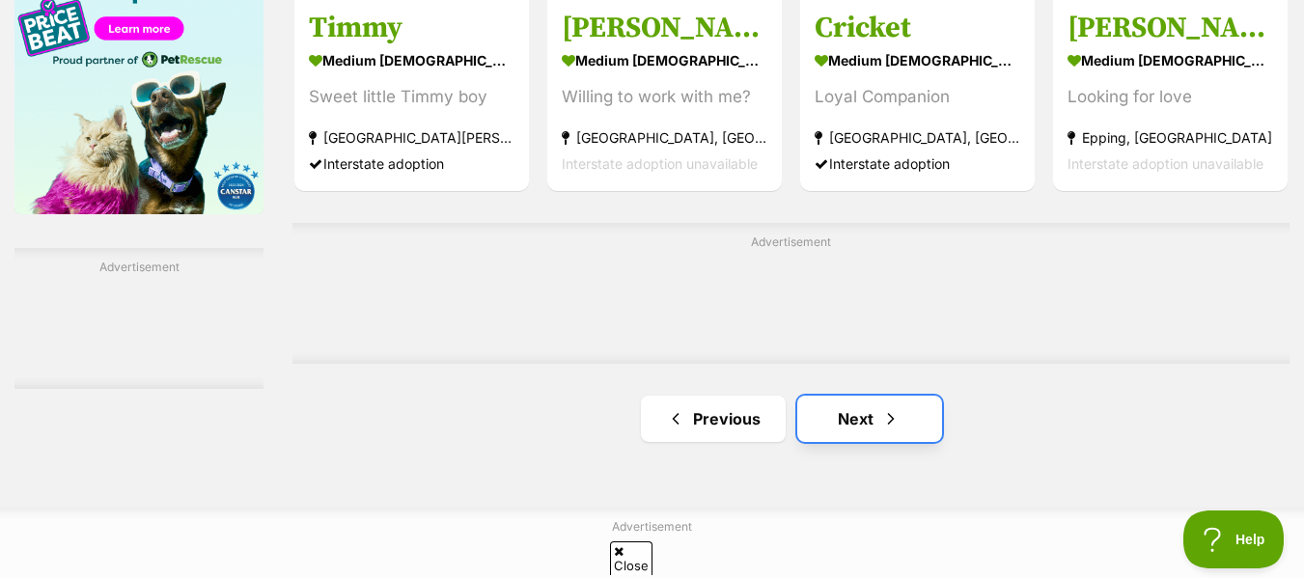
click at [881, 407] on span "Next page" at bounding box center [890, 418] width 19 height 23
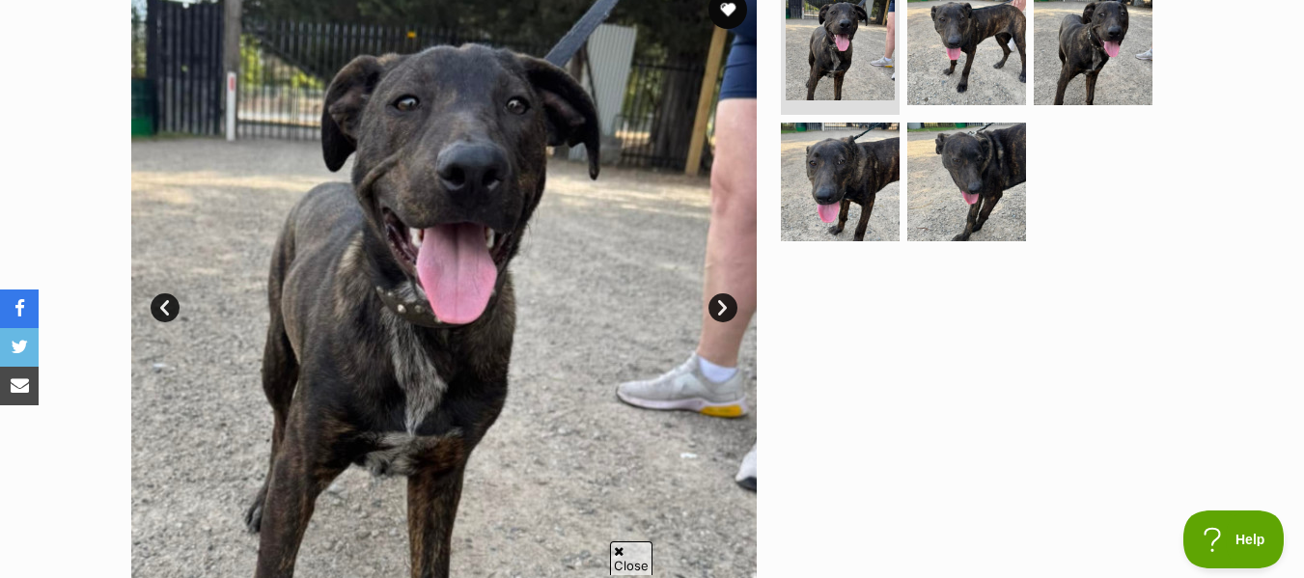
scroll to position [327, 0]
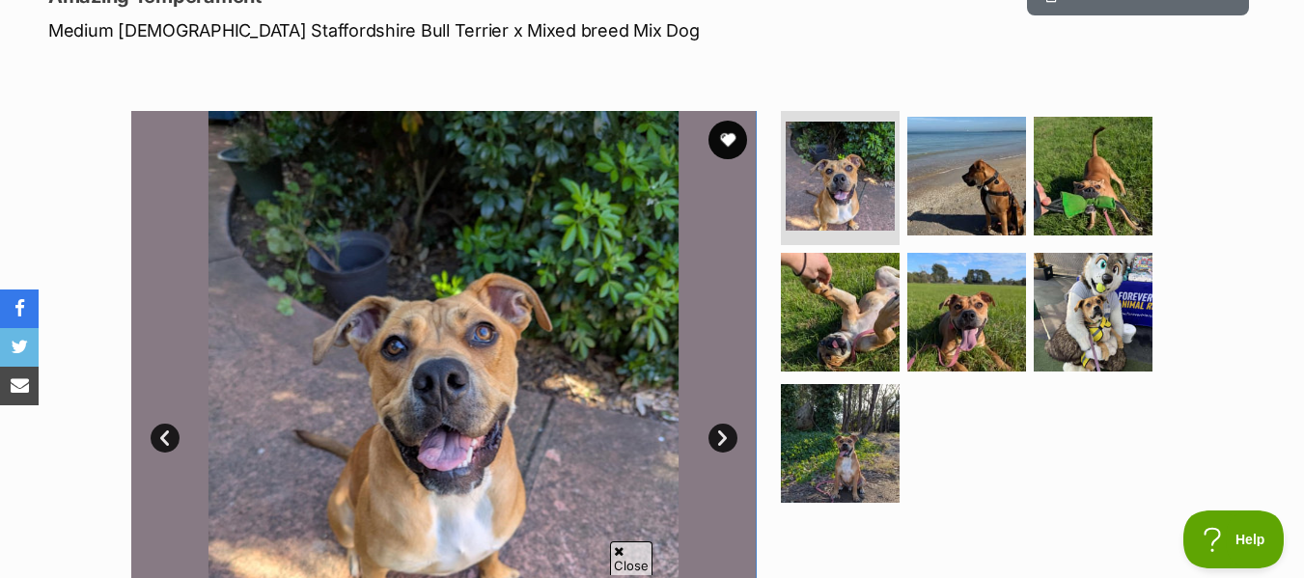
scroll to position [323, 0]
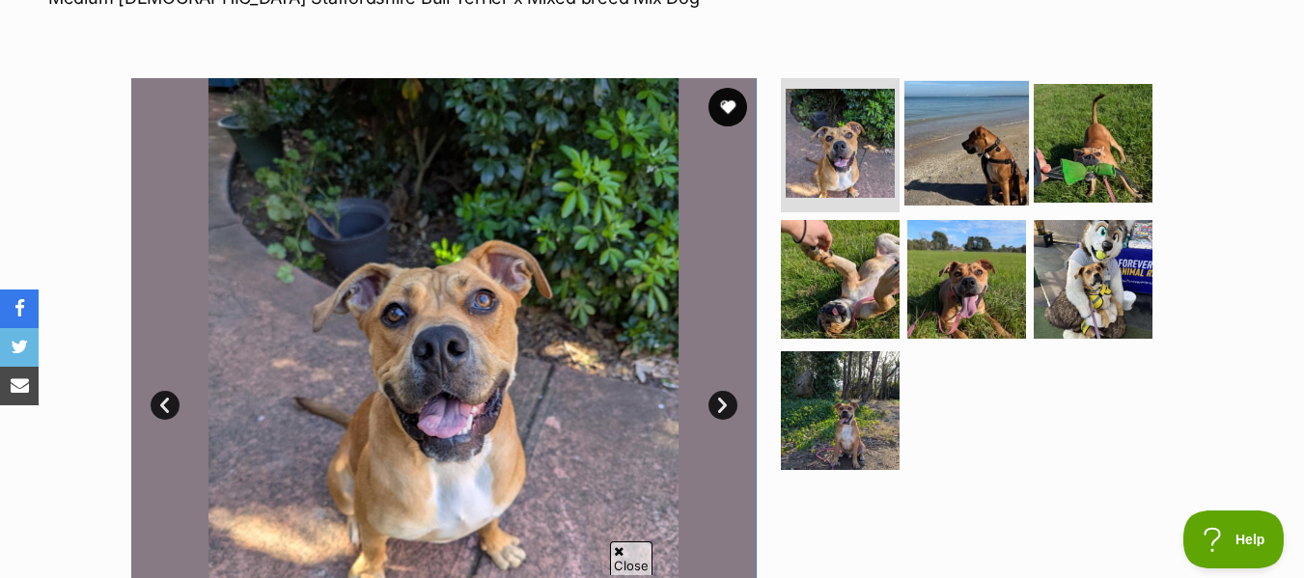
click at [949, 165] on img at bounding box center [966, 142] width 125 height 125
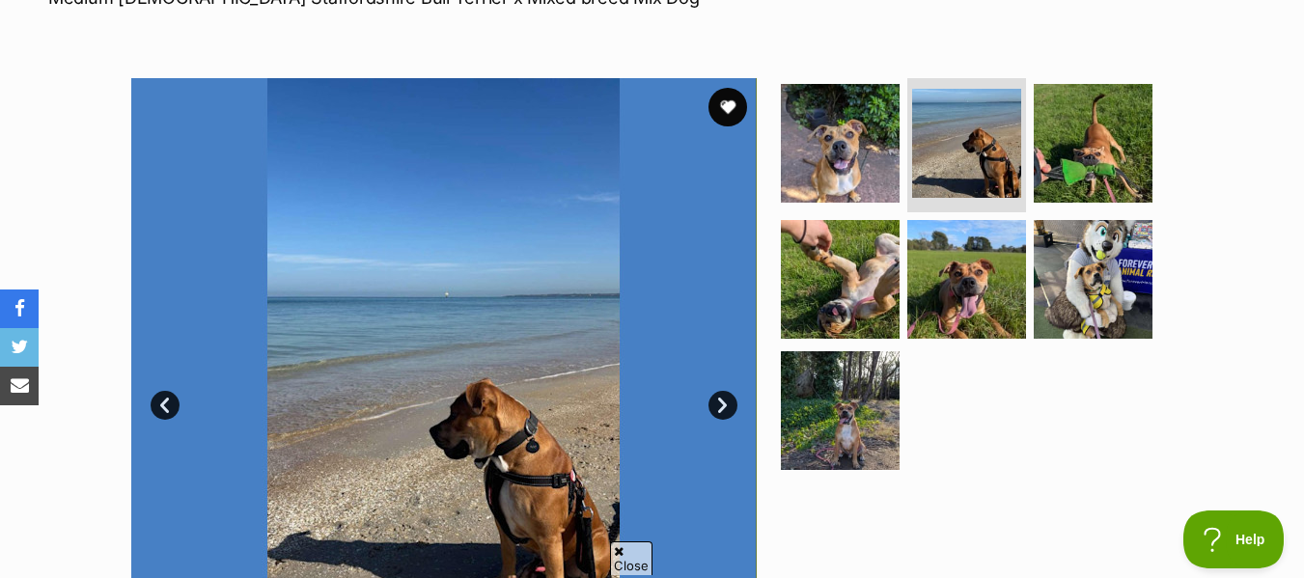
click at [722, 406] on link "Next" at bounding box center [722, 405] width 29 height 29
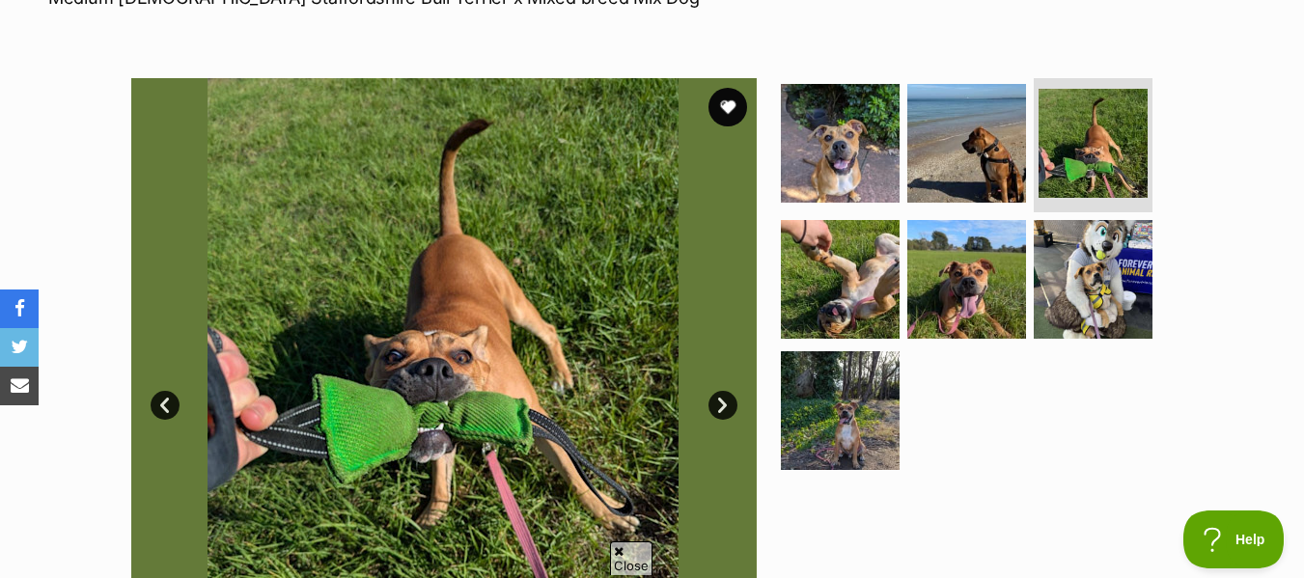
click at [722, 406] on link "Next" at bounding box center [722, 405] width 29 height 29
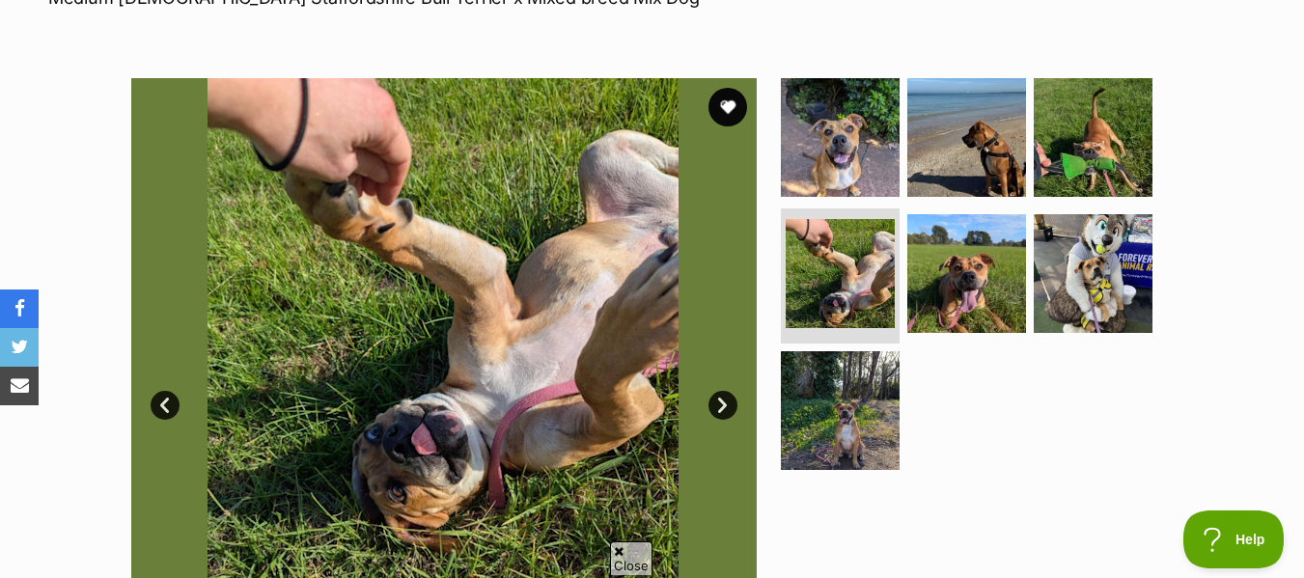
click at [722, 406] on link "Next" at bounding box center [722, 405] width 29 height 29
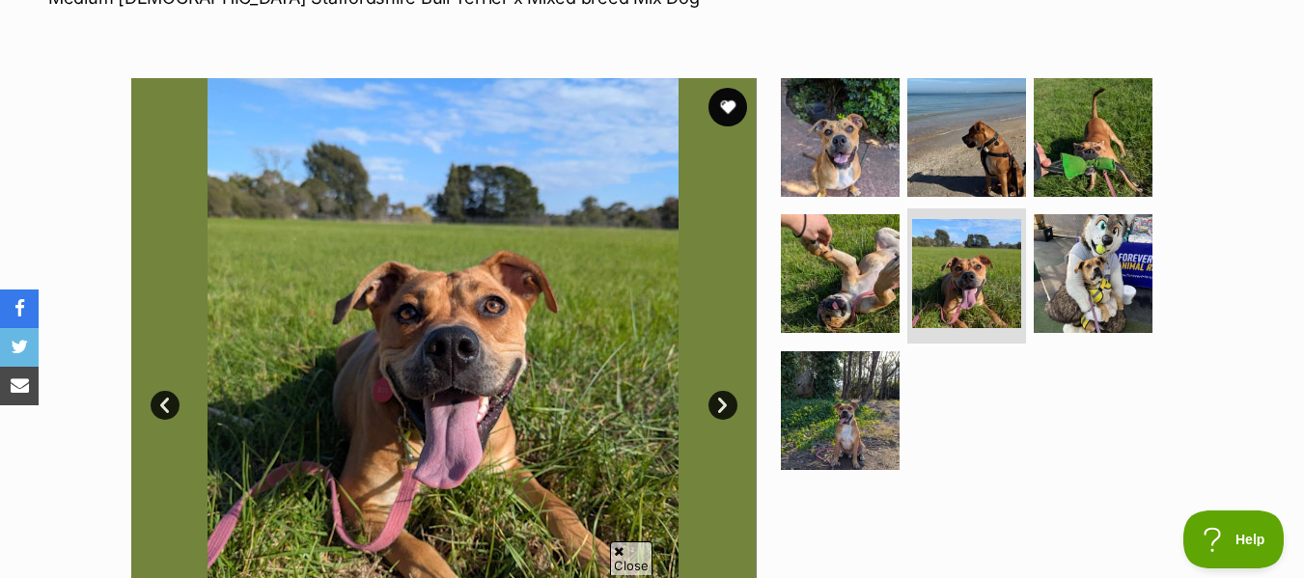
click at [722, 406] on link "Next" at bounding box center [722, 405] width 29 height 29
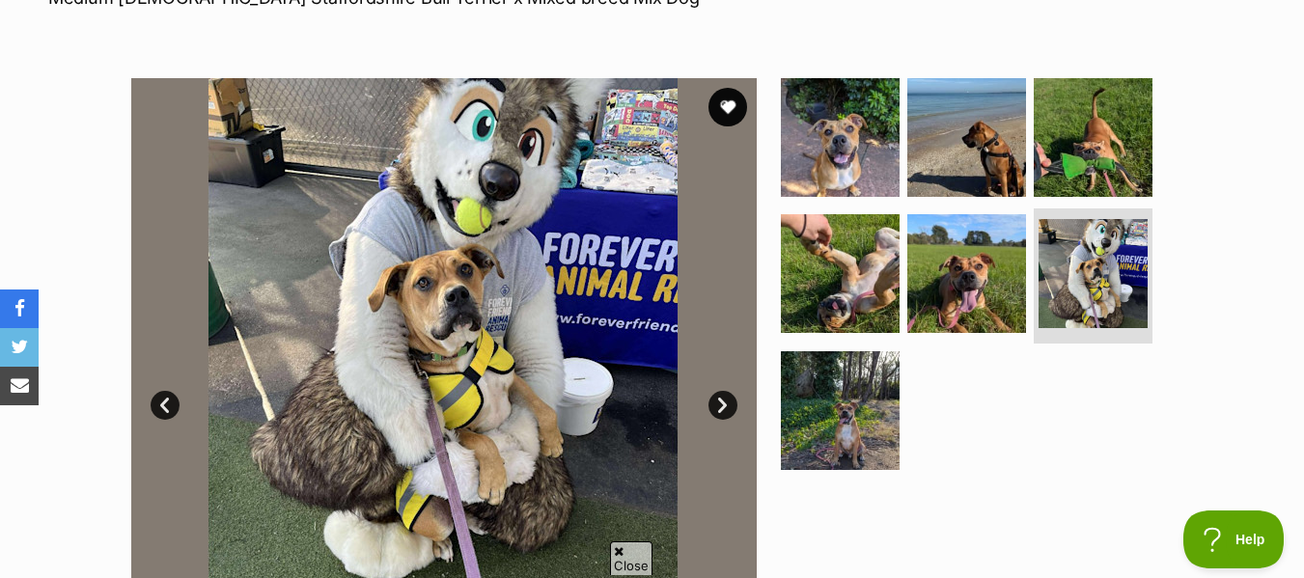
click at [722, 406] on link "Next" at bounding box center [722, 405] width 29 height 29
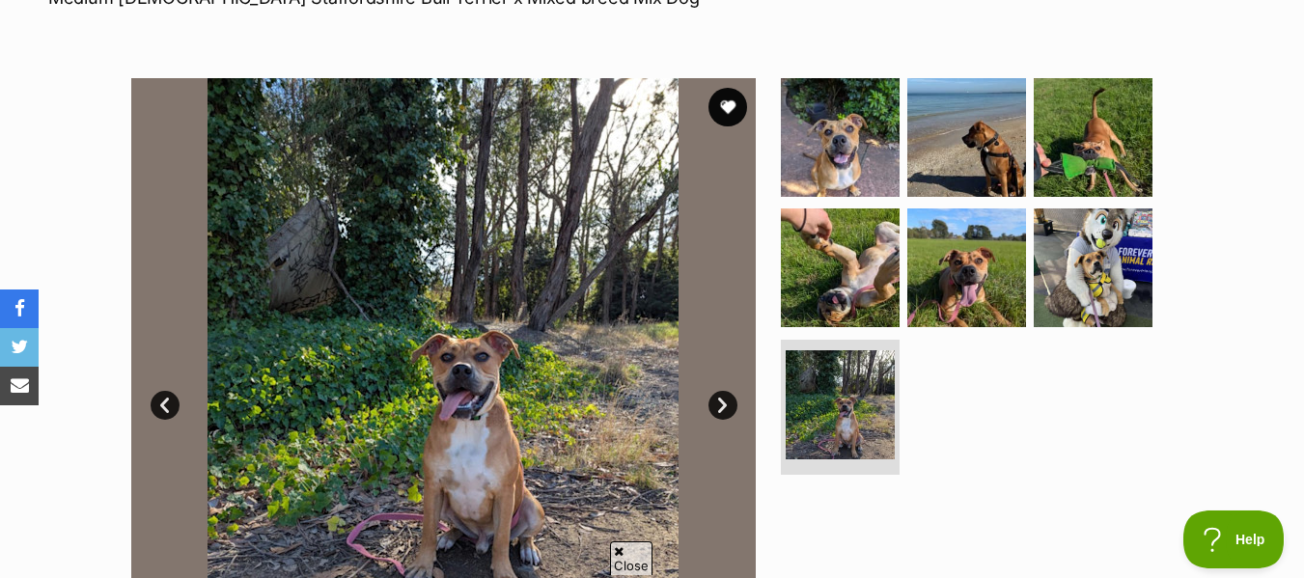
click at [722, 406] on link "Next" at bounding box center [722, 405] width 29 height 29
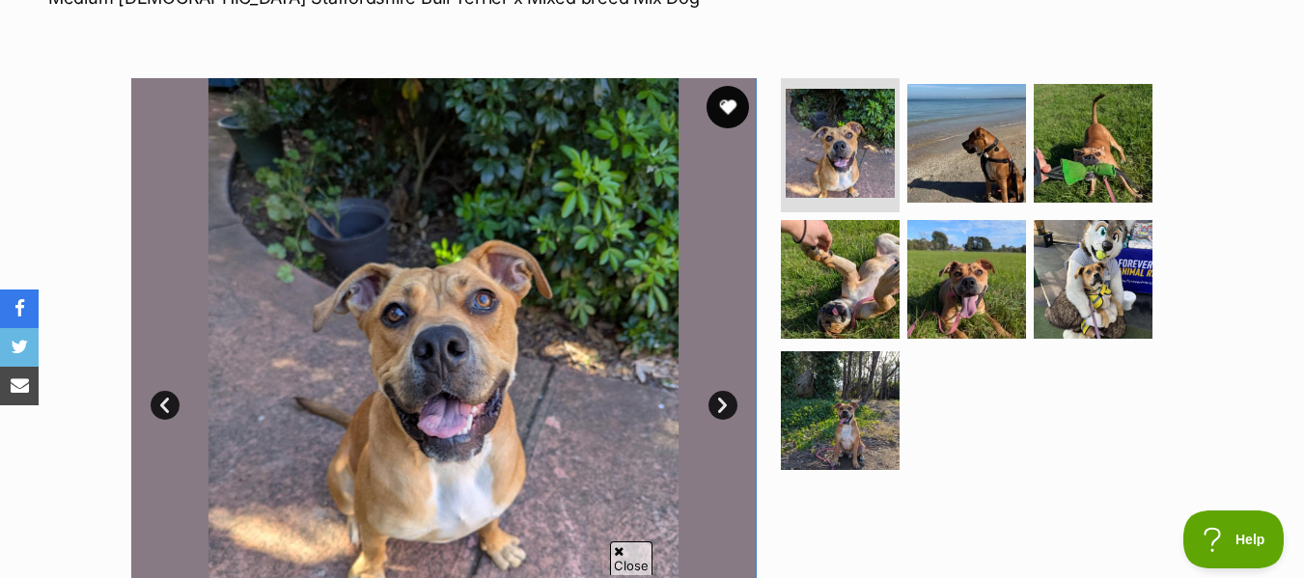
click at [732, 99] on button "favourite" at bounding box center [727, 107] width 42 height 42
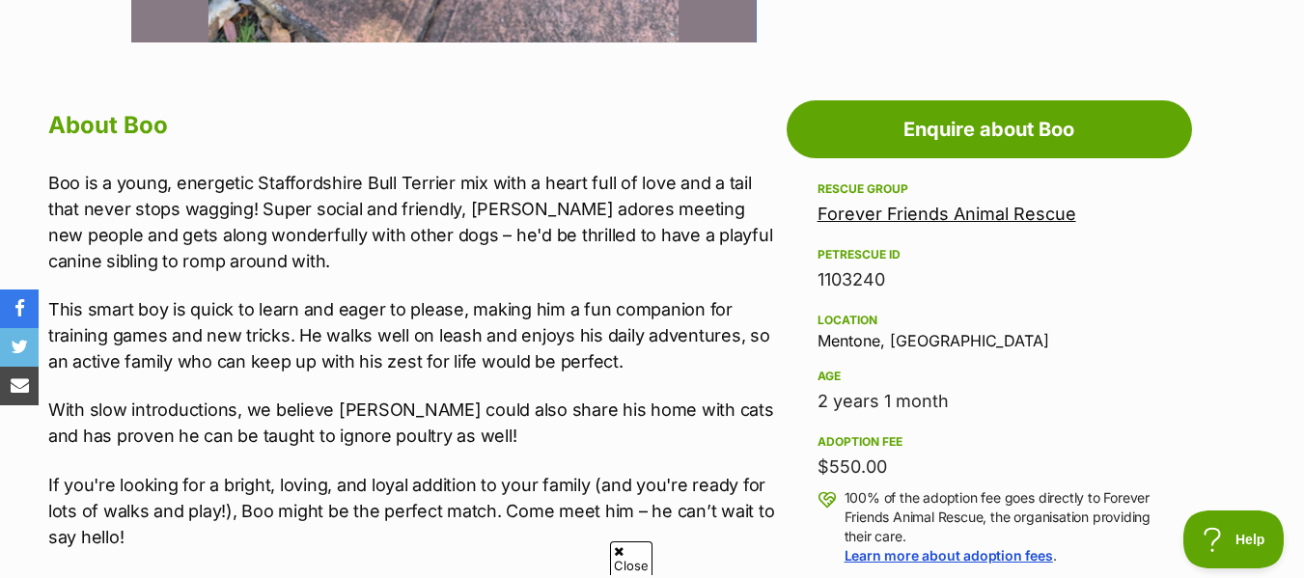
scroll to position [990, 0]
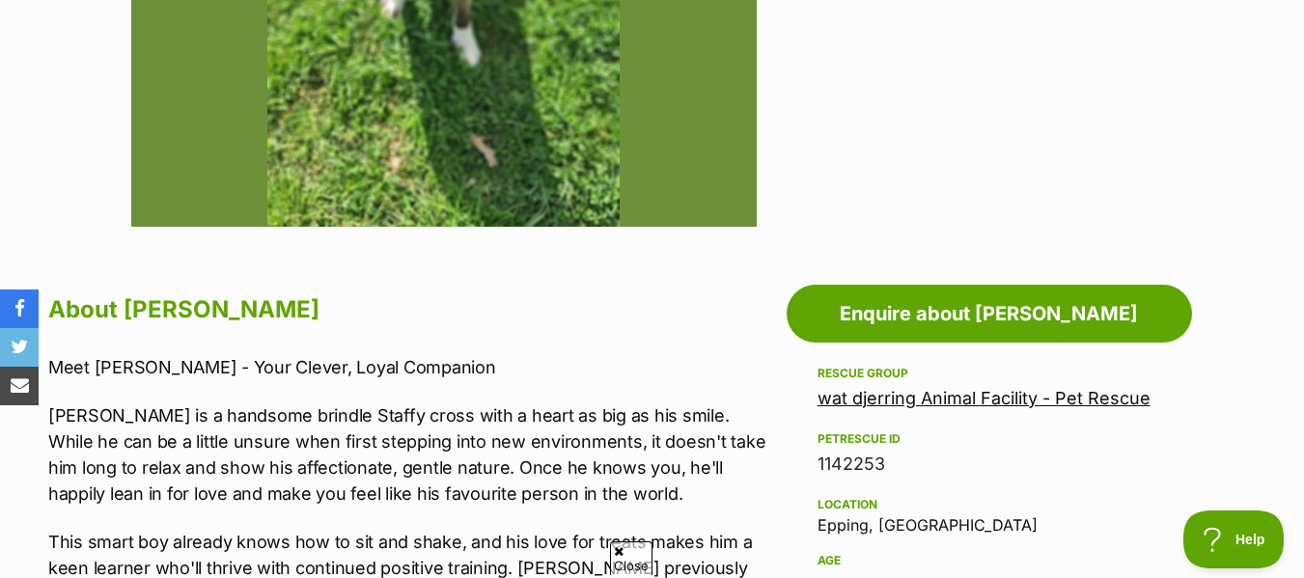
scroll to position [891, 0]
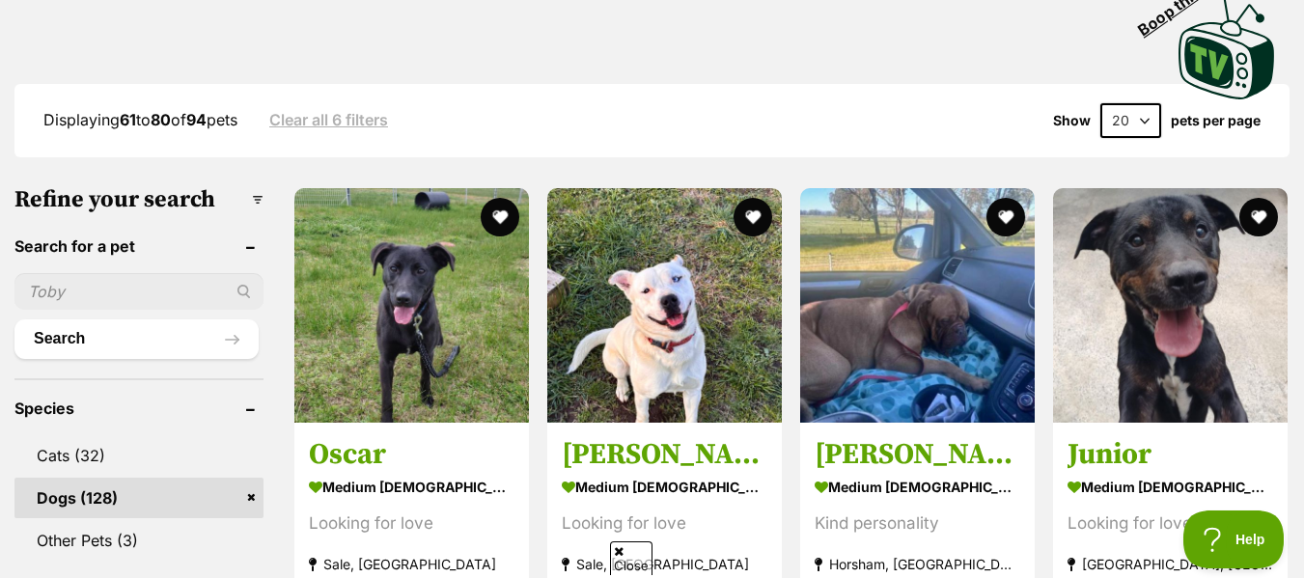
scroll to position [611, 0]
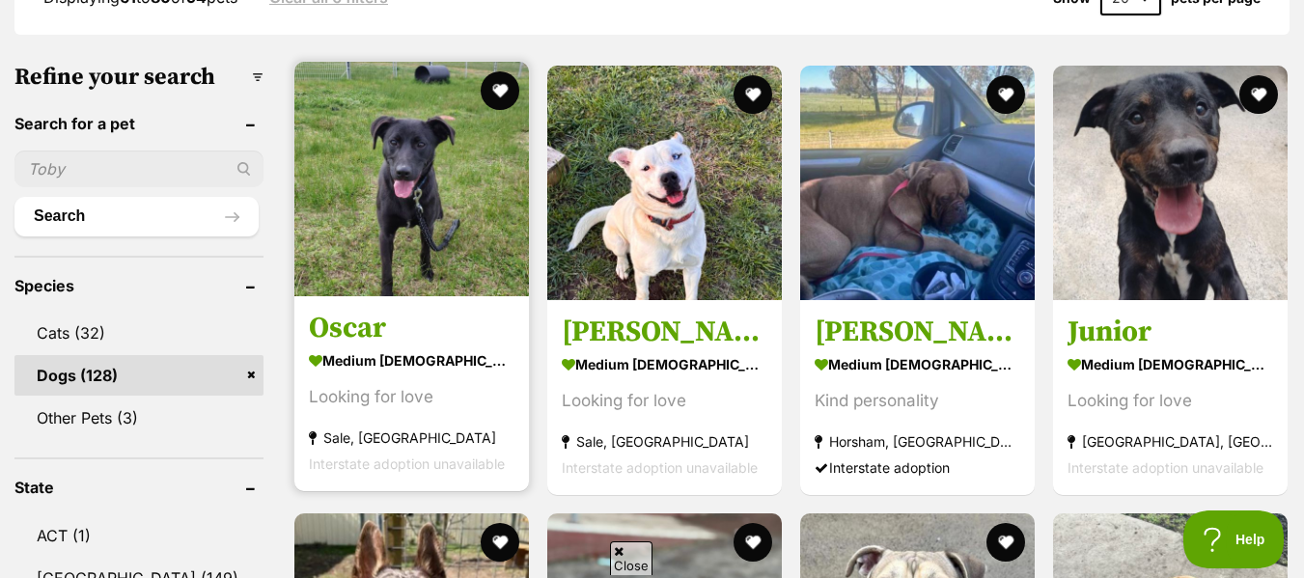
click at [459, 346] on section "medium male Dog Looking for love Sale, VIC Interstate adoption unavailable" at bounding box center [412, 411] width 206 height 130
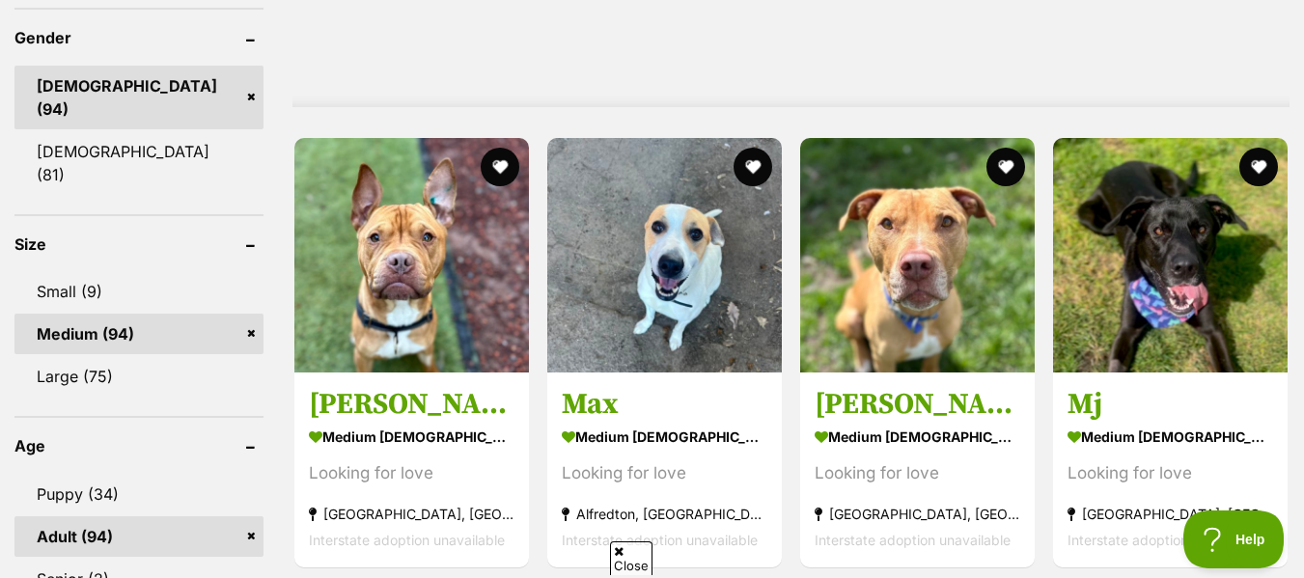
scroll to position [1627, 0]
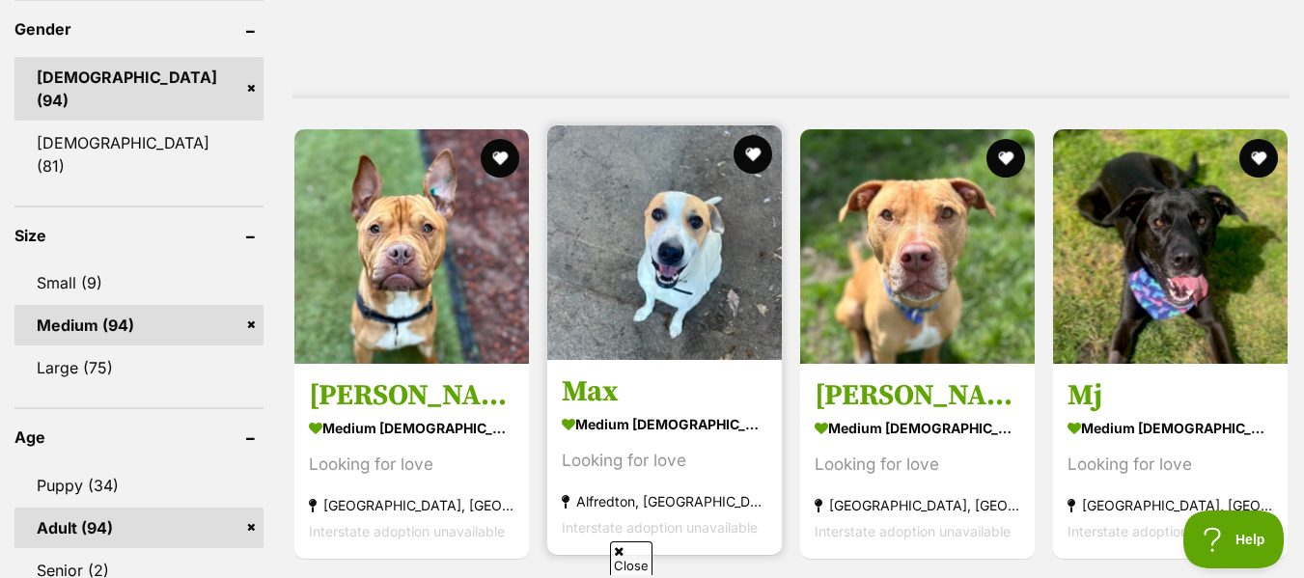
click at [712, 374] on h3 "Max" at bounding box center [665, 392] width 206 height 37
click at [749, 133] on button "favourite" at bounding box center [753, 154] width 42 height 42
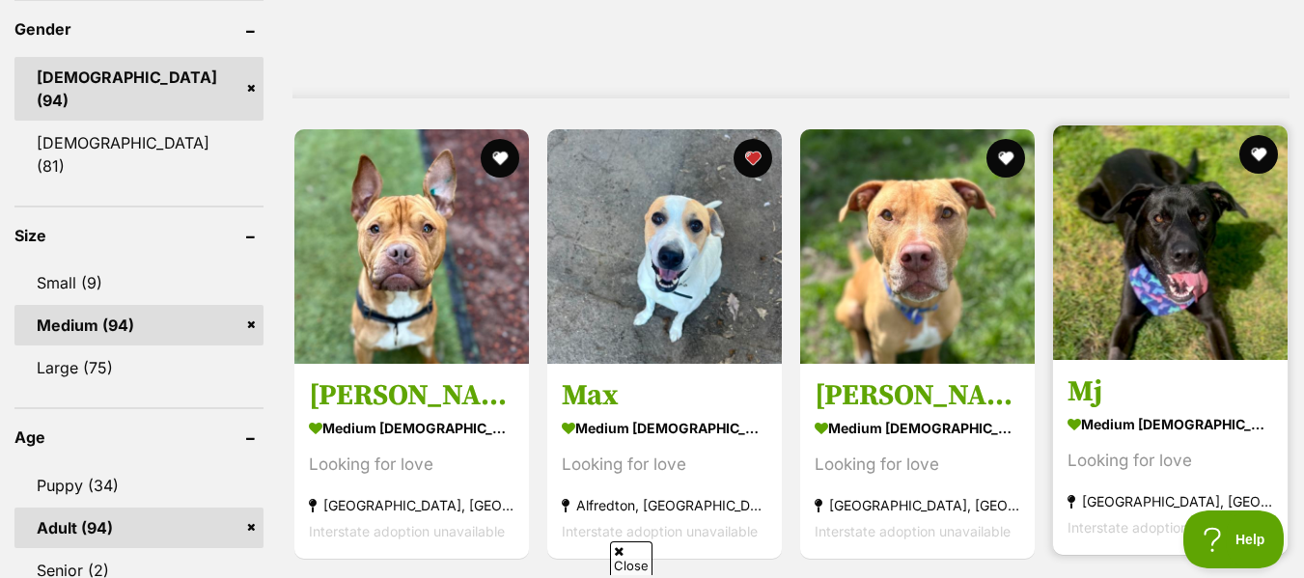
click at [1237, 208] on img at bounding box center [1170, 242] width 235 height 235
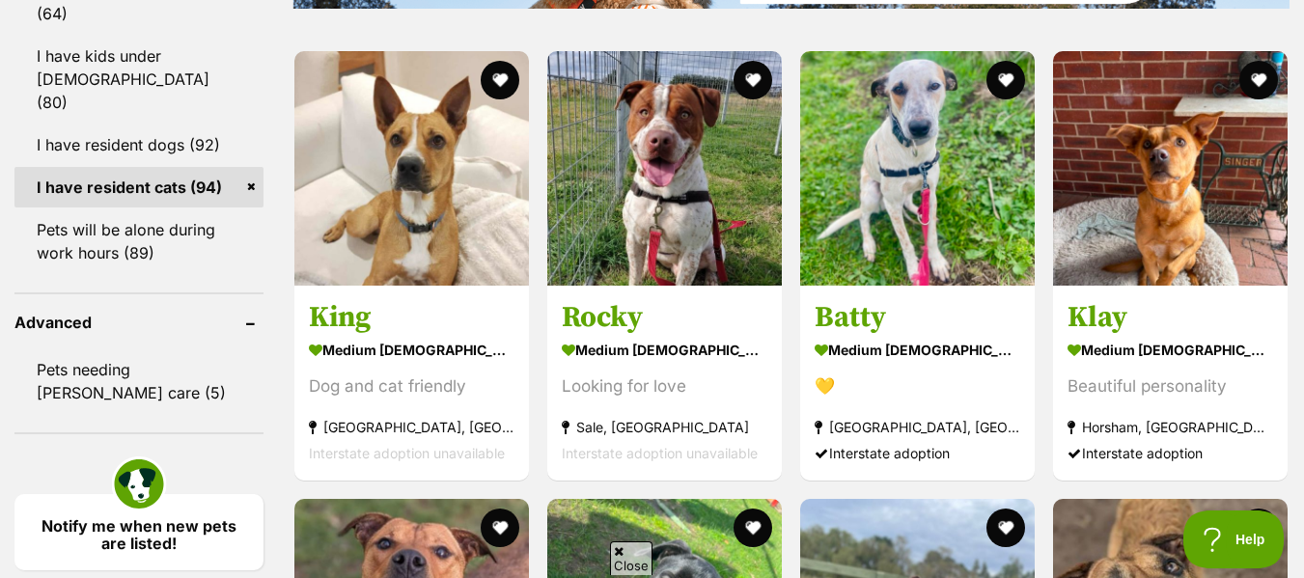
scroll to position [2339, 0]
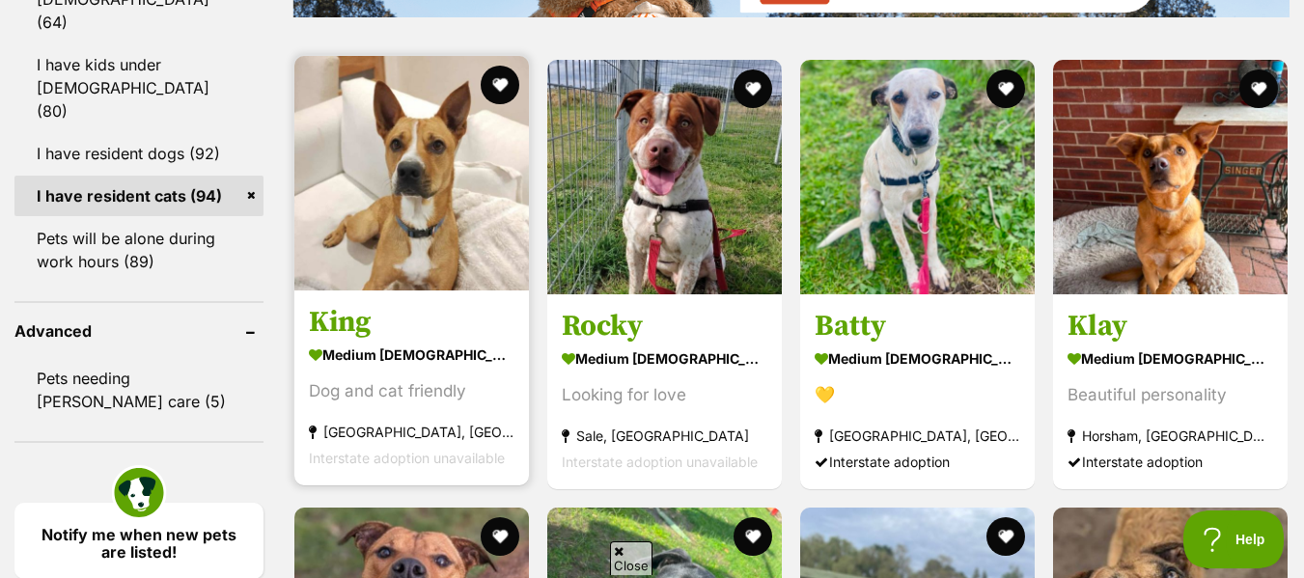
click at [404, 378] on div "Dog and cat friendly" at bounding box center [412, 391] width 206 height 26
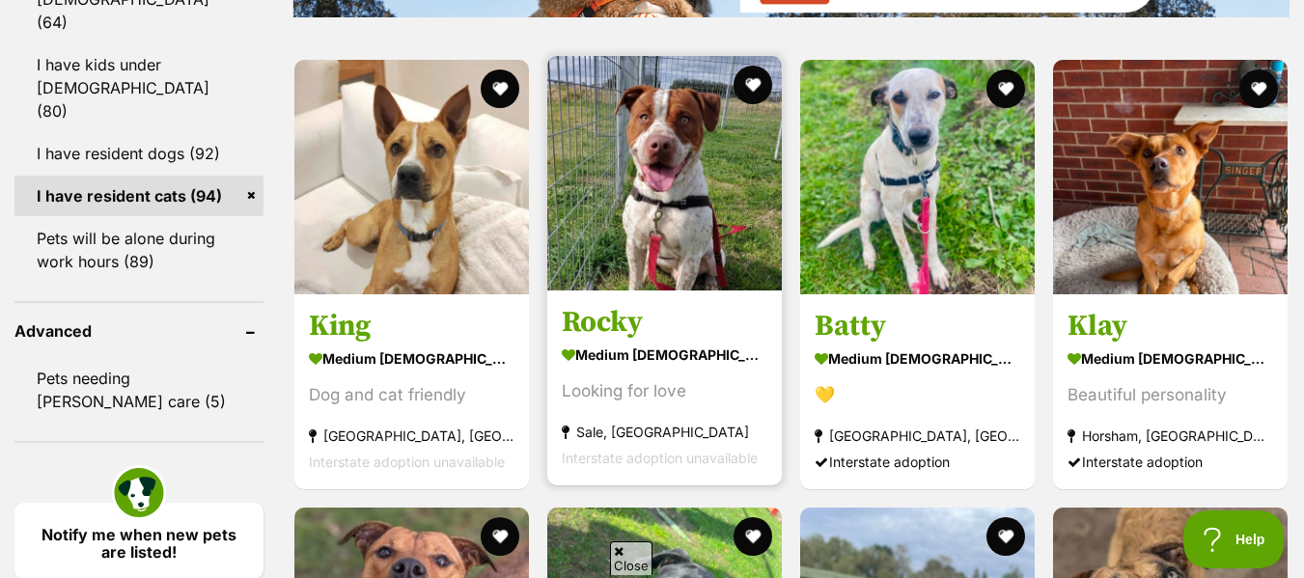
click at [737, 203] on img at bounding box center [664, 173] width 235 height 235
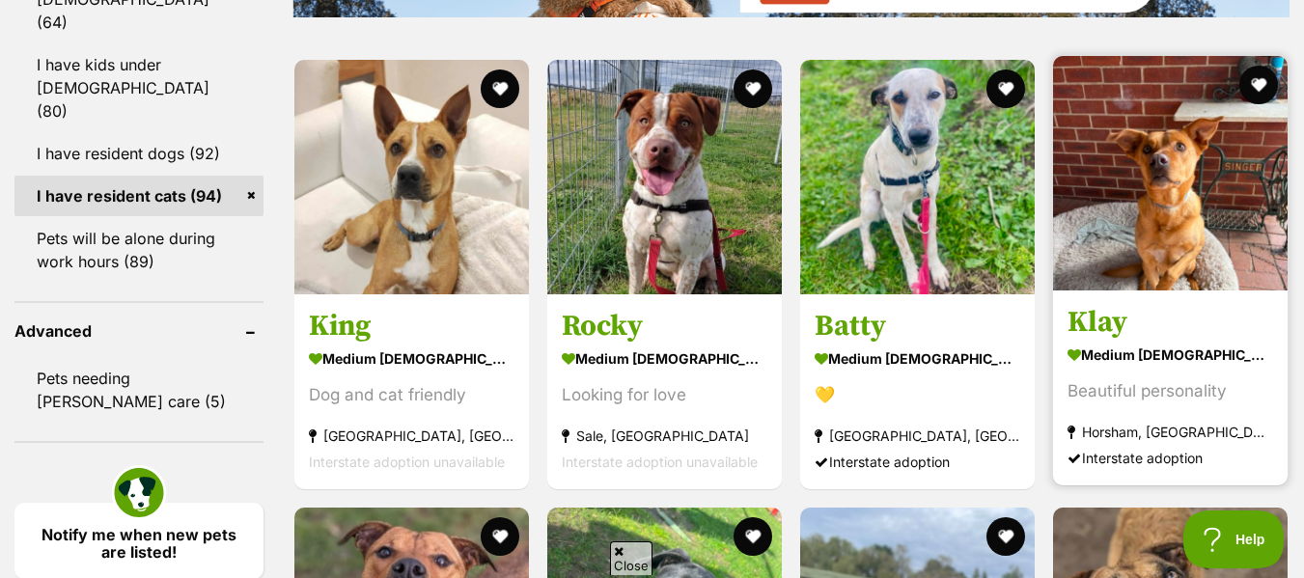
click at [1244, 341] on strong "medium male Dog" at bounding box center [1170, 355] width 206 height 28
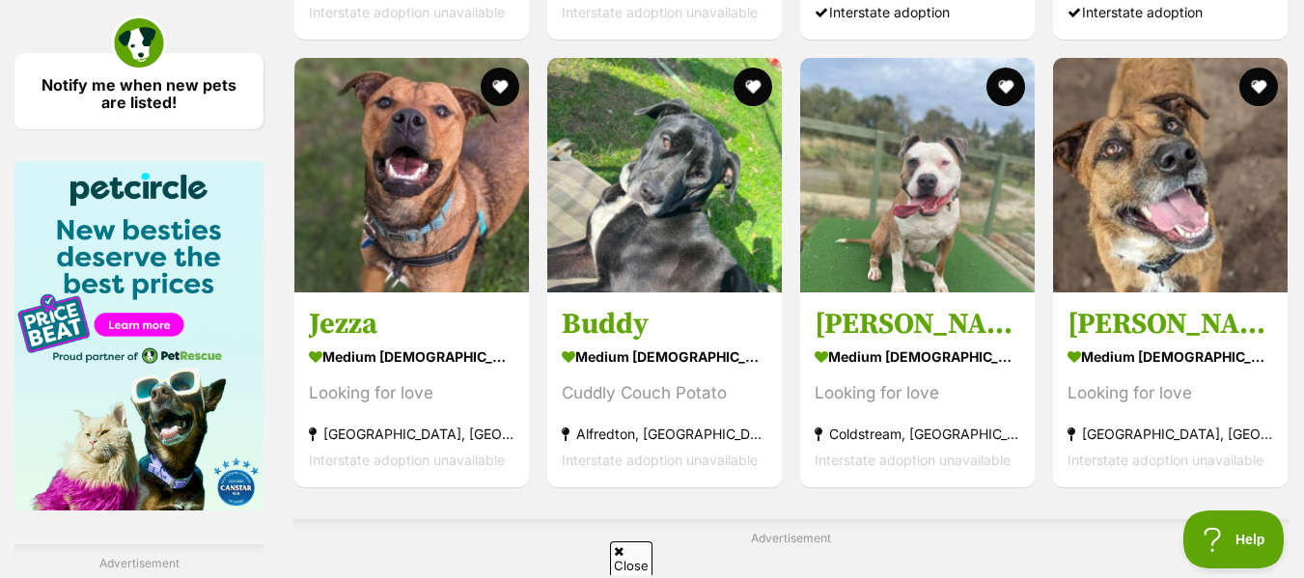
scroll to position [2797, 0]
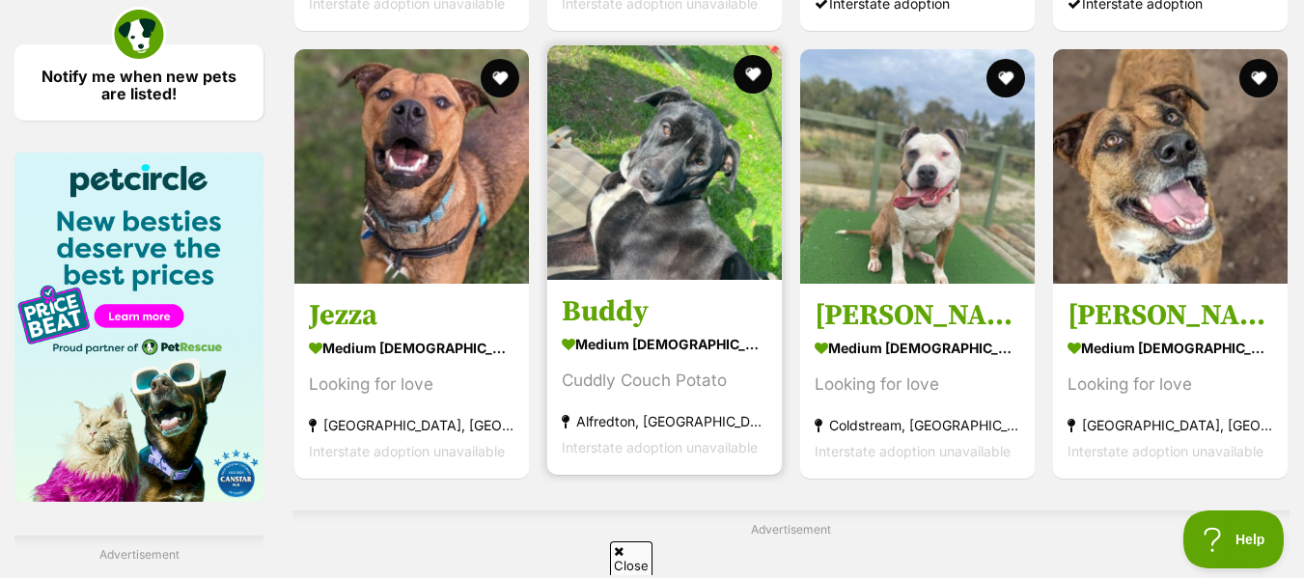
click at [629, 350] on section "medium male Dog Cuddly Couch Potato Alfredton, VIC Interstate adoption unavaila…" at bounding box center [665, 396] width 206 height 130
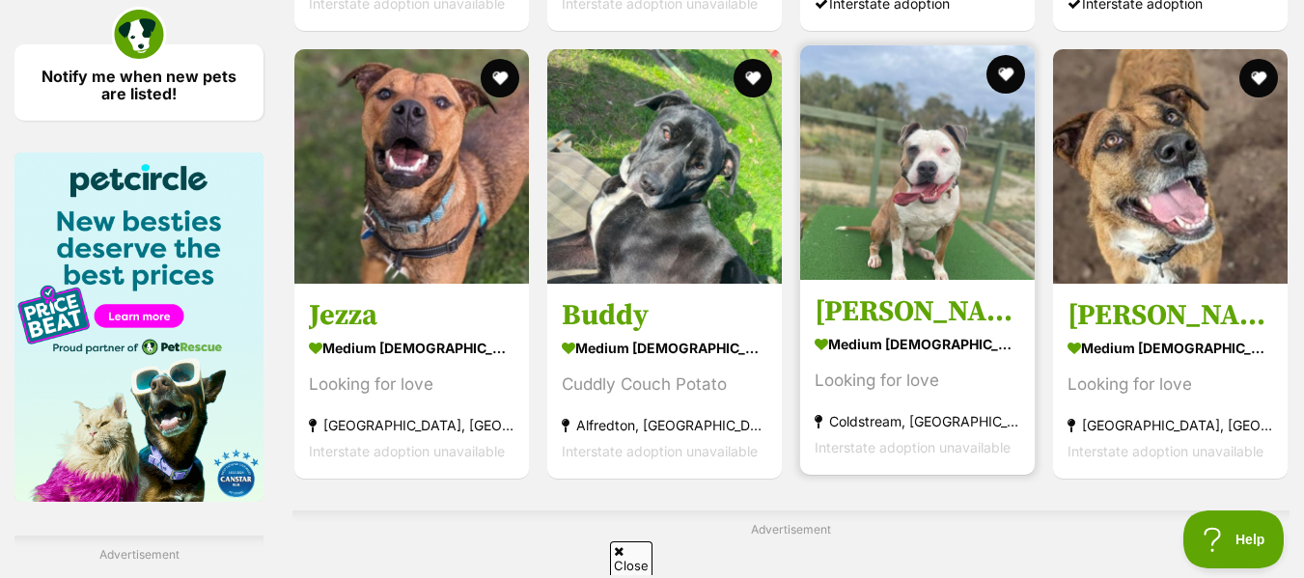
click at [949, 294] on h3 "Lenny" at bounding box center [918, 312] width 206 height 37
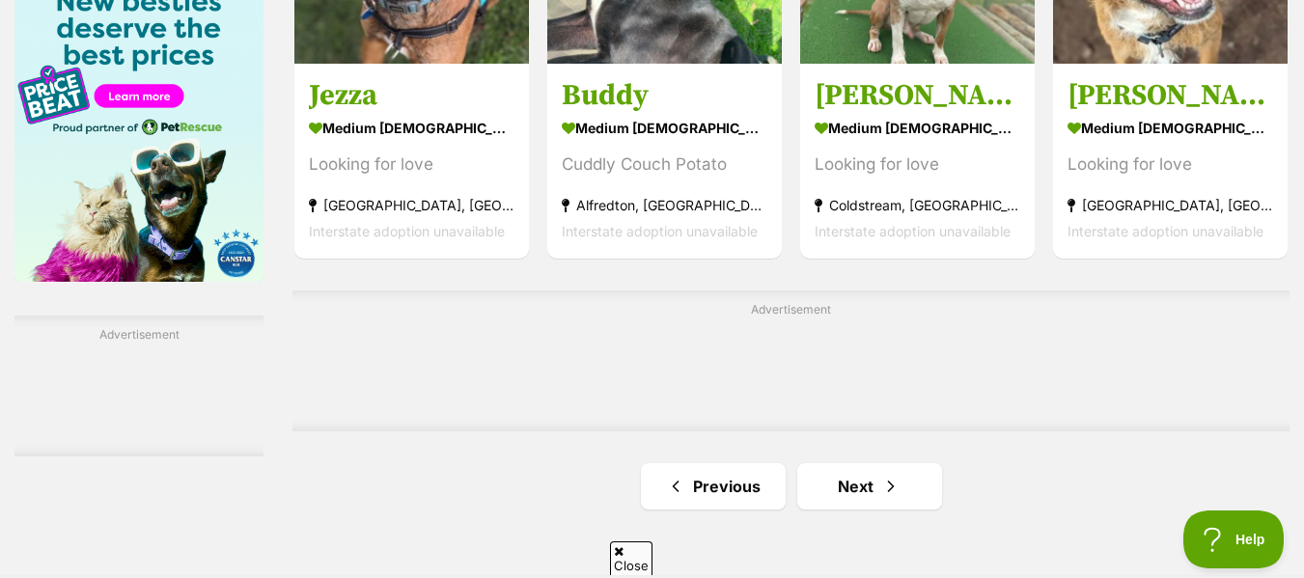
scroll to position [3093, 0]
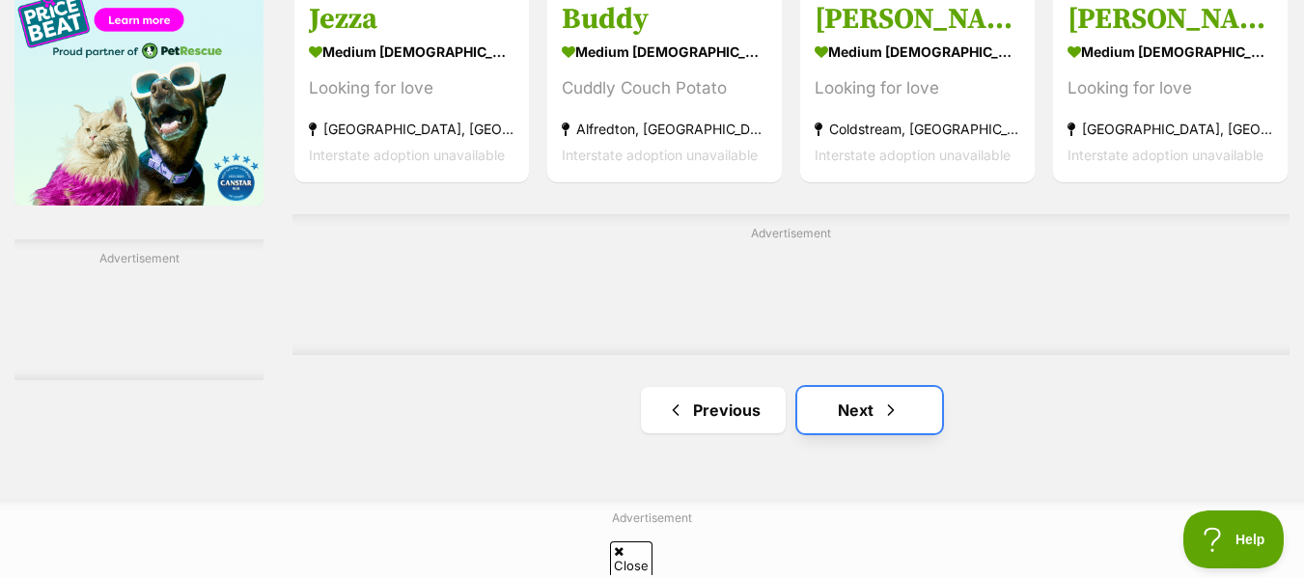
click at [852, 387] on link "Next" at bounding box center [869, 410] width 145 height 46
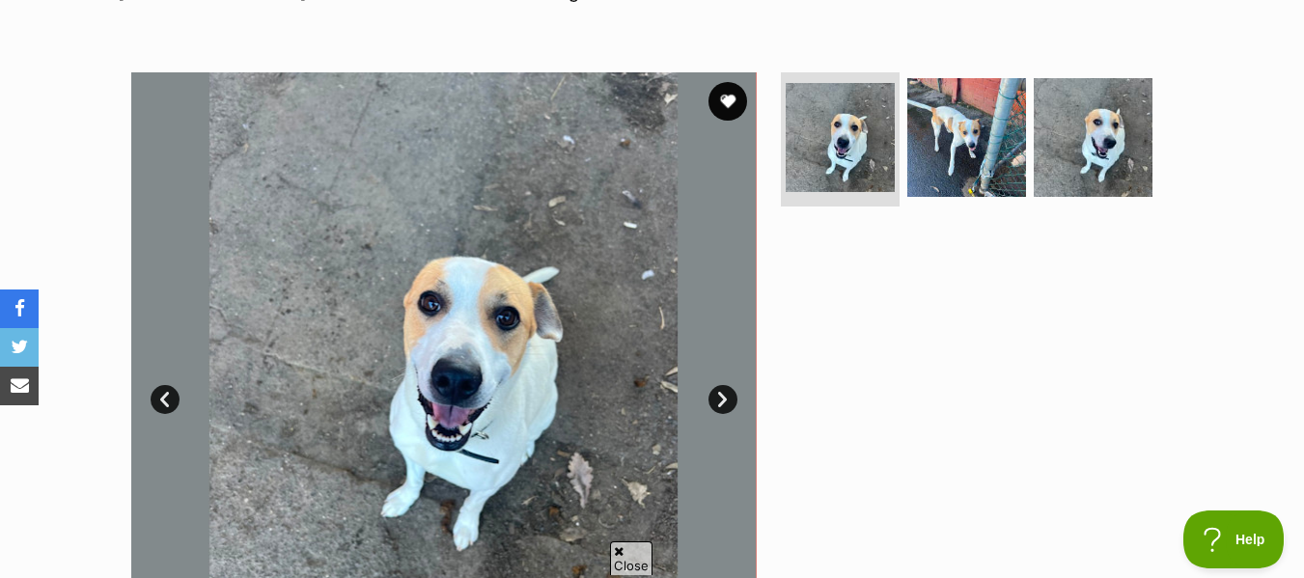
scroll to position [321, 0]
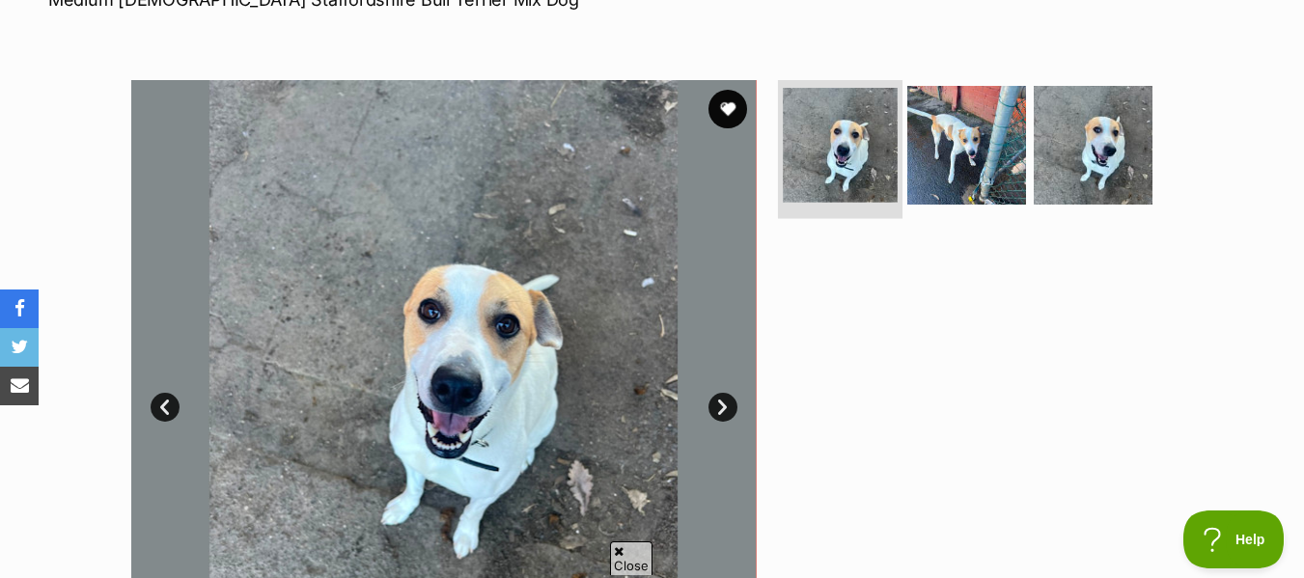
click at [862, 147] on img at bounding box center [840, 145] width 115 height 115
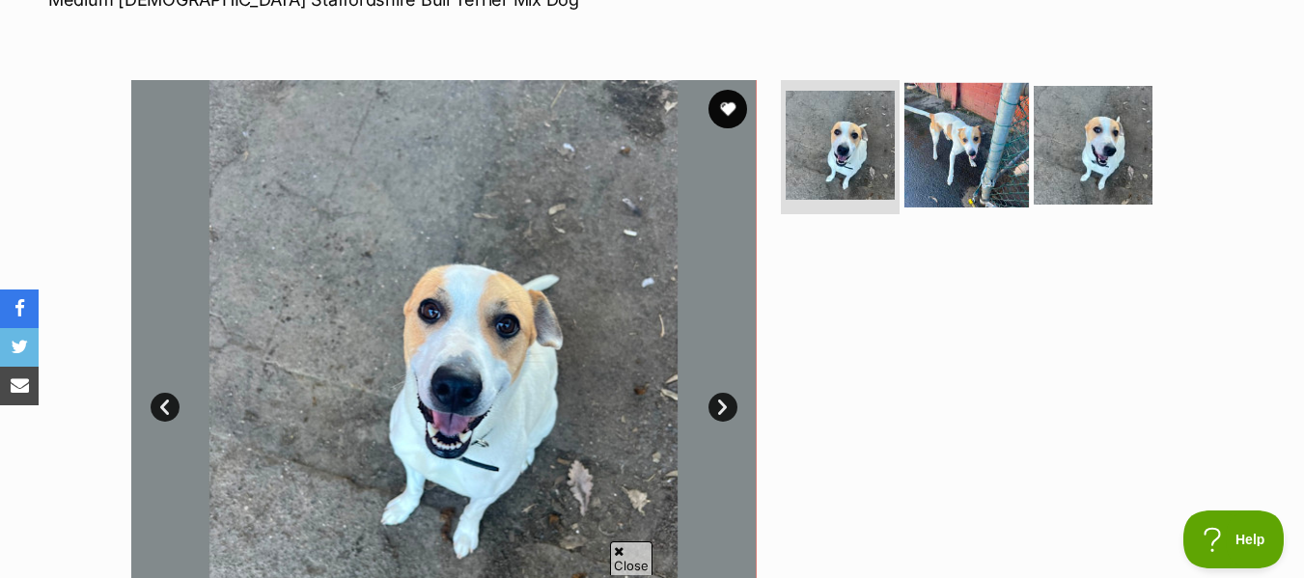
click at [966, 149] on img at bounding box center [966, 144] width 125 height 125
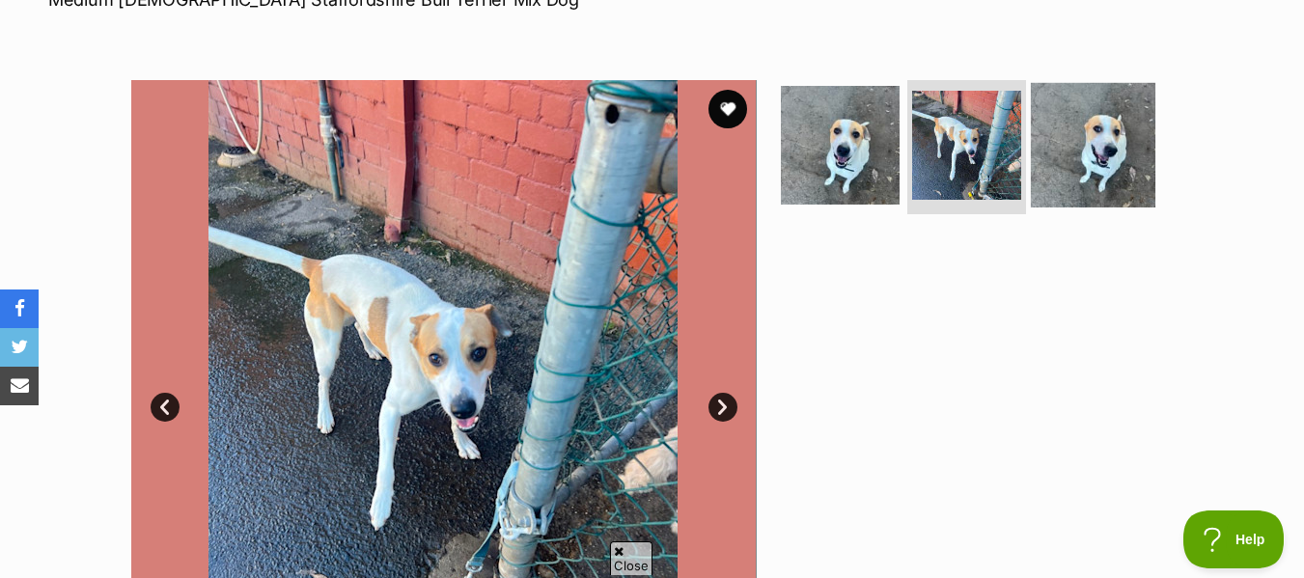
click at [1094, 137] on img at bounding box center [1093, 144] width 125 height 125
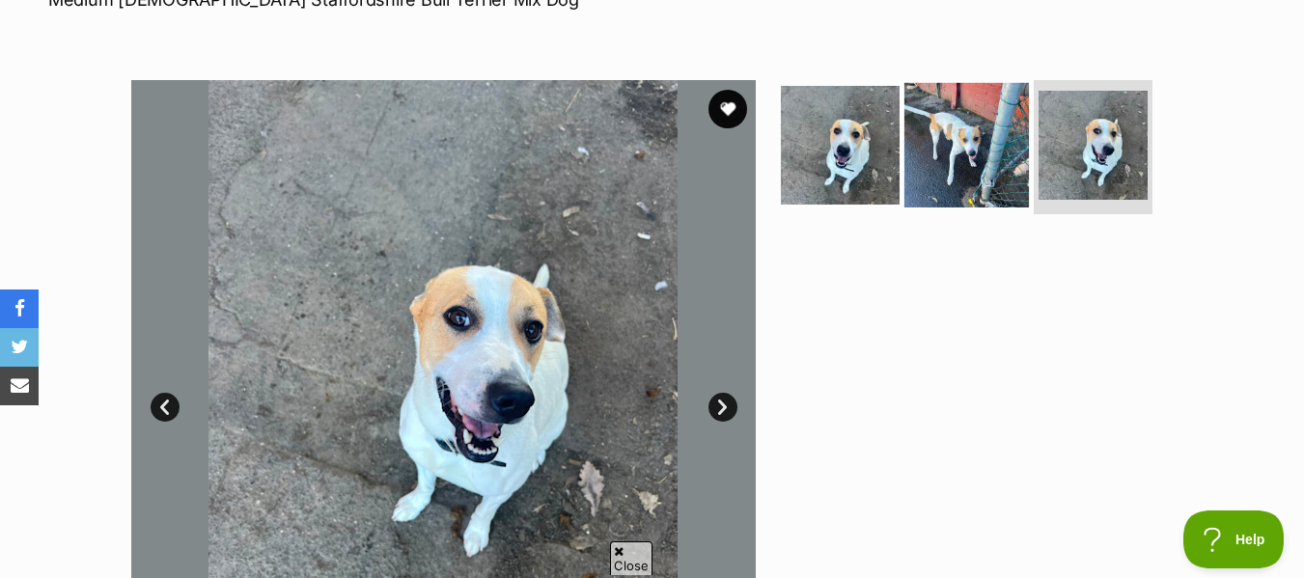
click at [1011, 148] on img at bounding box center [966, 144] width 125 height 125
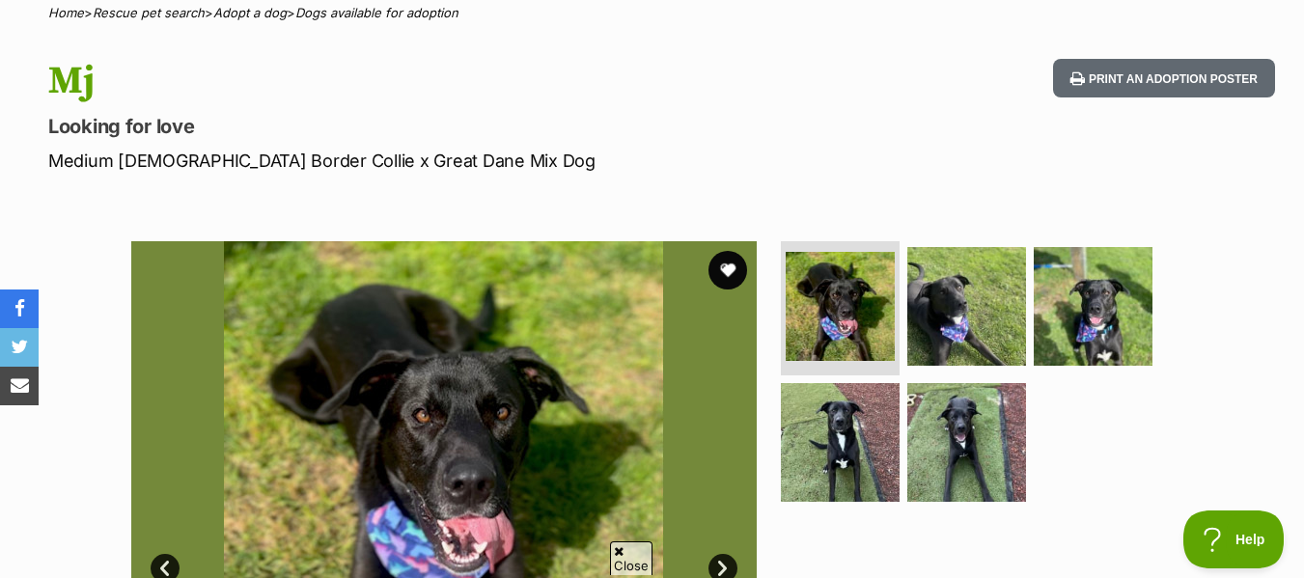
scroll to position [146, 0]
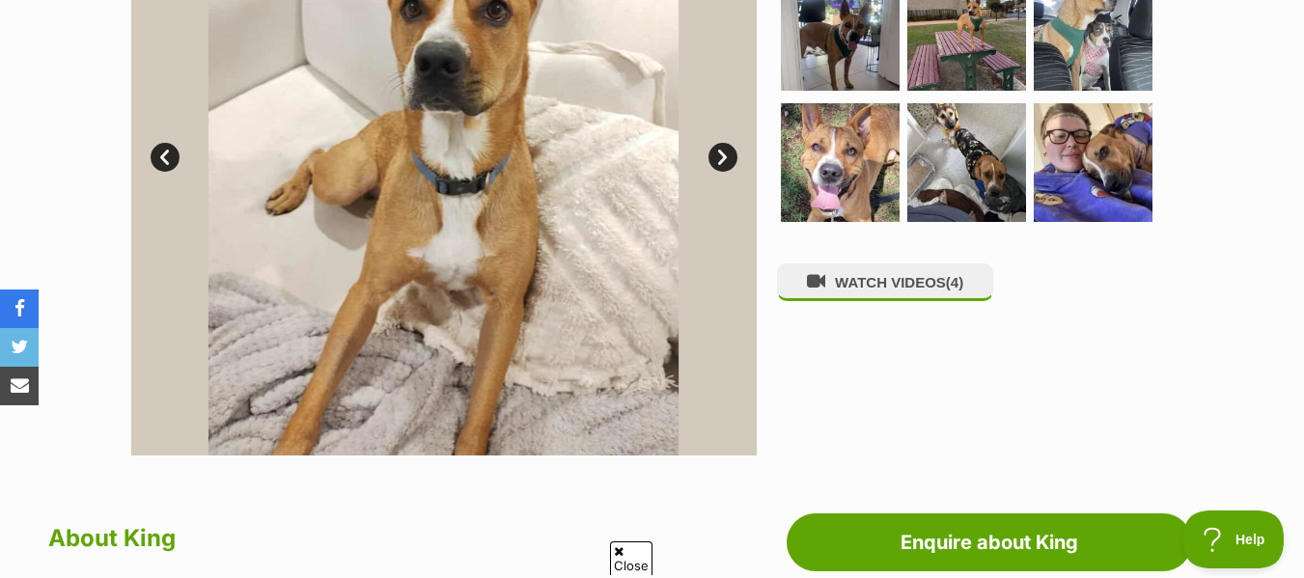
scroll to position [553, 0]
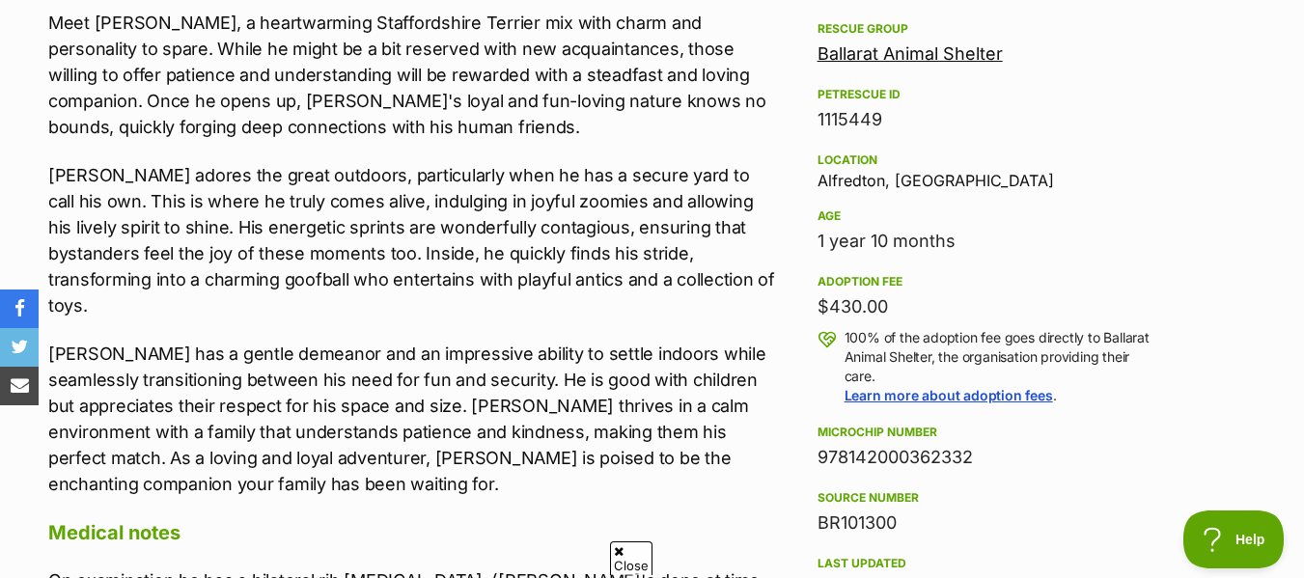
scroll to position [1083, 0]
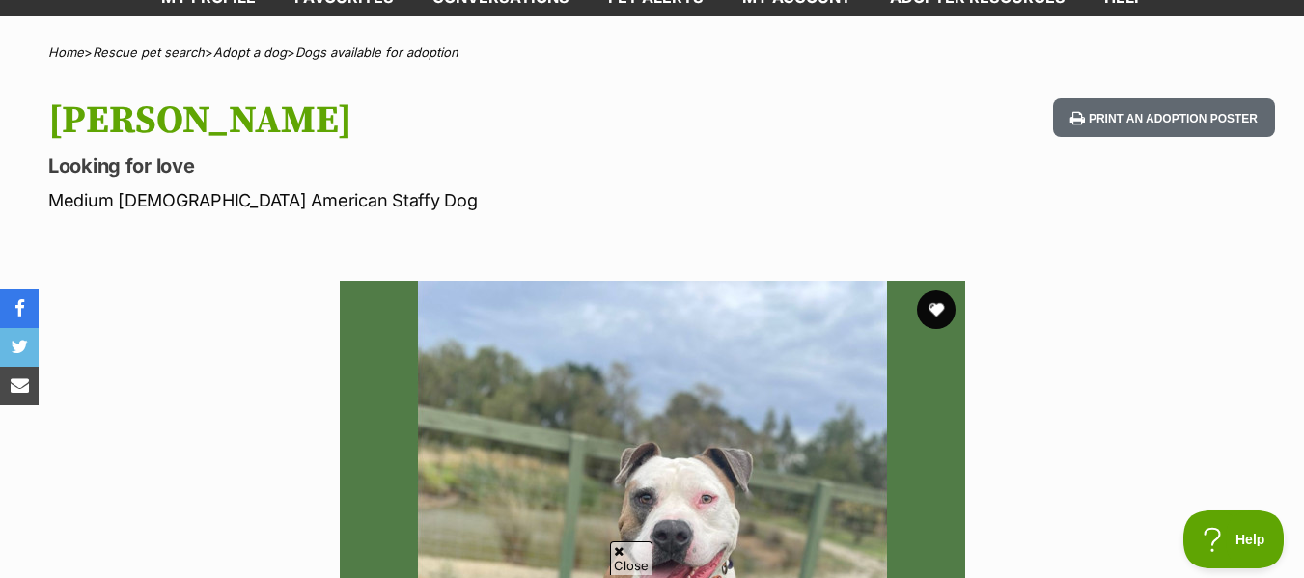
scroll to position [114, 0]
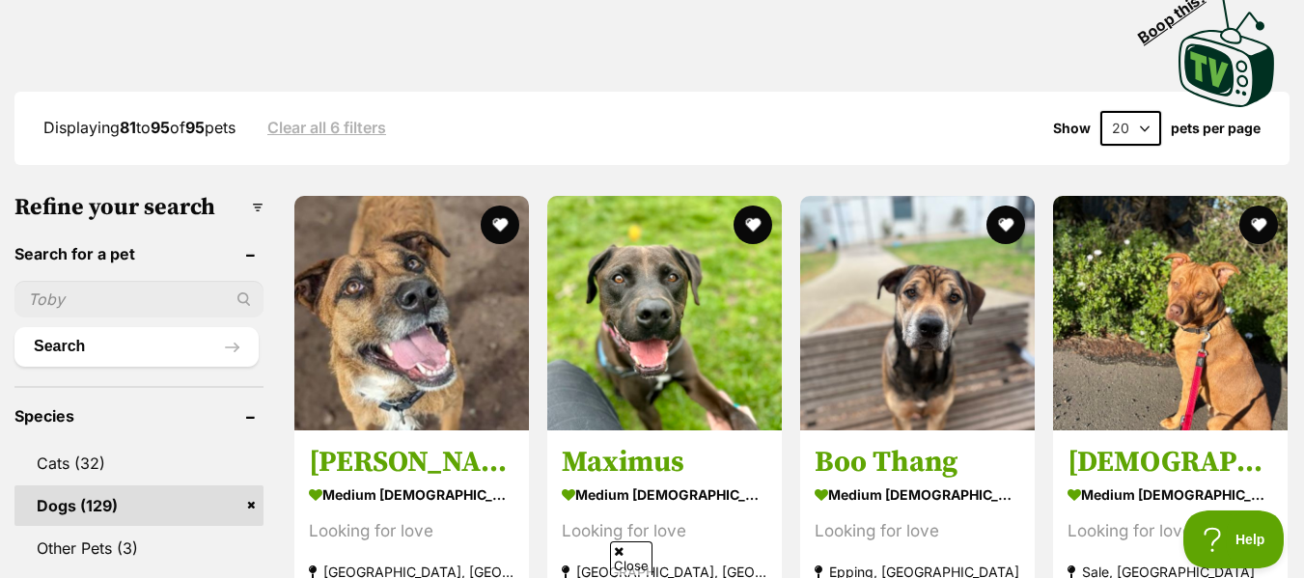
scroll to position [473, 0]
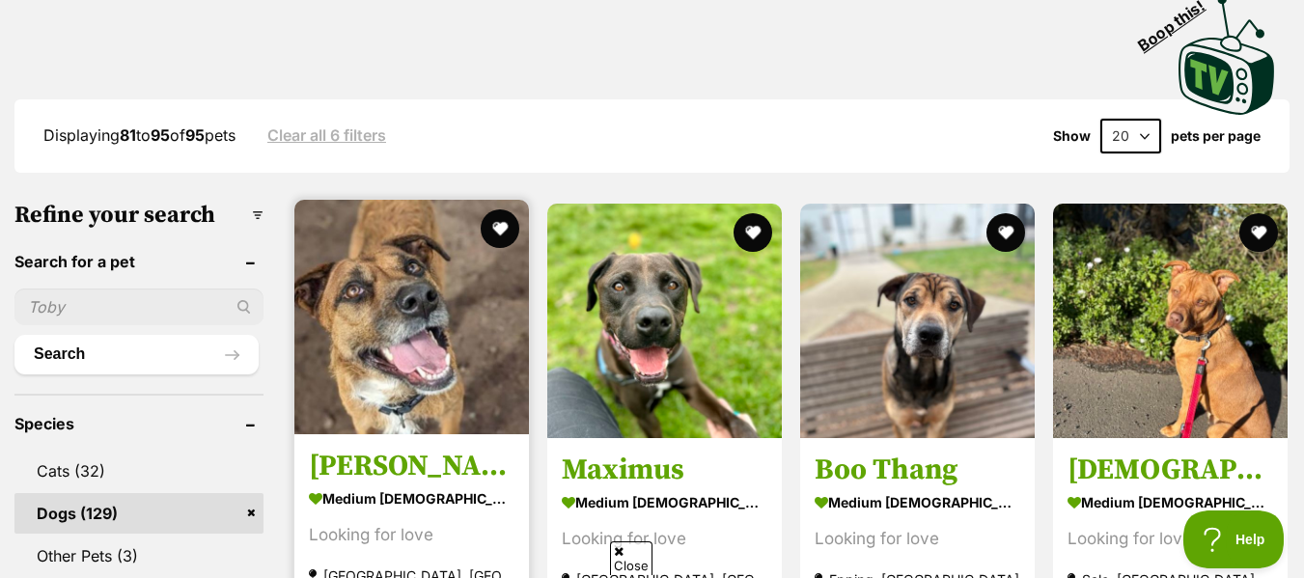
click at [433, 350] on img at bounding box center [411, 317] width 235 height 235
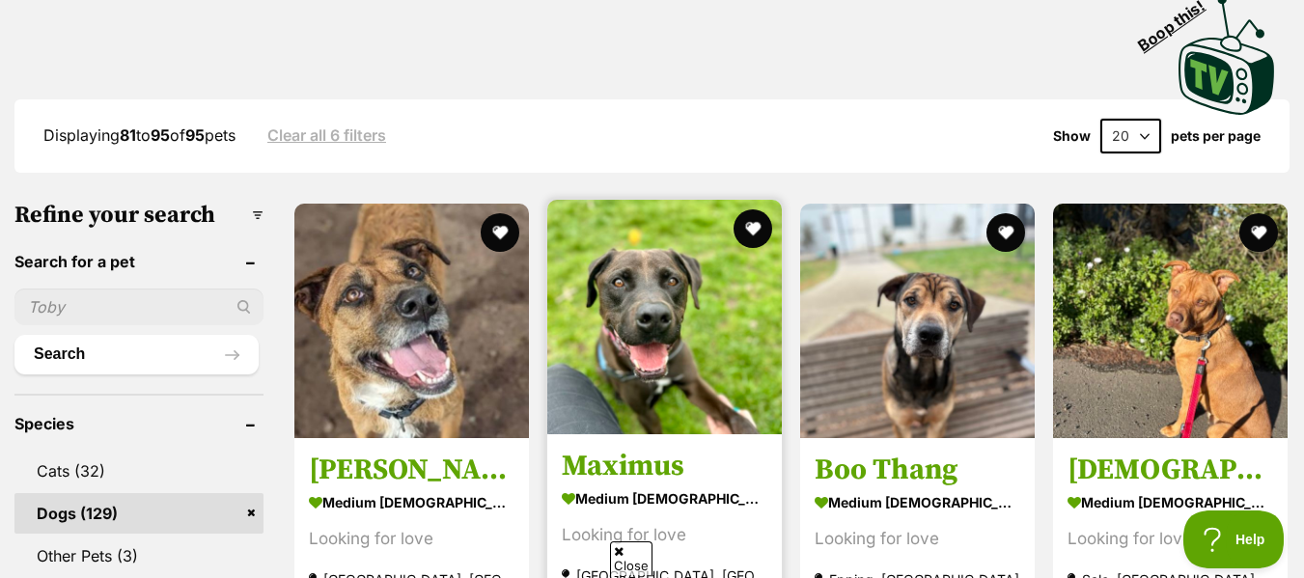
click at [722, 307] on img at bounding box center [664, 317] width 235 height 235
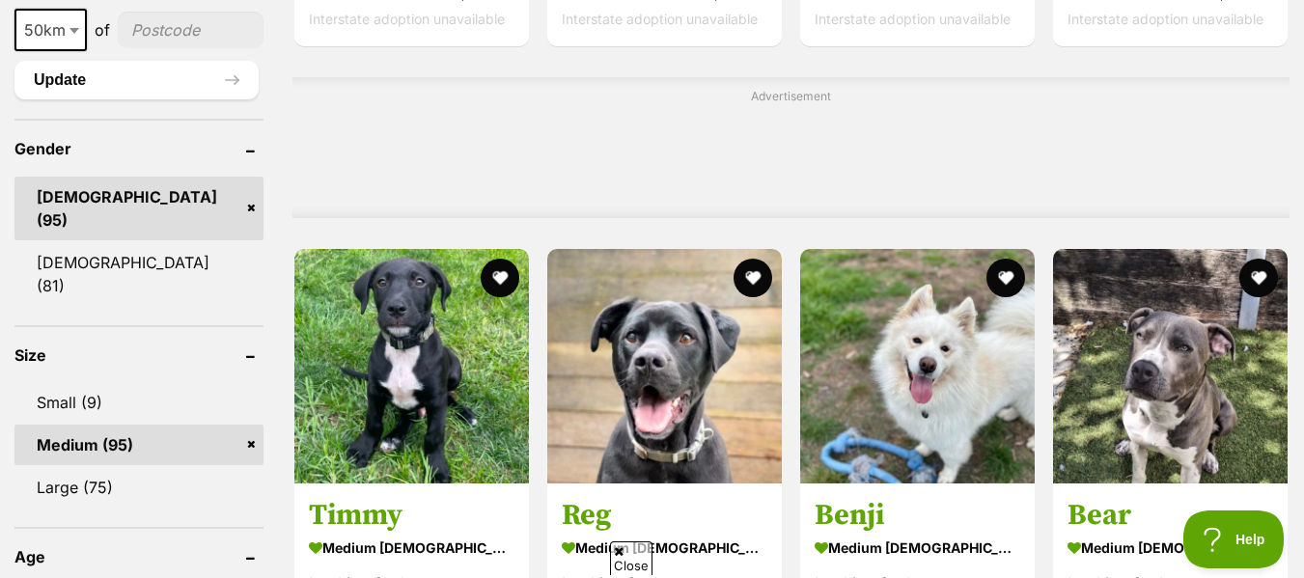
scroll to position [1515, 0]
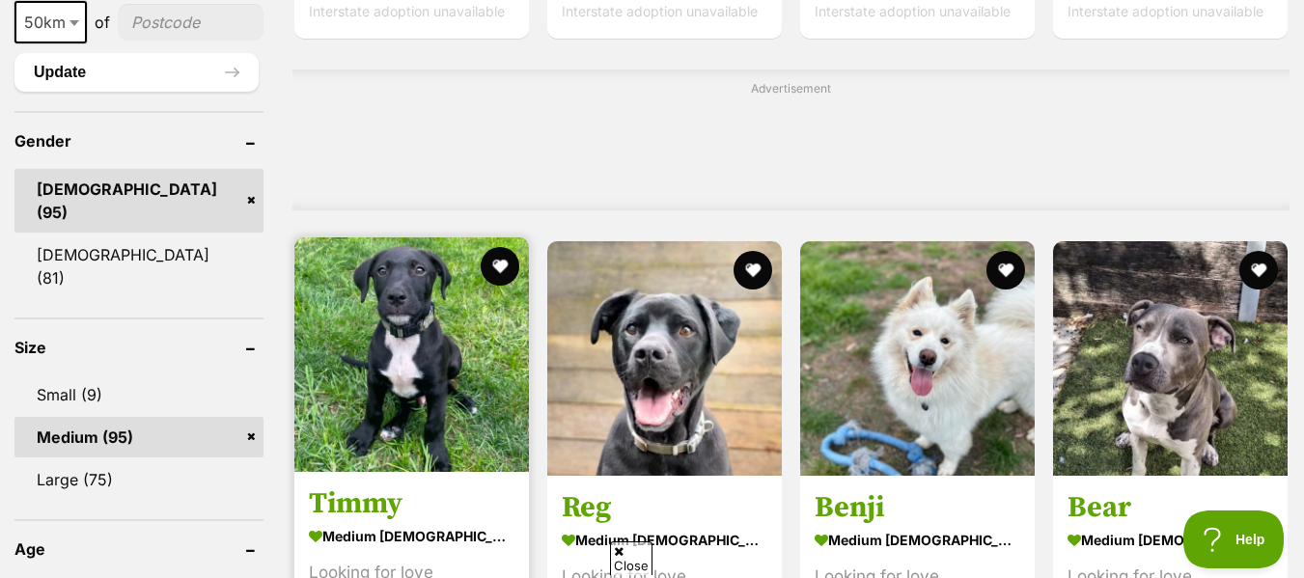
click at [453, 275] on img at bounding box center [411, 354] width 235 height 235
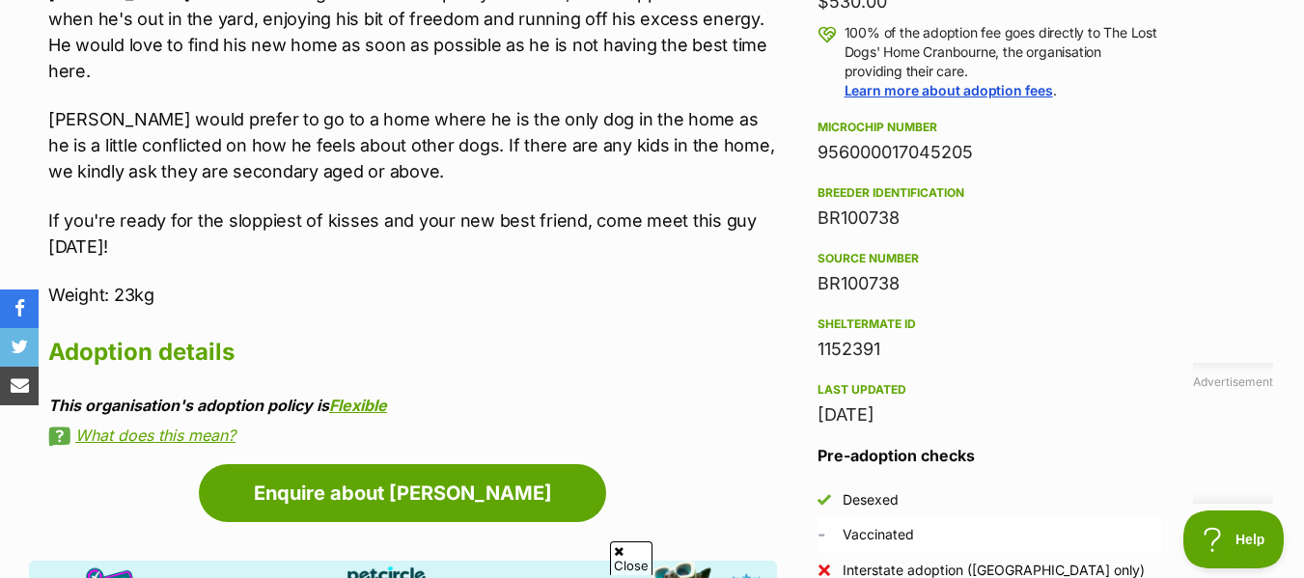
scroll to position [1450, 0]
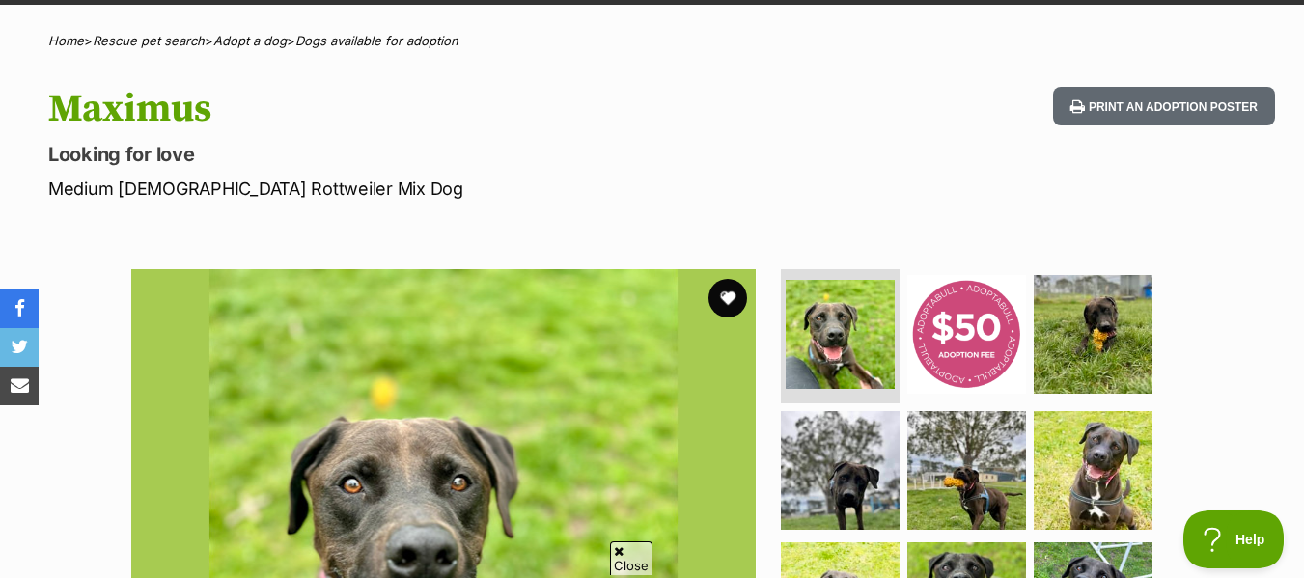
scroll to position [125, 0]
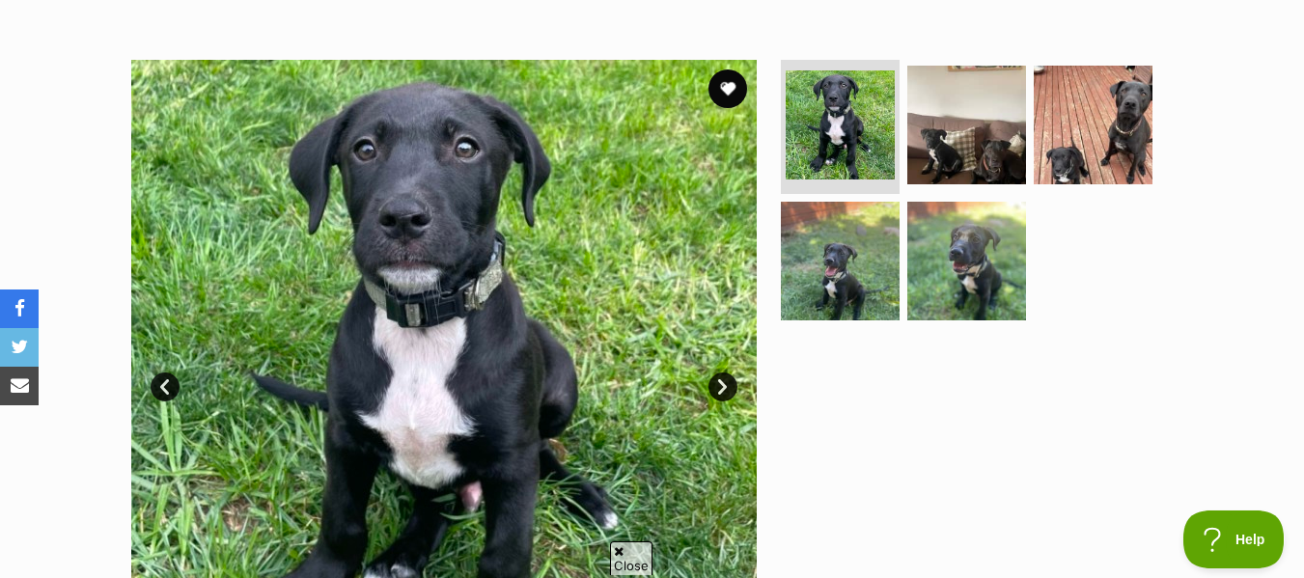
scroll to position [316, 0]
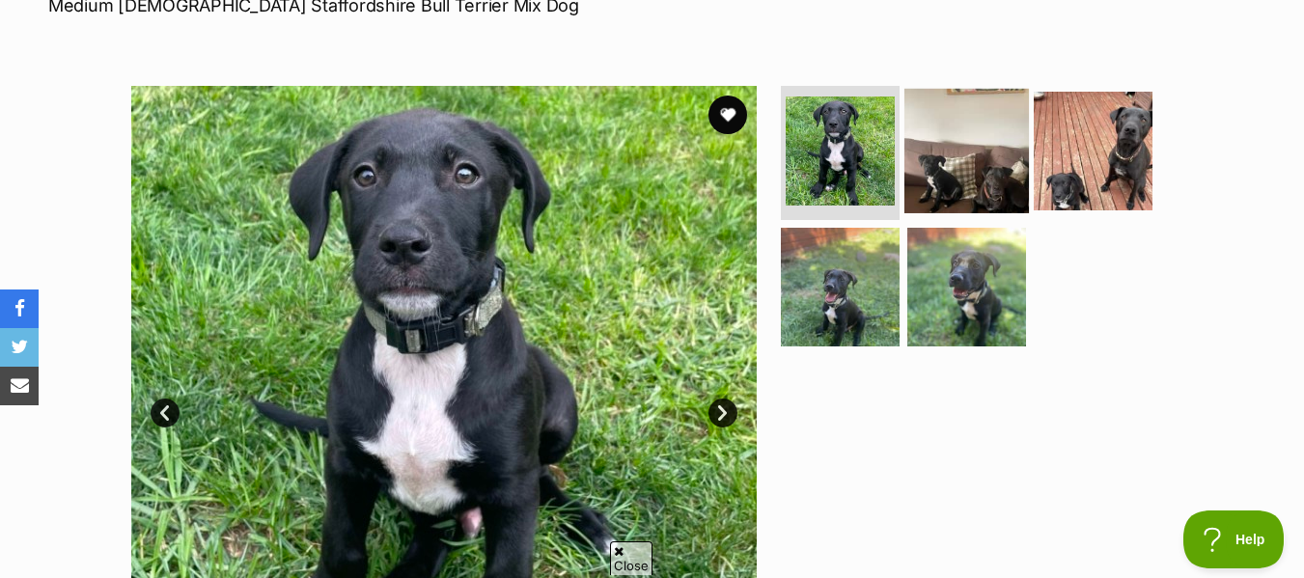
click at [1020, 142] on img at bounding box center [966, 150] width 125 height 125
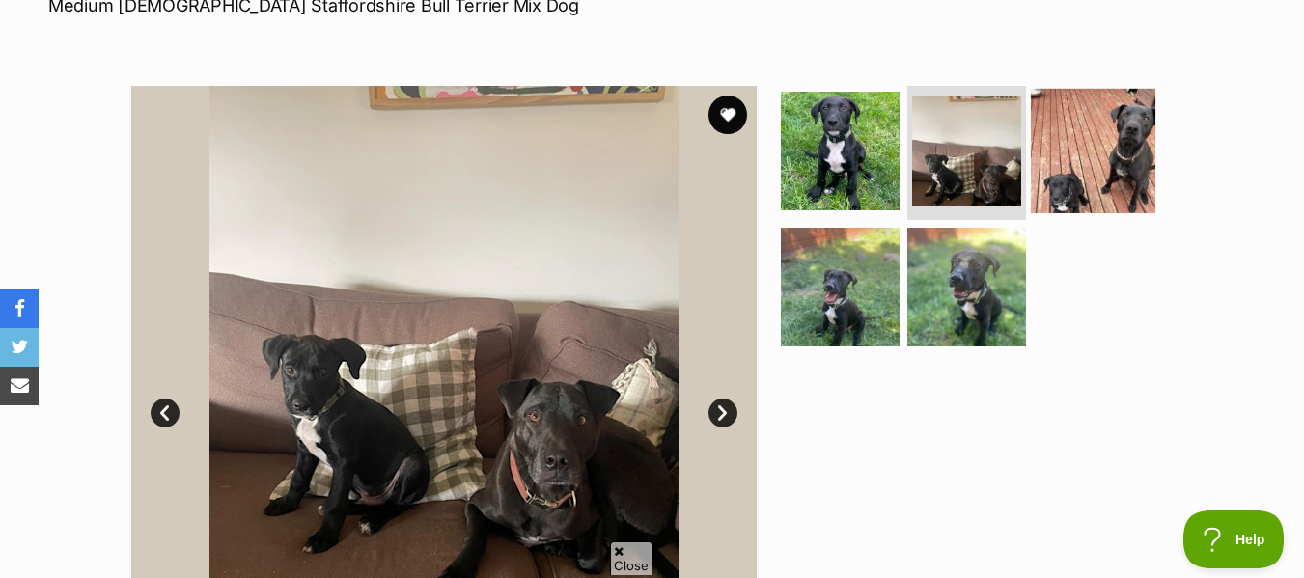
click at [1103, 142] on img at bounding box center [1093, 150] width 125 height 125
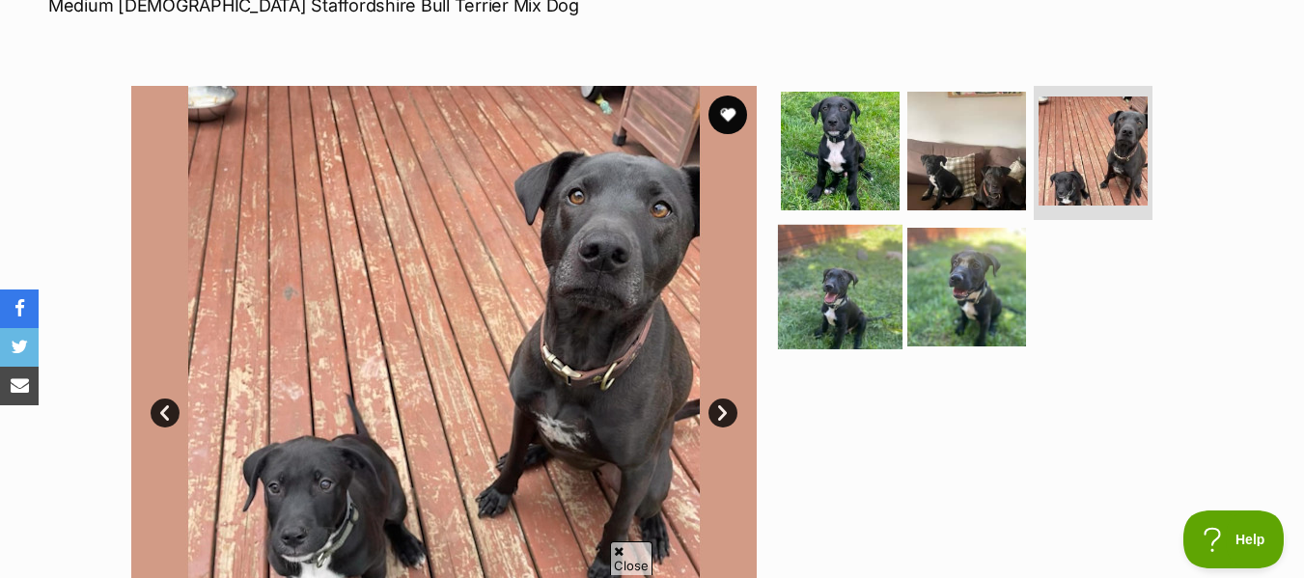
click at [824, 283] on img at bounding box center [840, 287] width 125 height 125
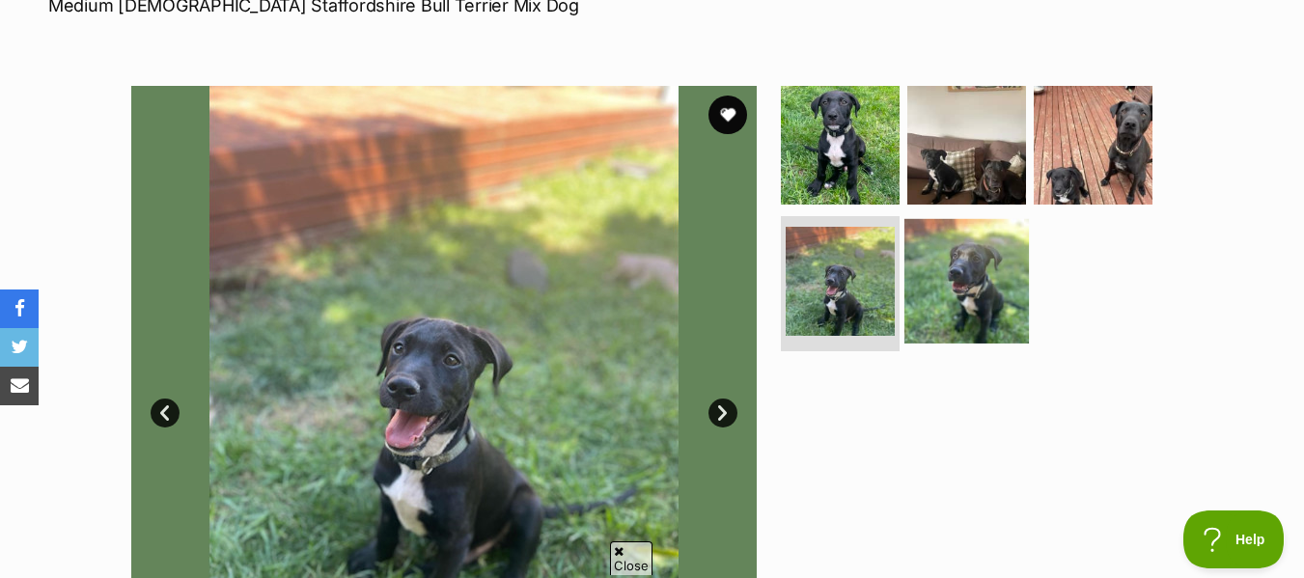
click at [949, 286] on img at bounding box center [966, 281] width 125 height 125
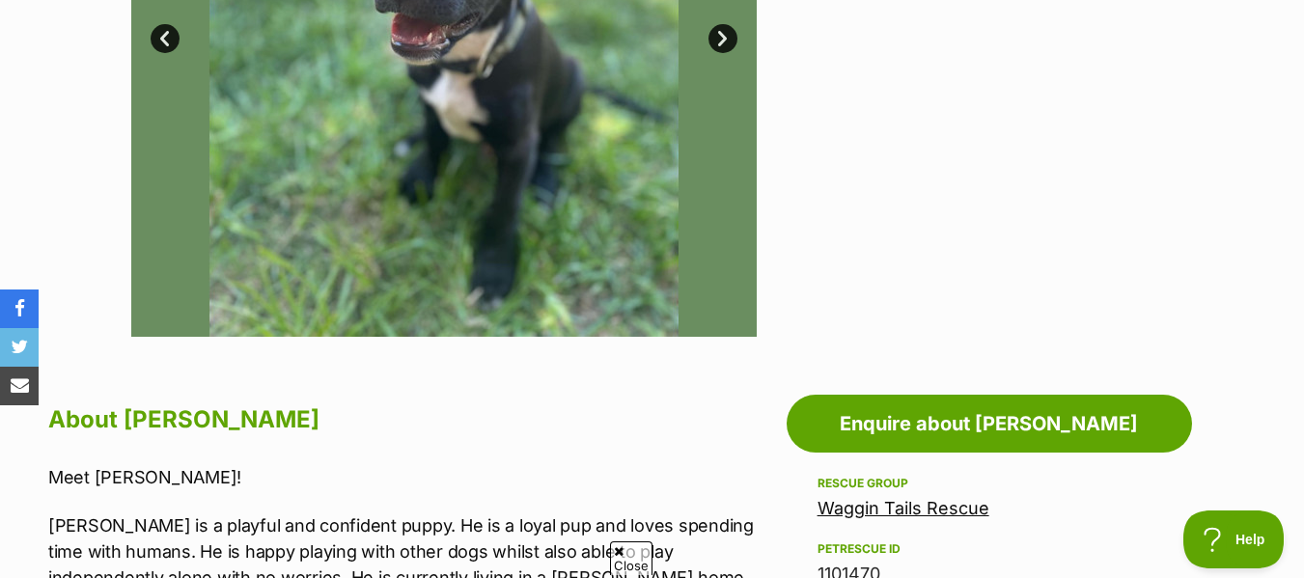
scroll to position [723, 0]
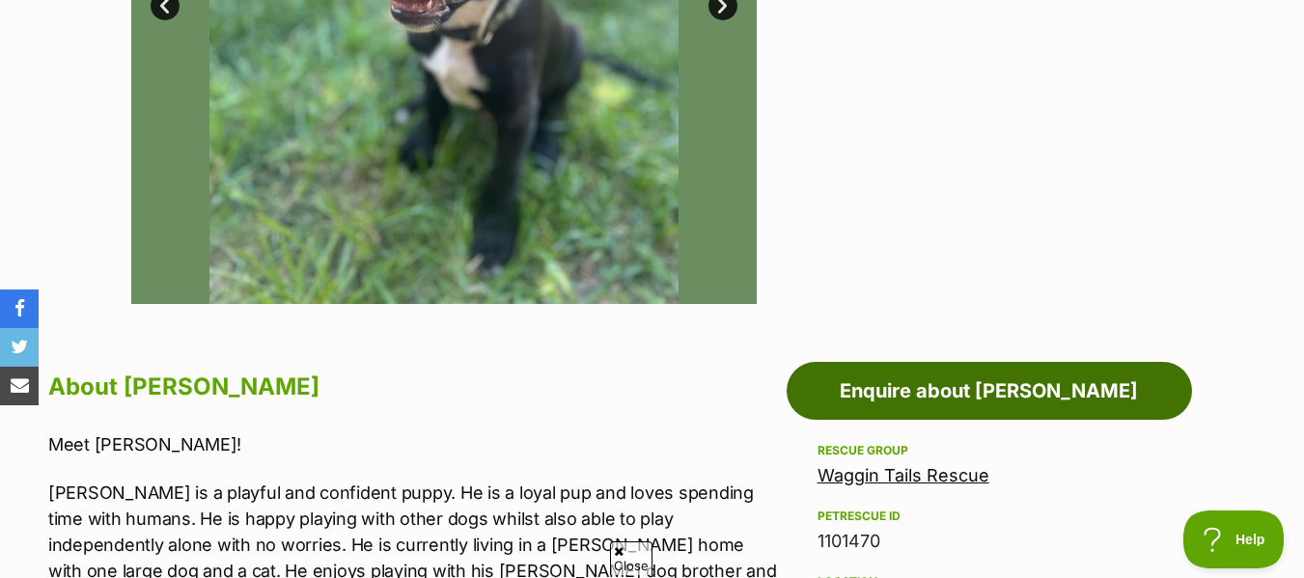
click at [998, 374] on link "Enquire about [PERSON_NAME]" at bounding box center [989, 391] width 405 height 58
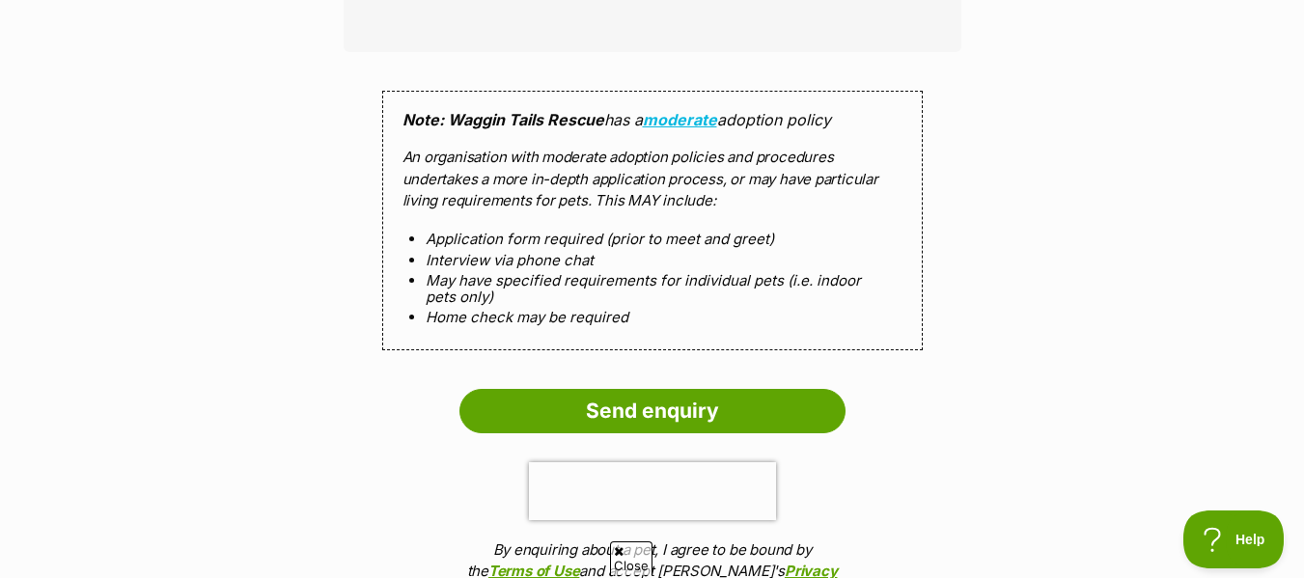
scroll to position [1707, 0]
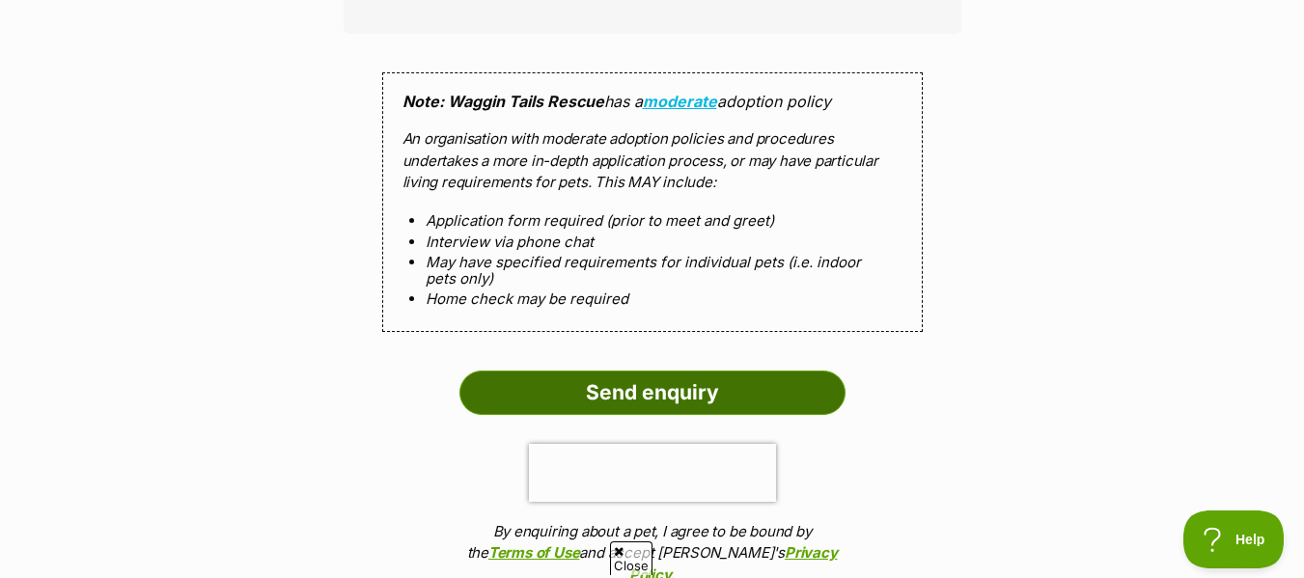
click at [665, 372] on input "Send enquiry" at bounding box center [652, 393] width 386 height 44
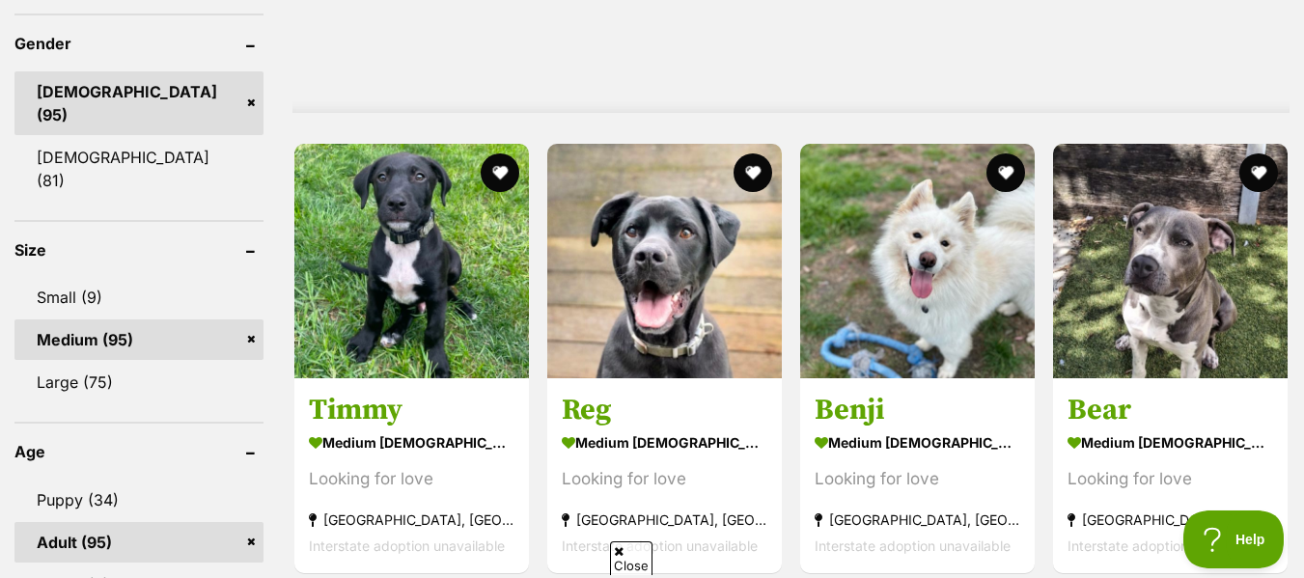
scroll to position [1662, 0]
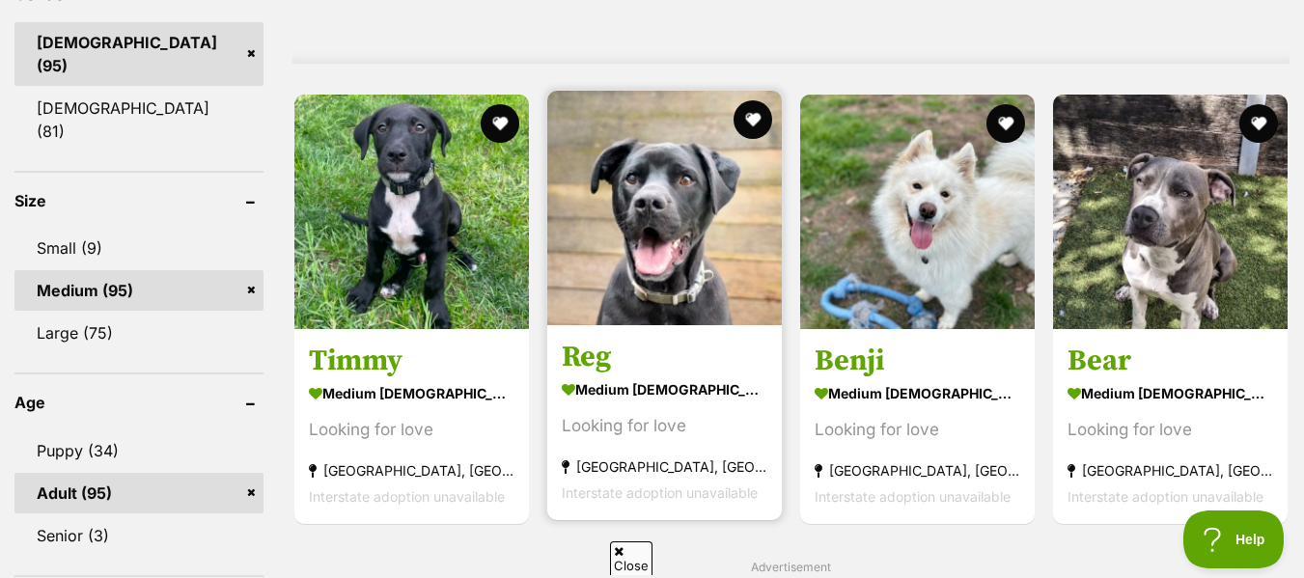
click at [662, 340] on h3 "Reg" at bounding box center [665, 358] width 206 height 37
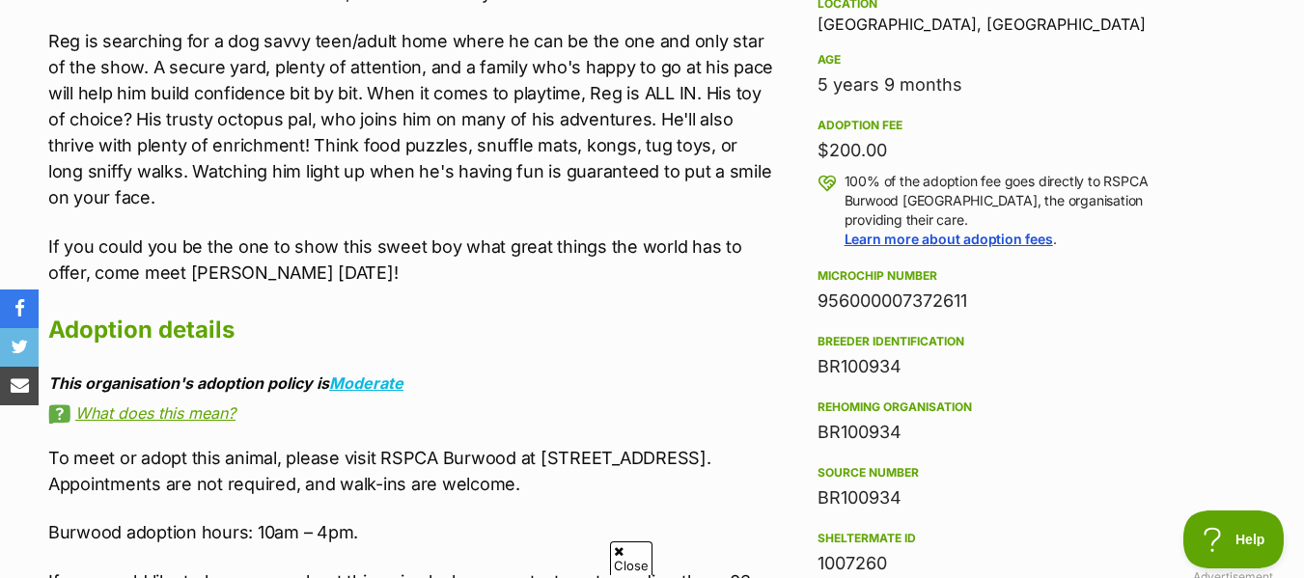
scroll to position [1253, 0]
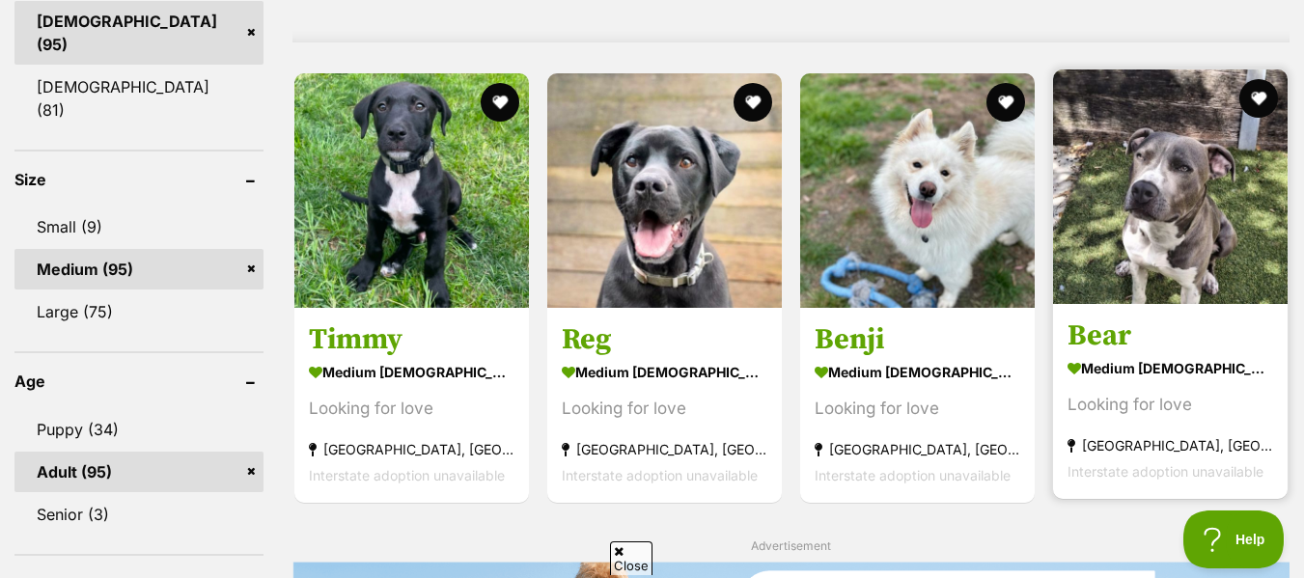
click at [1189, 318] on h3 "Bear" at bounding box center [1170, 336] width 206 height 37
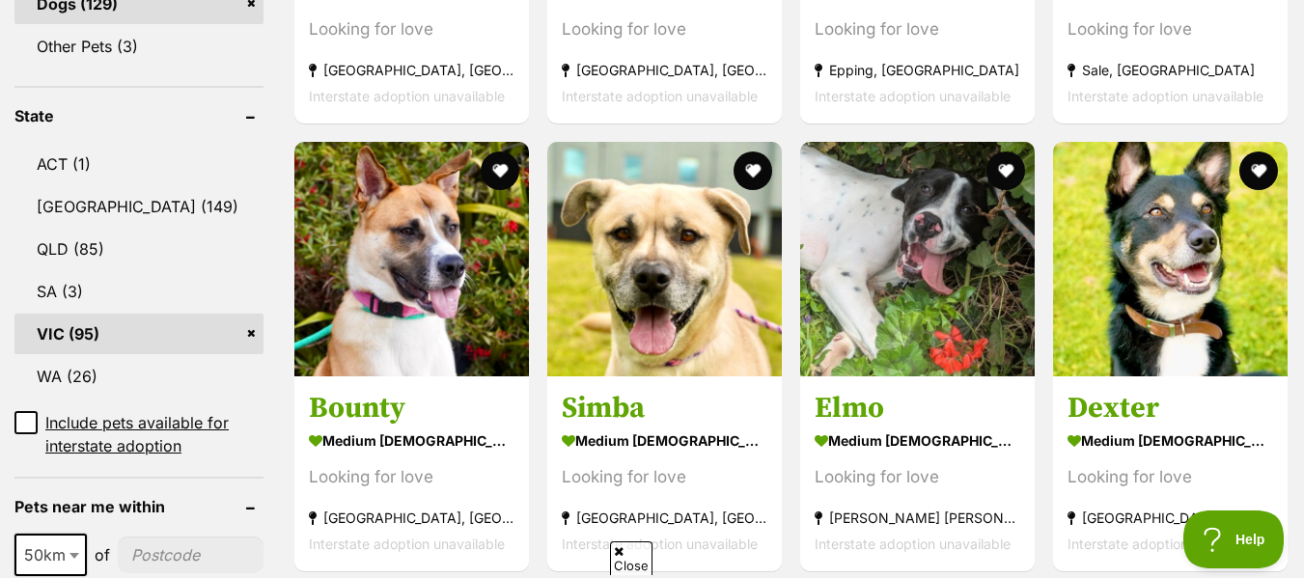
scroll to position [975, 0]
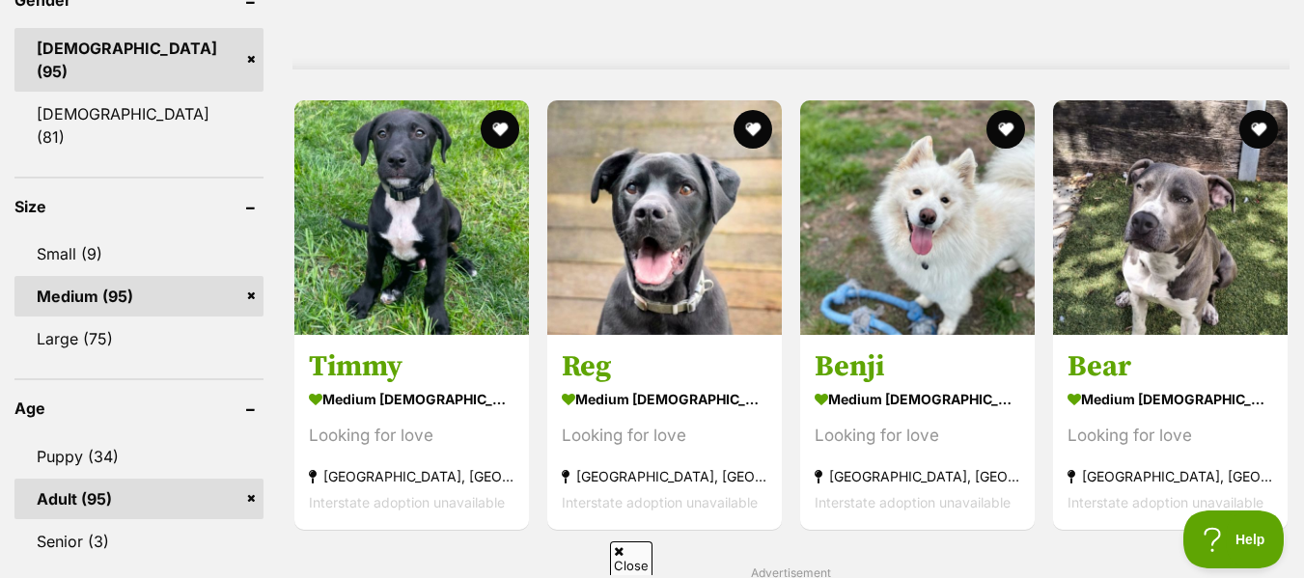
scroll to position [1648, 0]
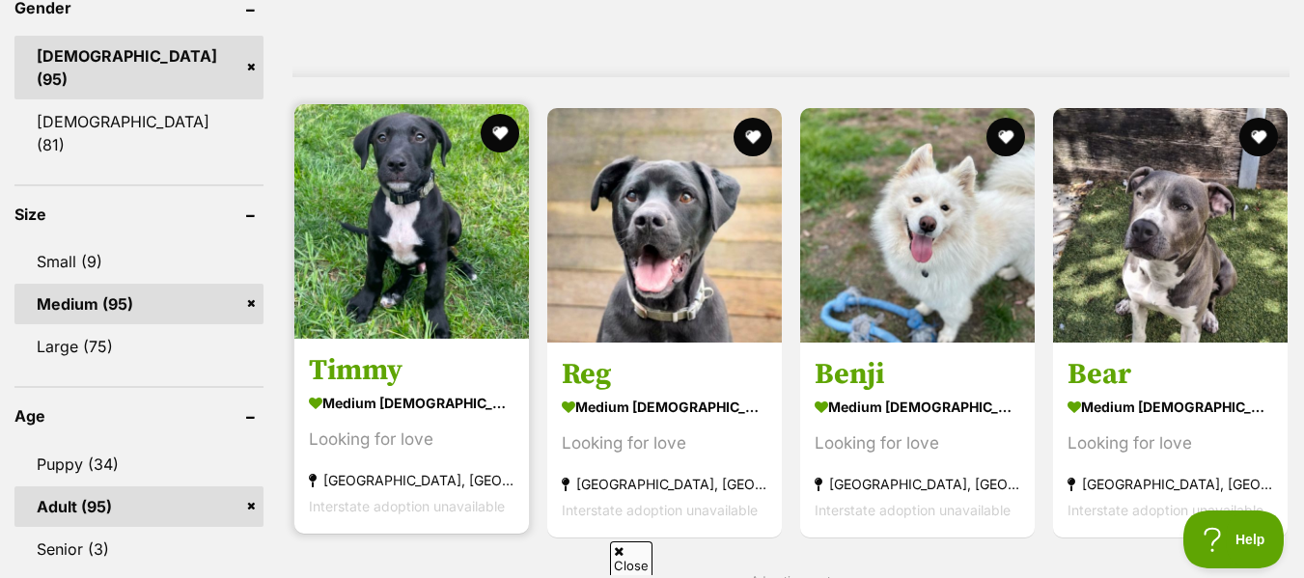
click at [450, 246] on img at bounding box center [411, 221] width 235 height 235
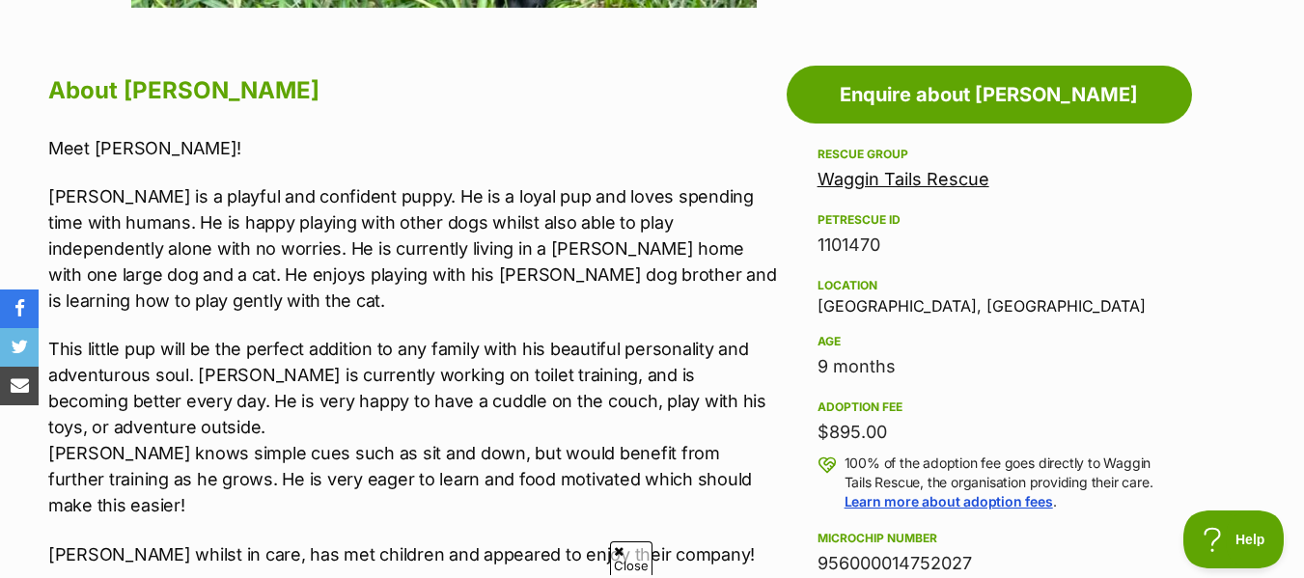
scroll to position [1033, 0]
